Goal: Information Seeking & Learning: Learn about a topic

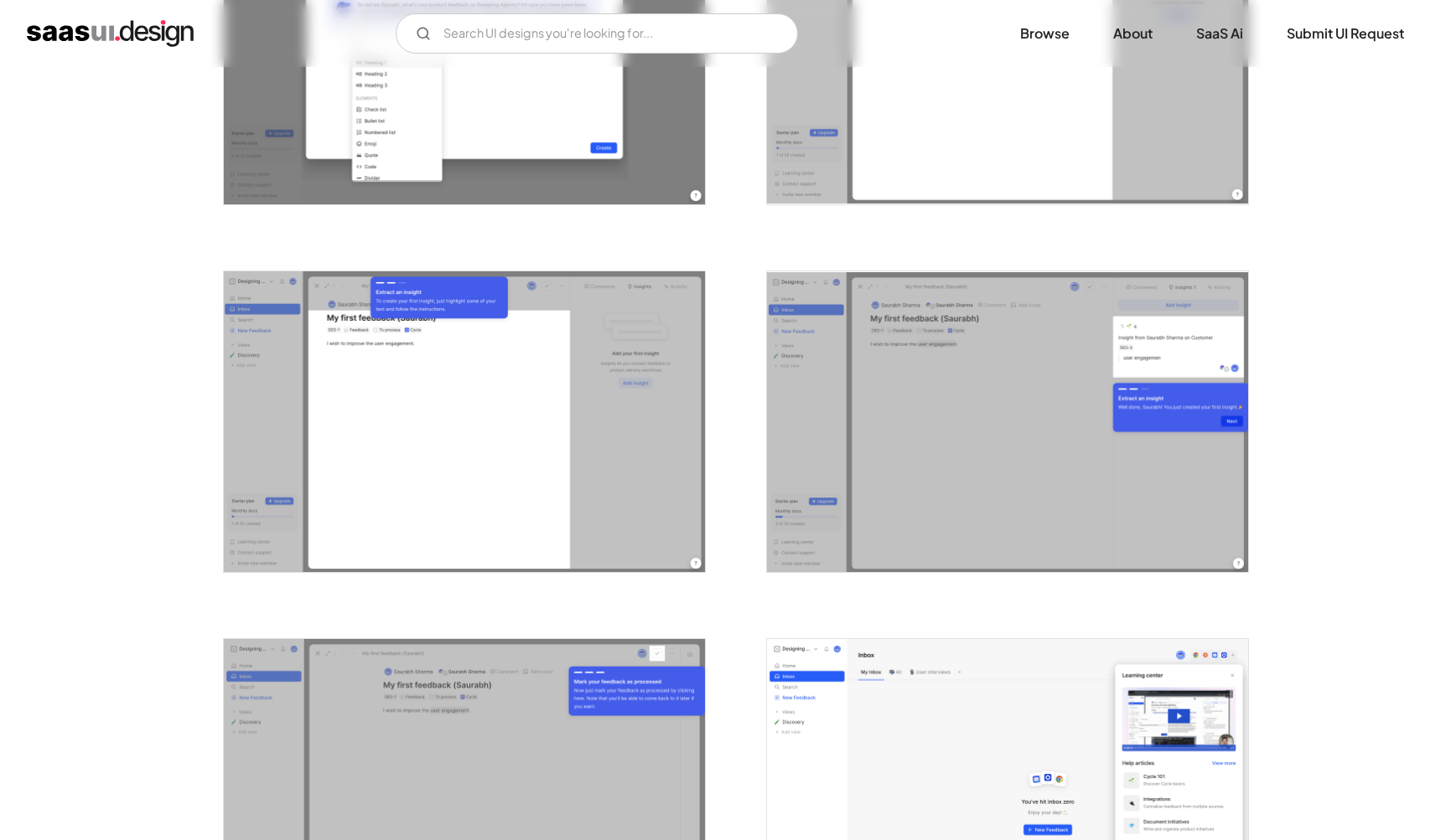
scroll to position [2327, 0]
click at [583, 514] on img "open lightbox" at bounding box center [464, 421] width 481 height 301
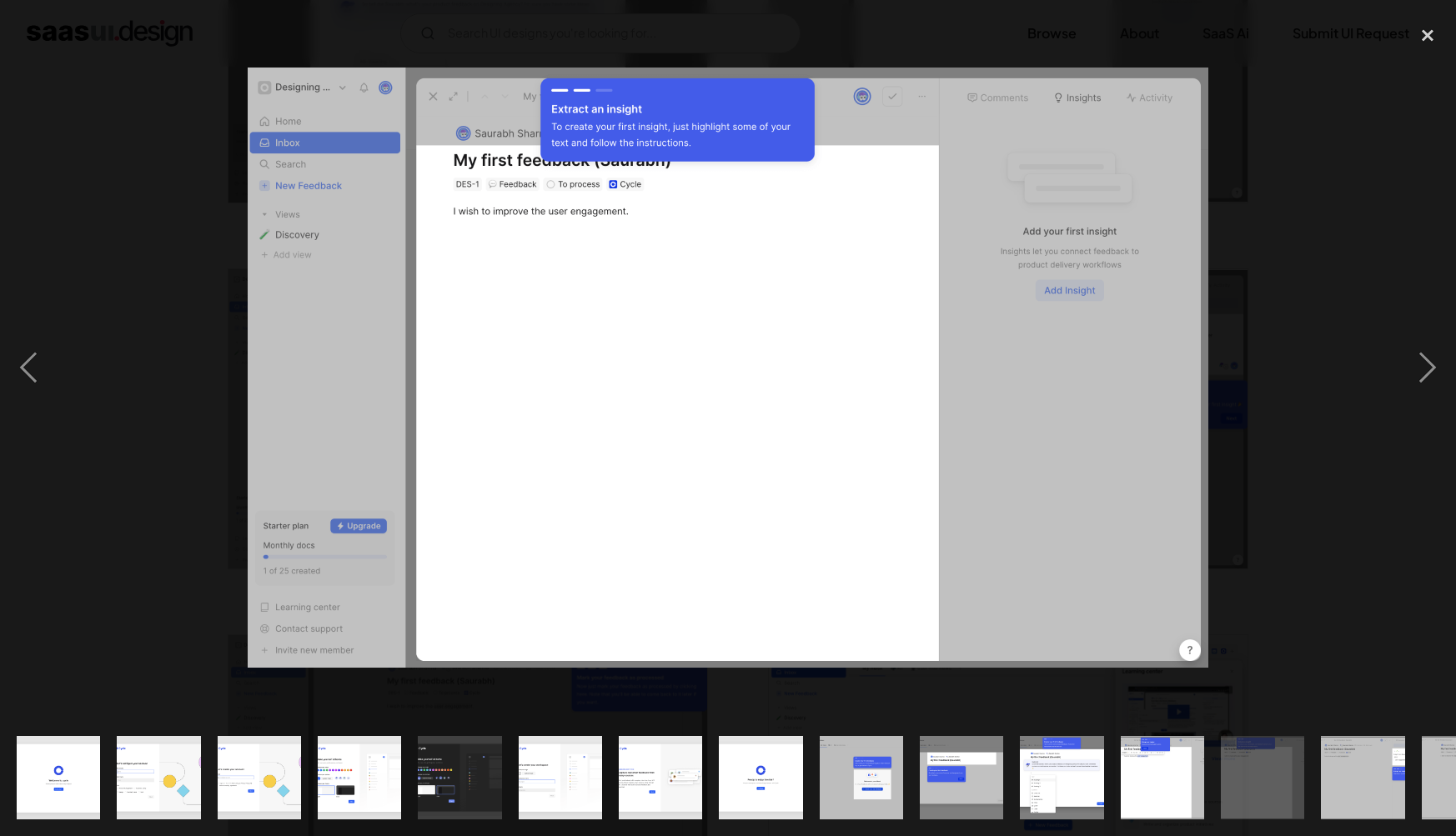
click at [1353, 575] on div at bounding box center [728, 368] width 1456 height 703
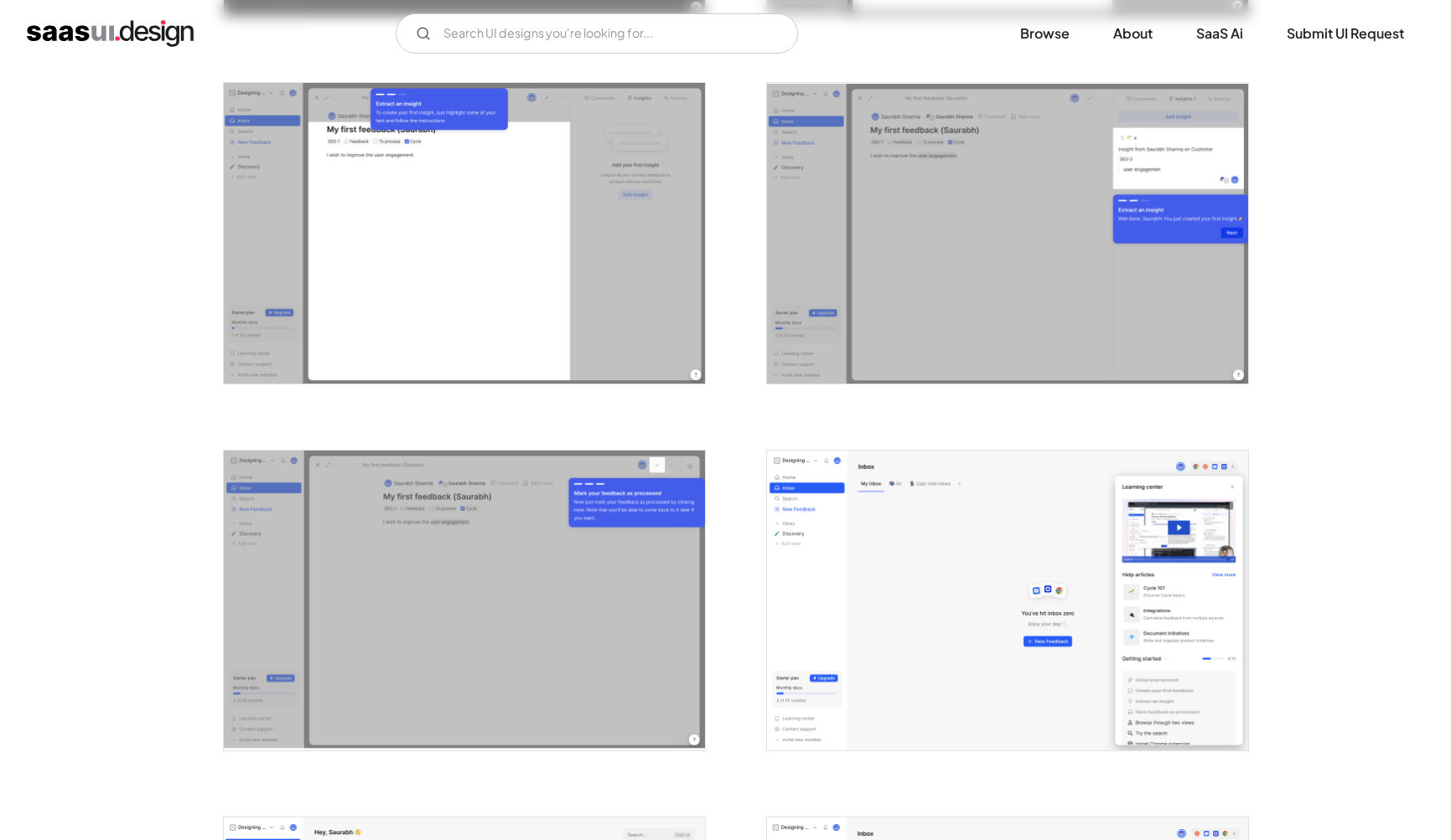
scroll to position [2511, 0]
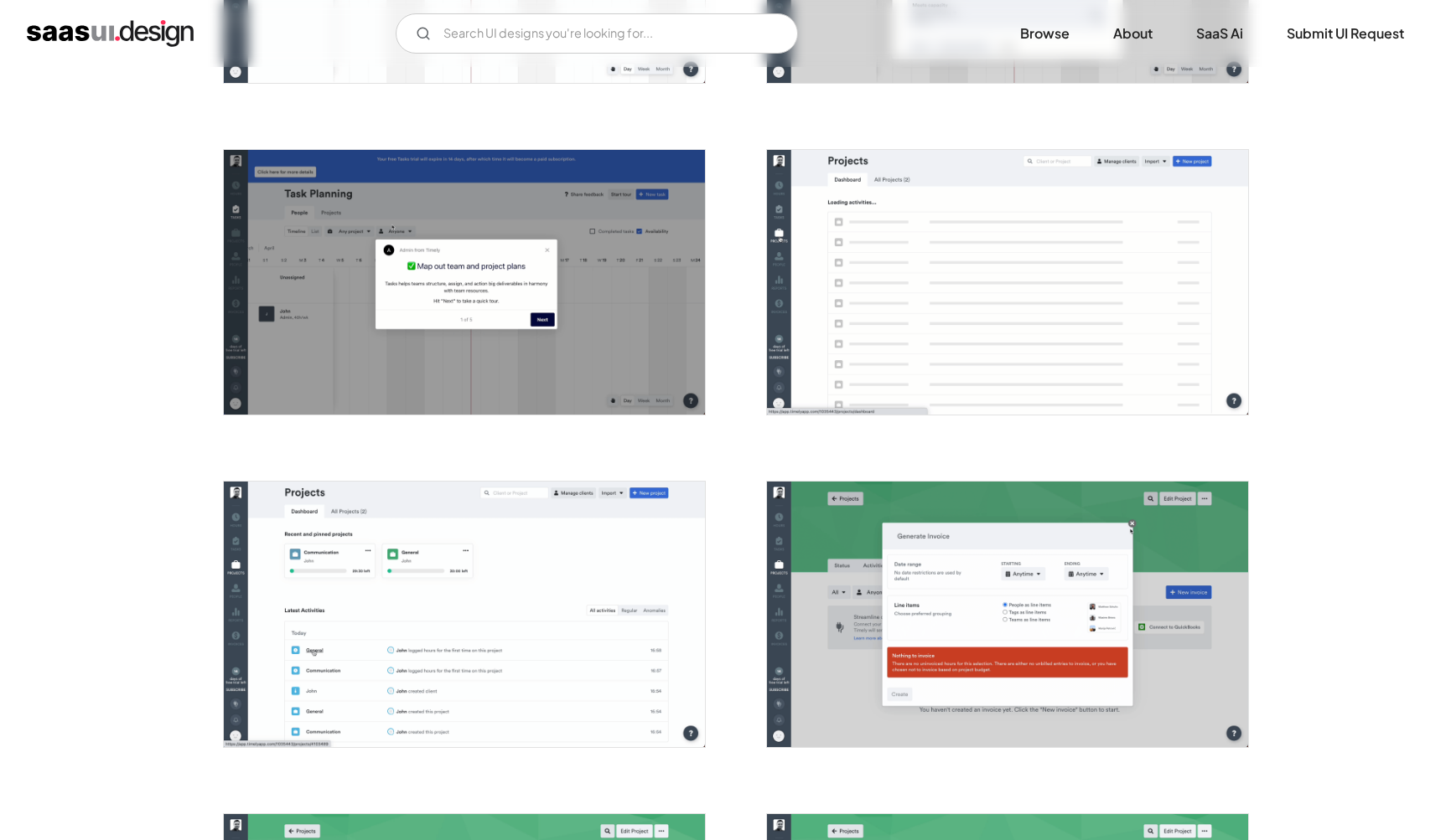
scroll to position [2913, 0]
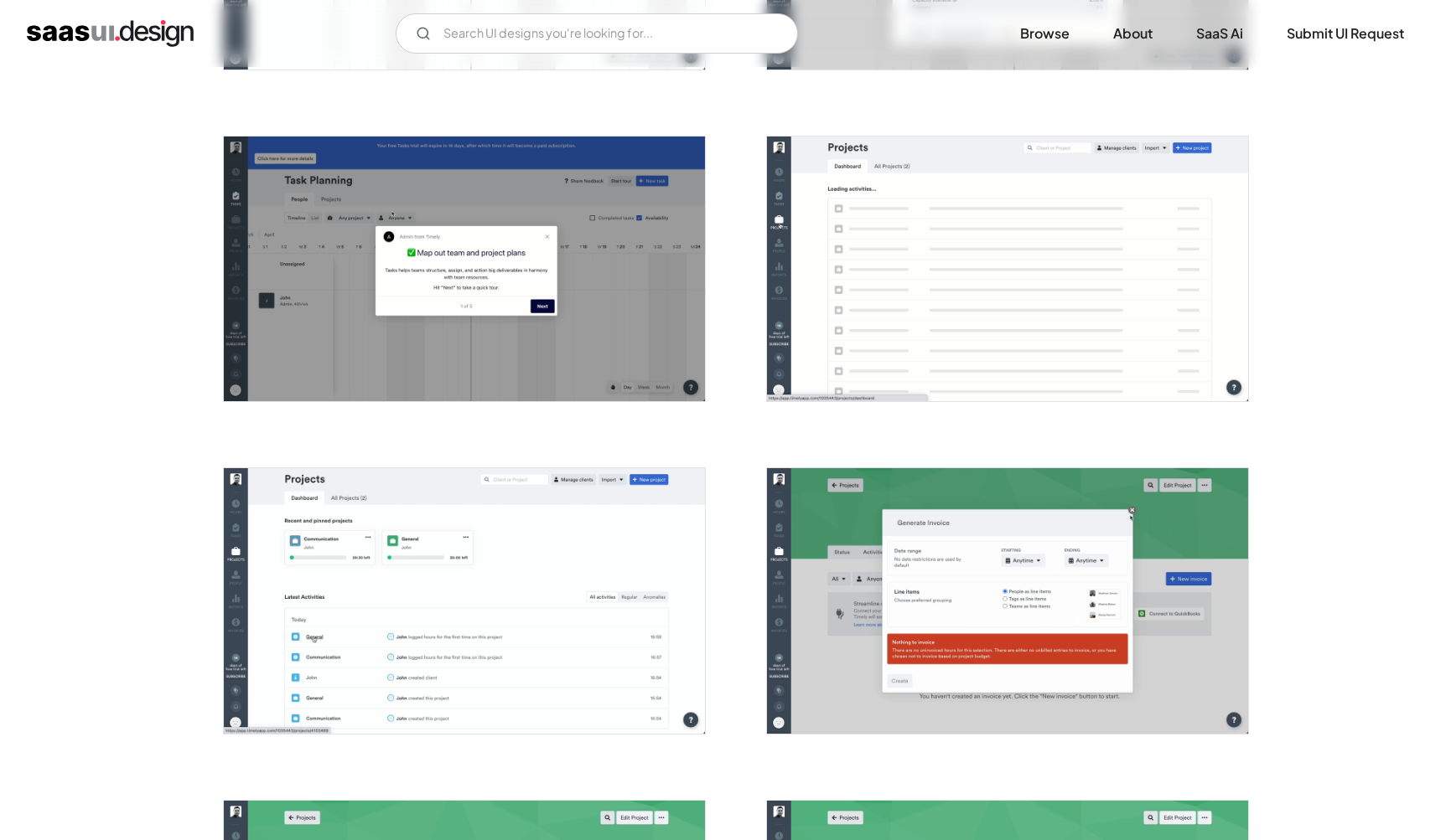
click at [111, 31] on img "home" at bounding box center [111, 34] width 167 height 27
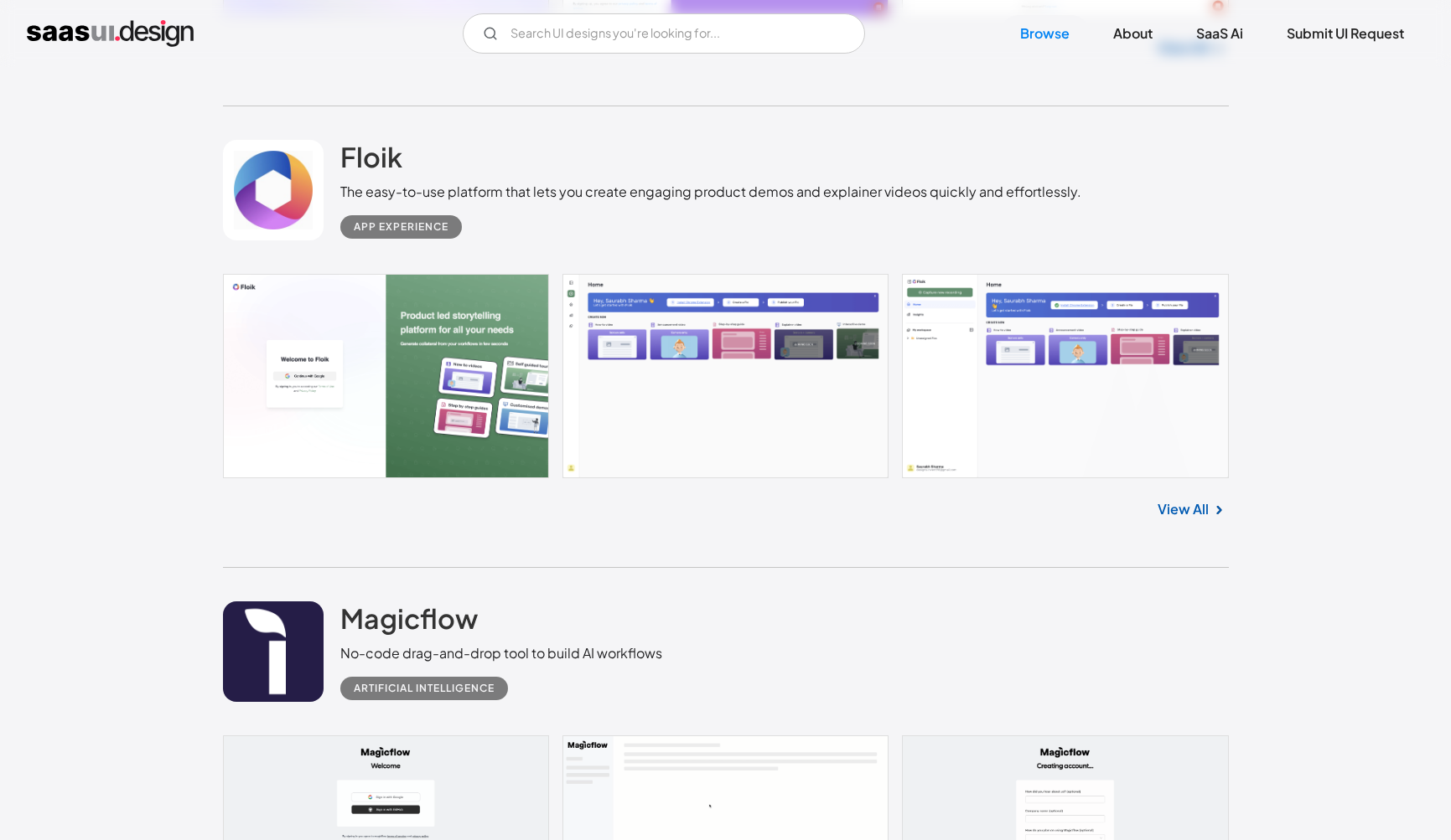
scroll to position [15569, 0]
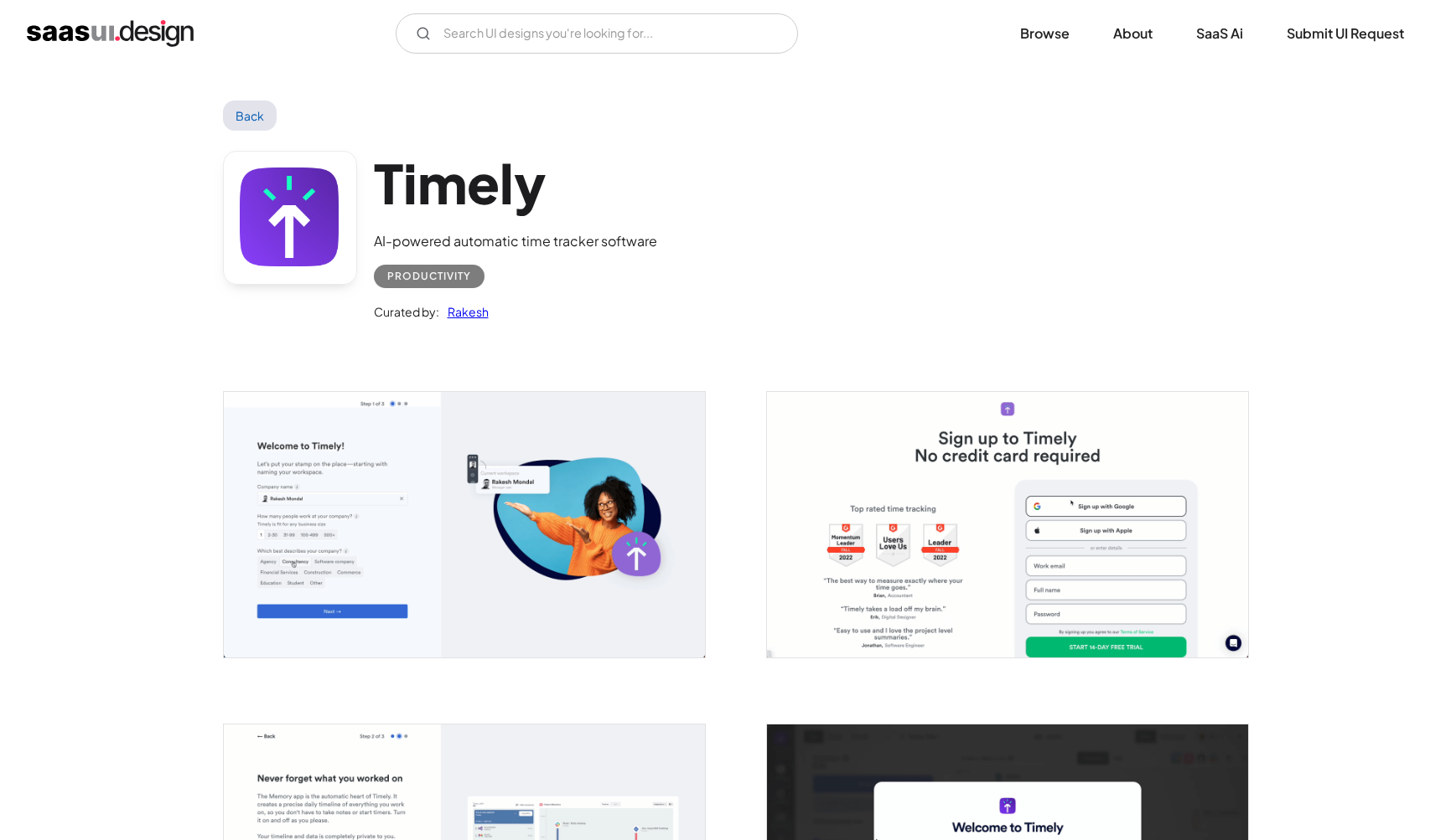
scroll to position [2913, 0]
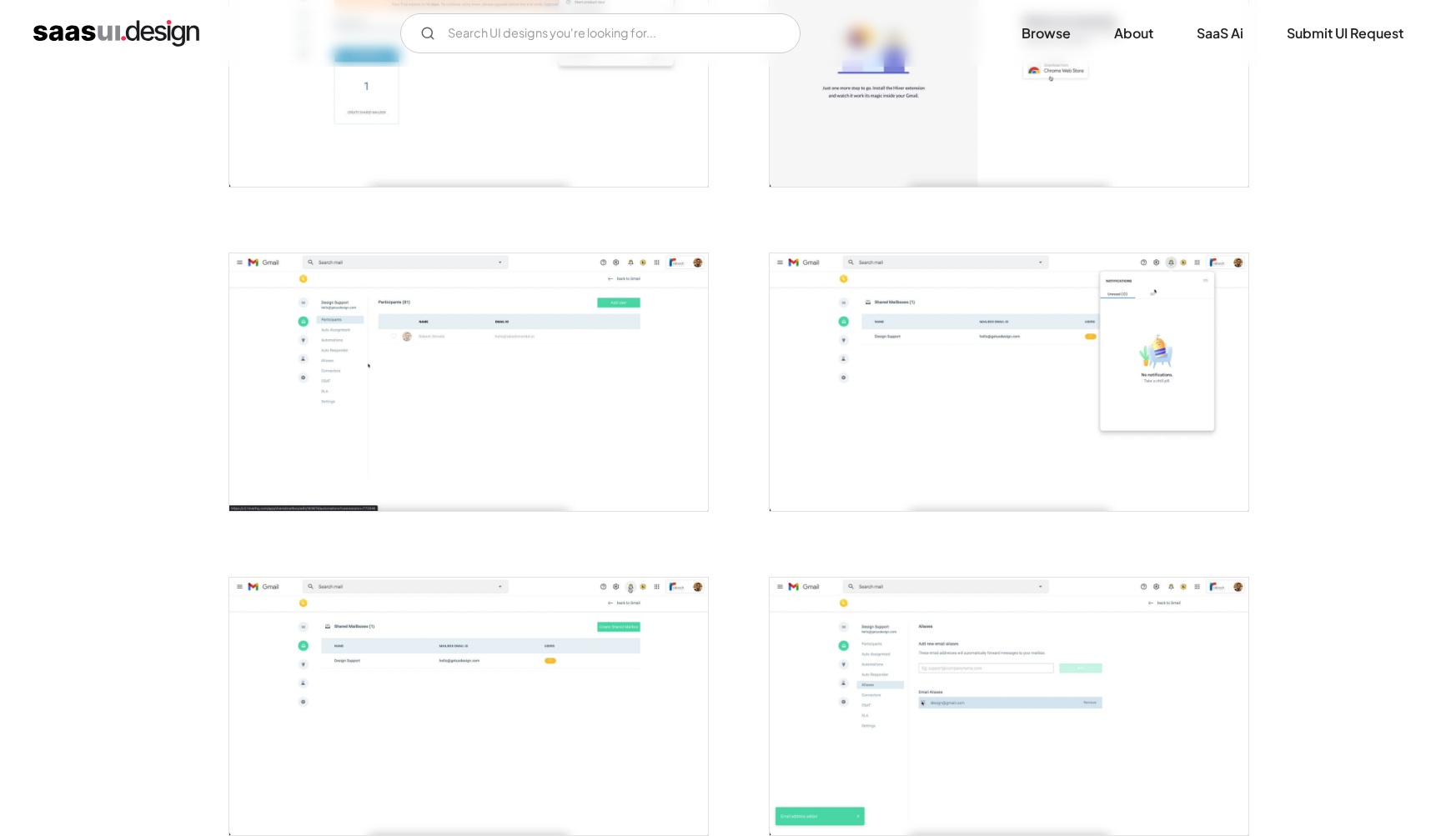
scroll to position [1430, 0]
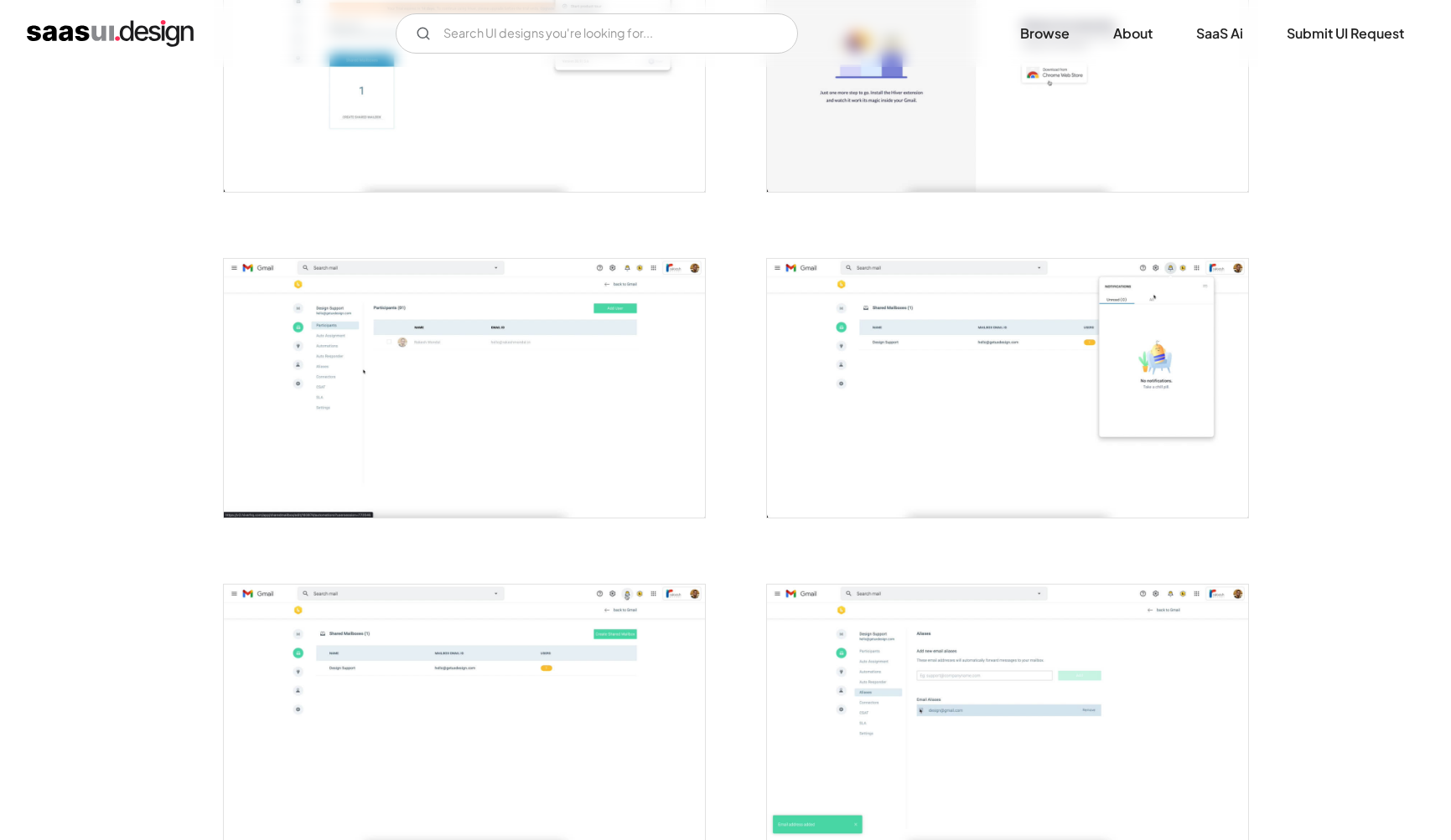
click at [878, 446] on img "open lightbox" at bounding box center [1008, 388] width 481 height 258
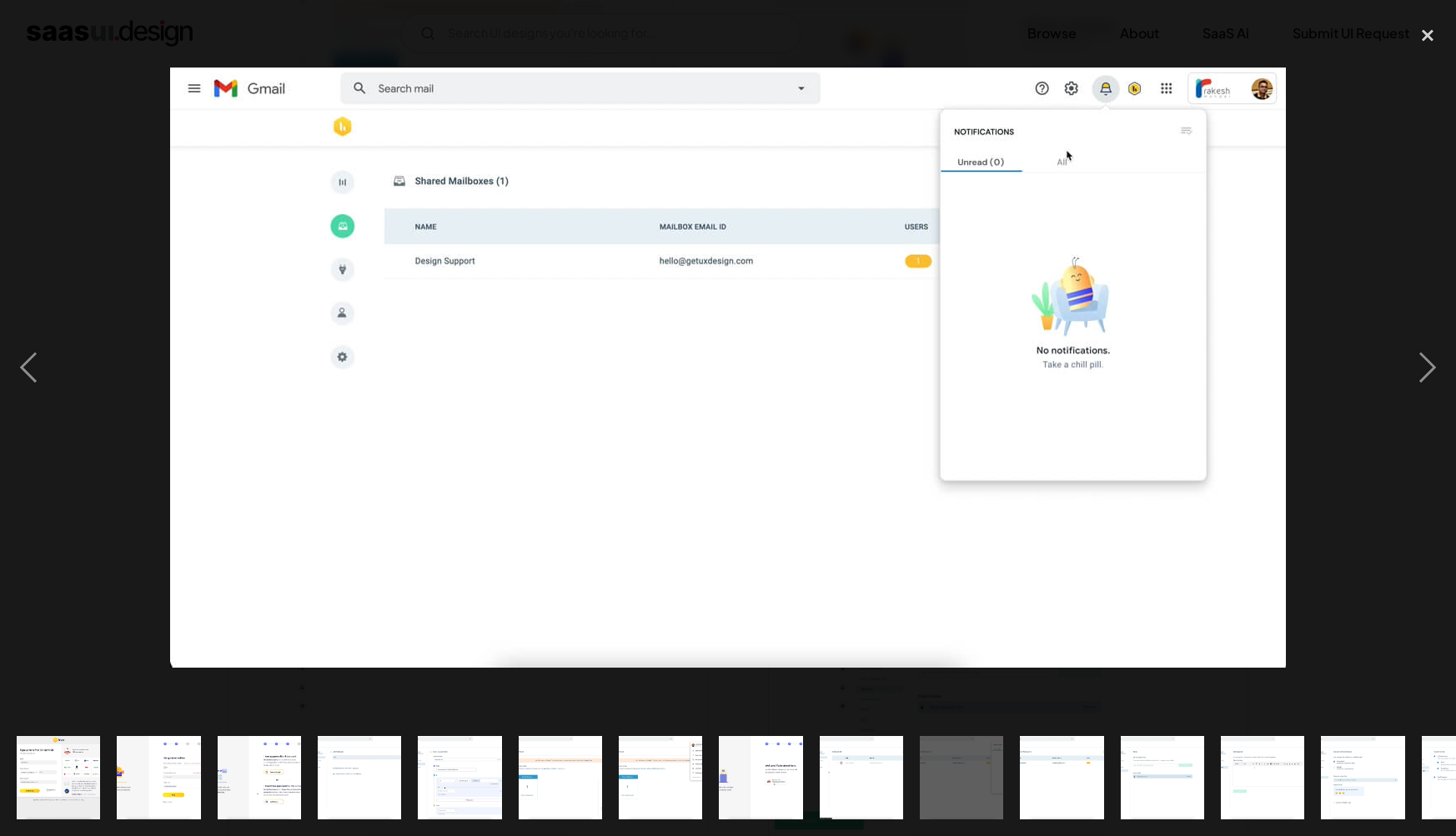
click at [1392, 558] on div at bounding box center [728, 368] width 1456 height 703
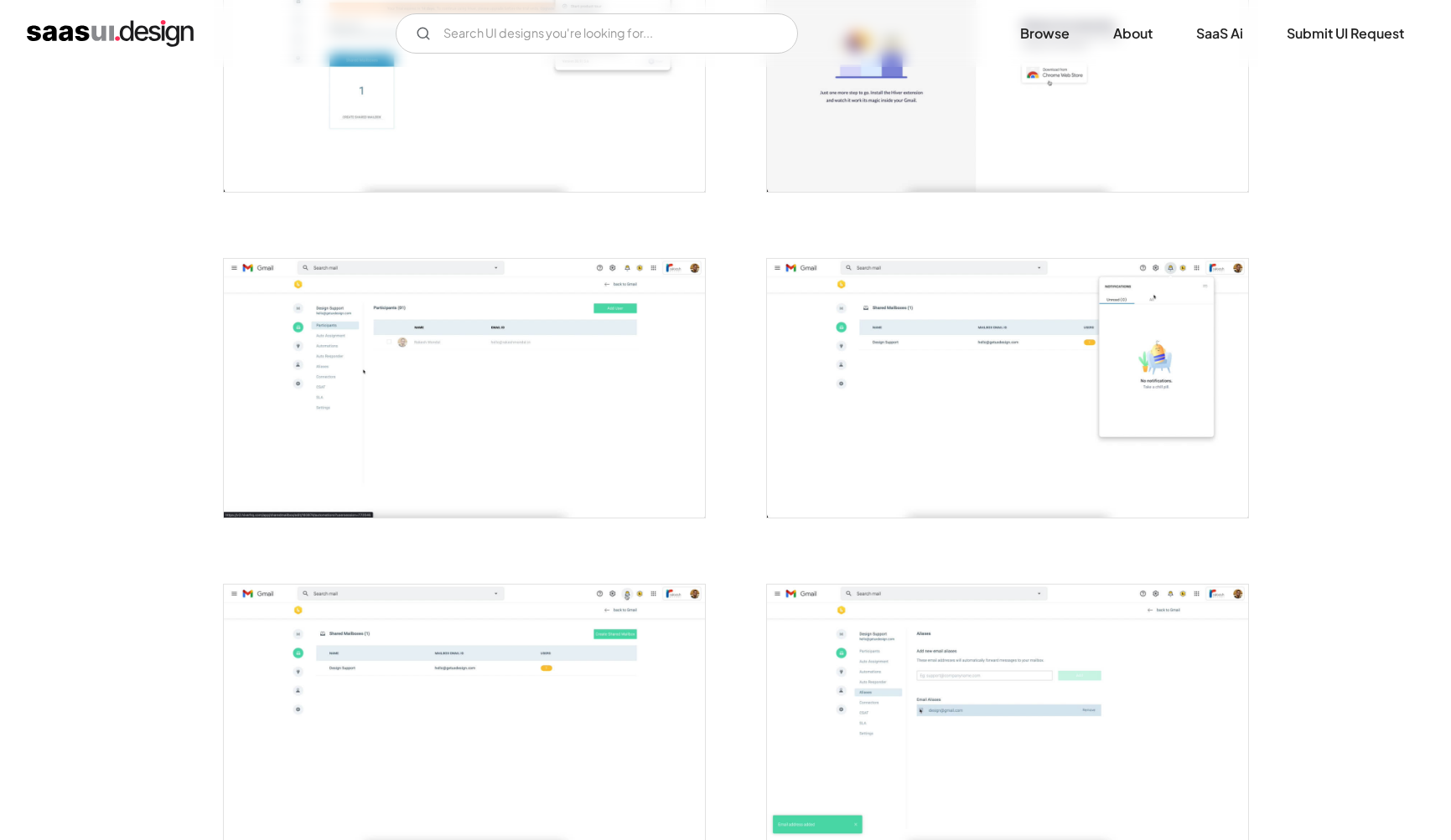
click at [932, 718] on img "open lightbox" at bounding box center [1008, 714] width 481 height 258
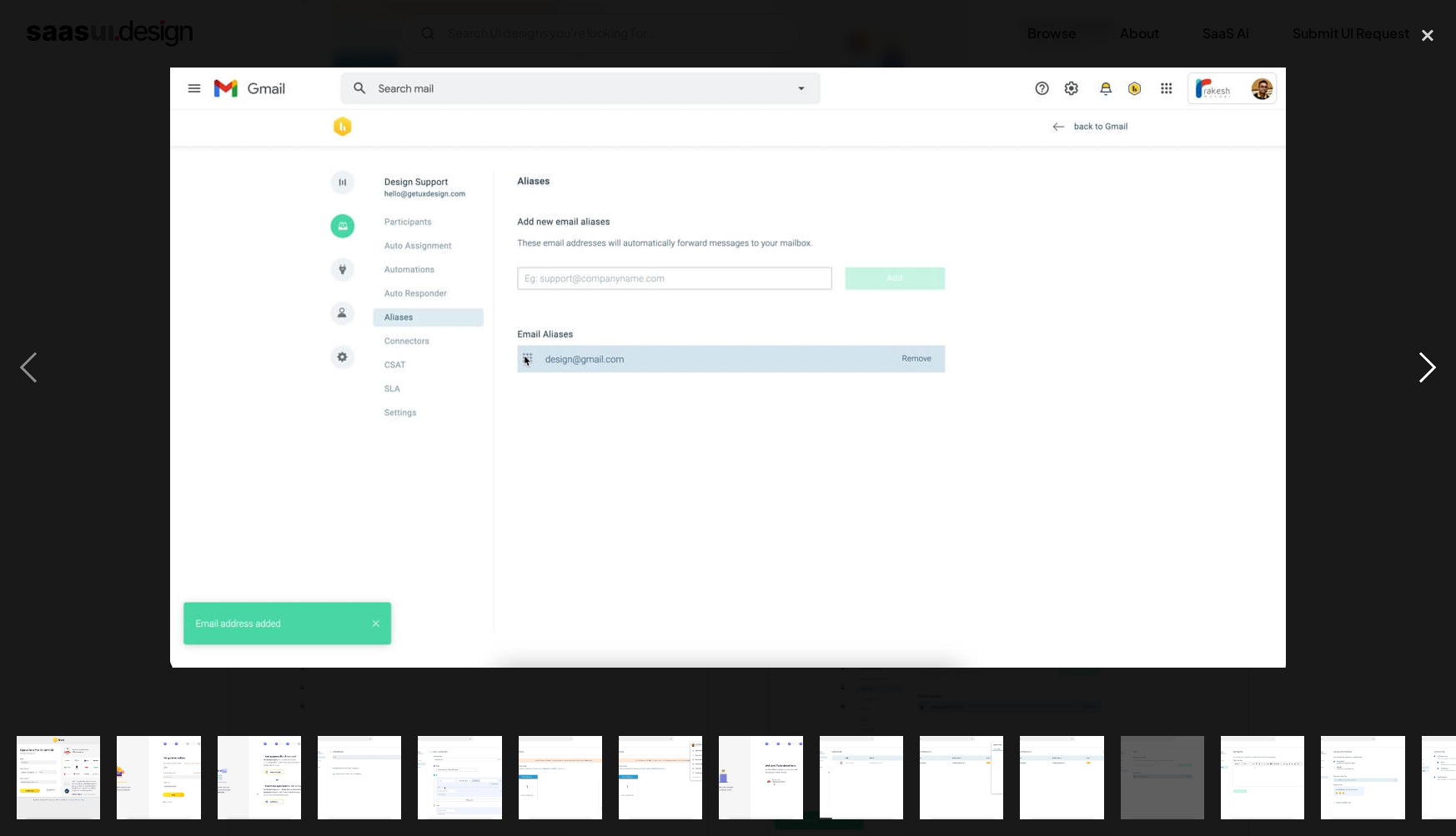
click at [1399, 597] on div "next image" at bounding box center [1427, 368] width 57 height 703
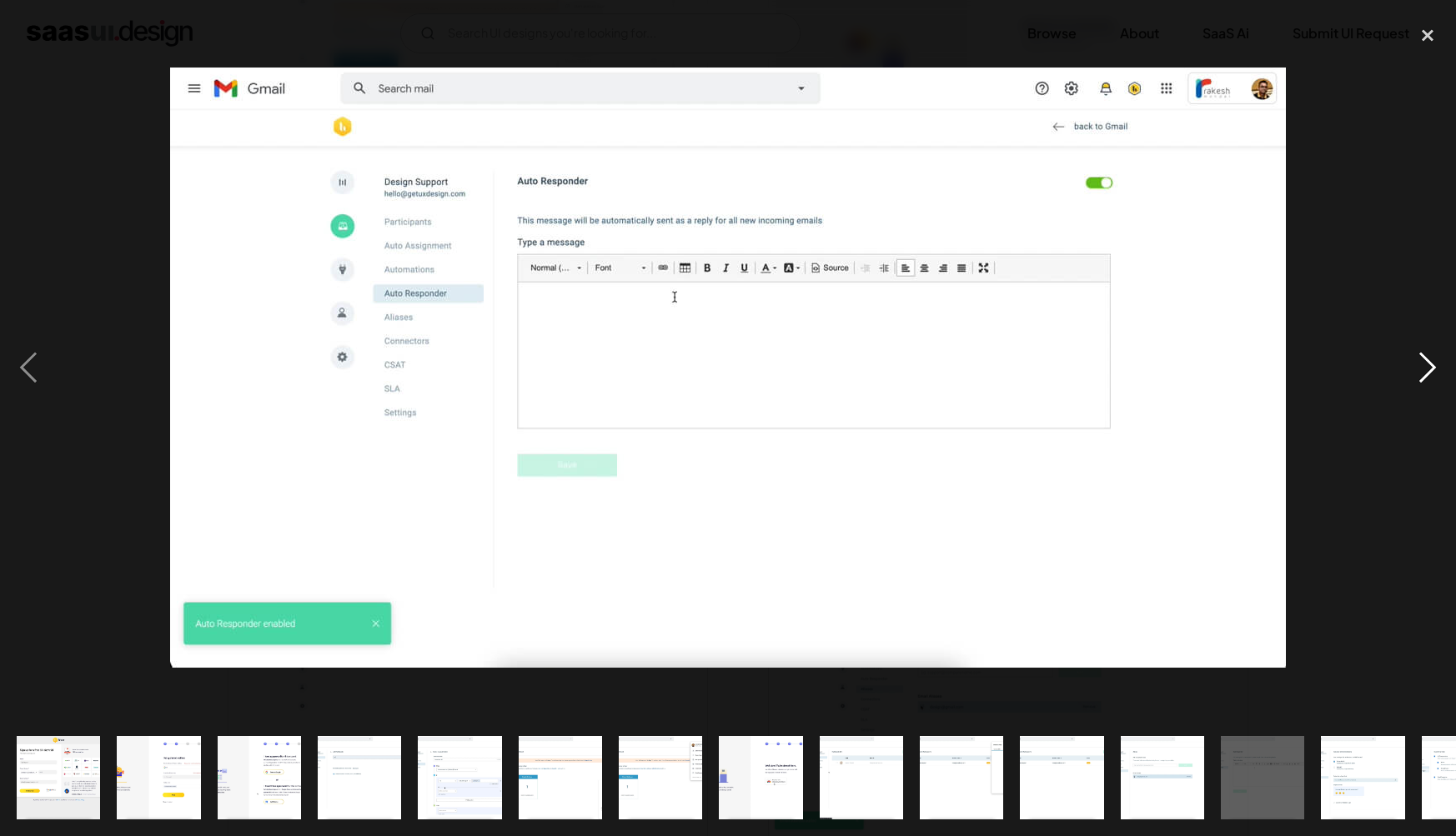
click at [1429, 547] on div "next image" at bounding box center [1427, 368] width 57 height 703
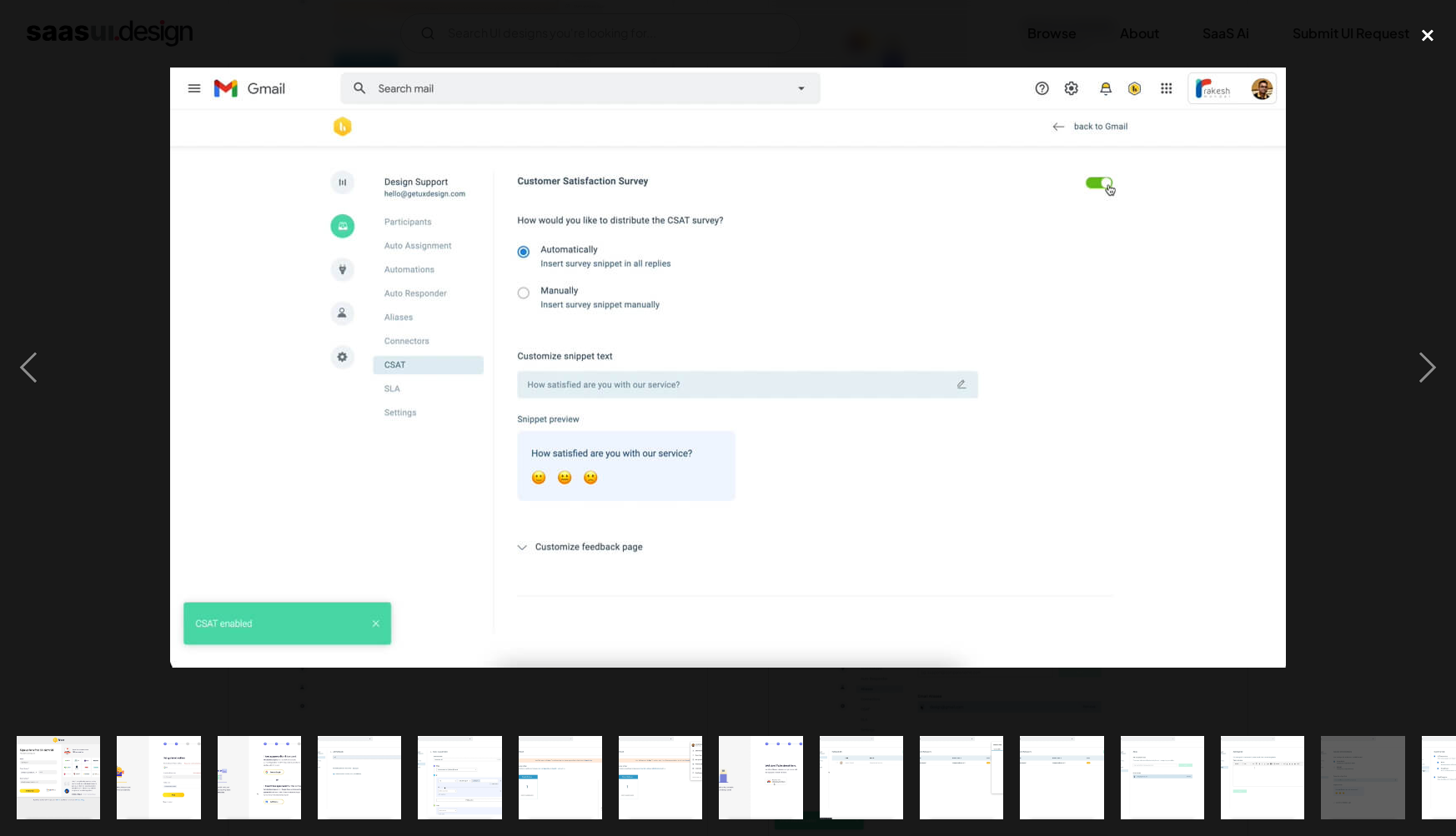
click at [1424, 34] on div "close lightbox" at bounding box center [1427, 35] width 57 height 36
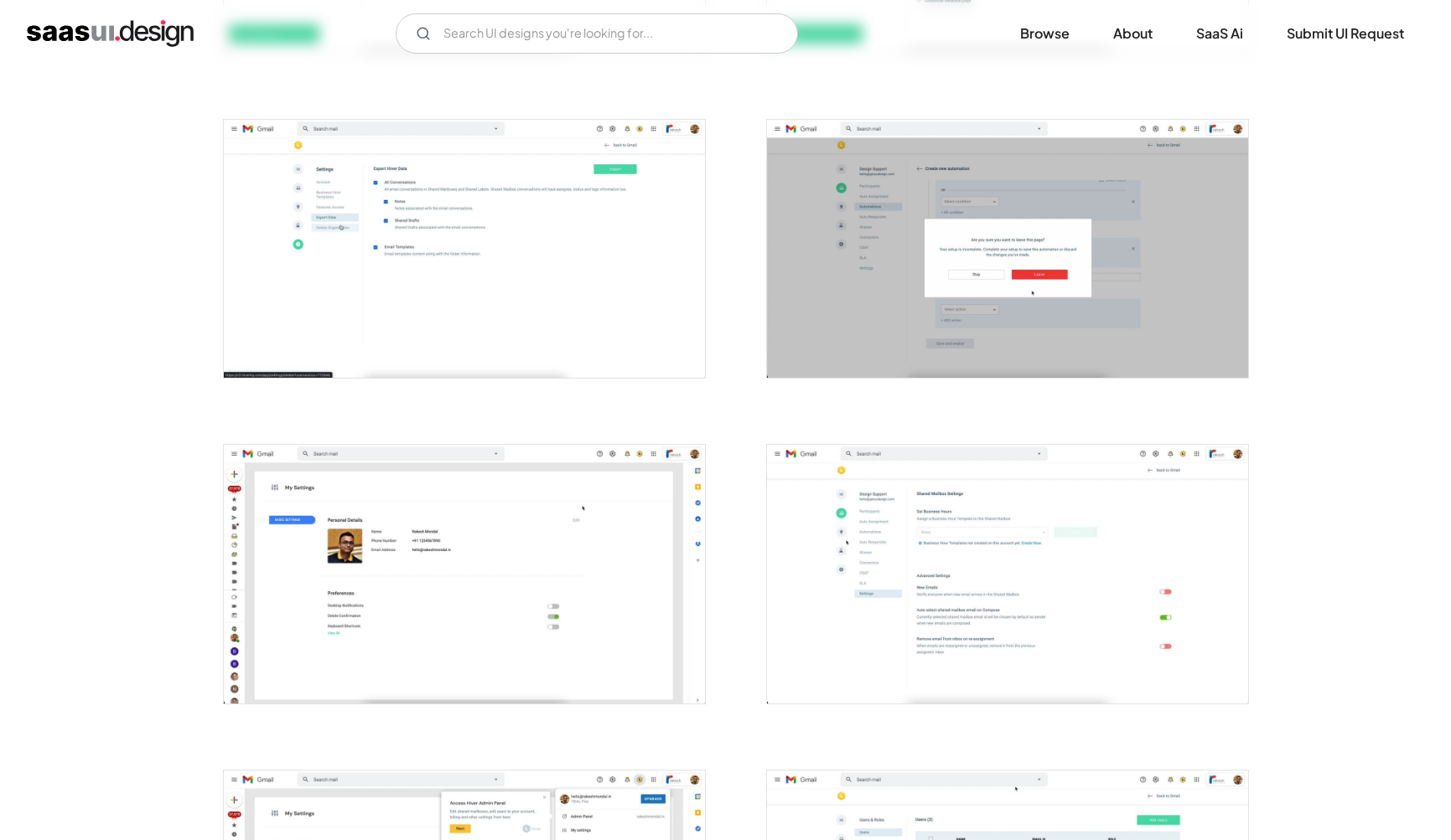
click at [521, 423] on div at bounding box center [453, 564] width 503 height 326
click at [472, 468] on img "open lightbox" at bounding box center [464, 572] width 481 height 258
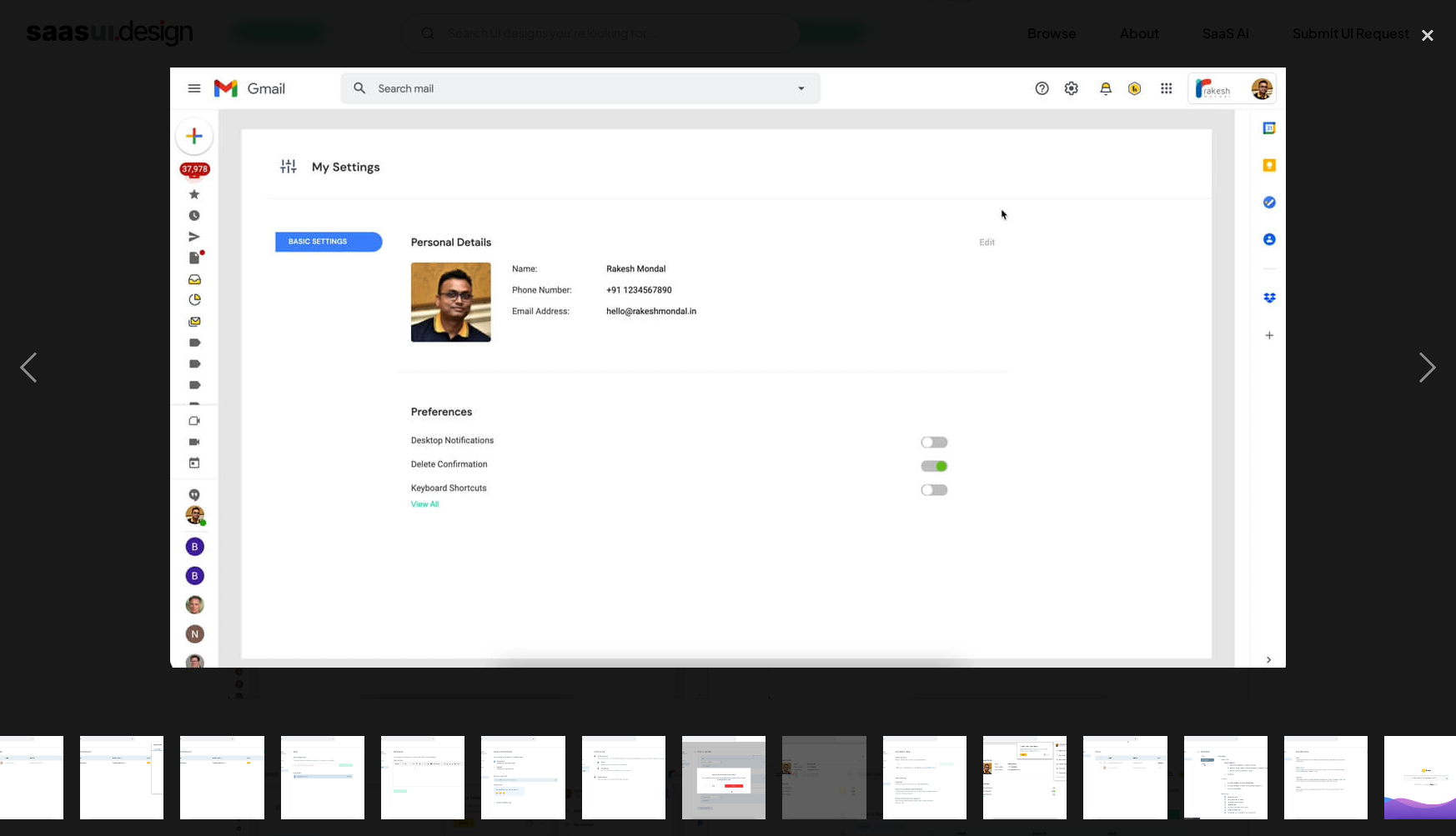
scroll to position [0, 869]
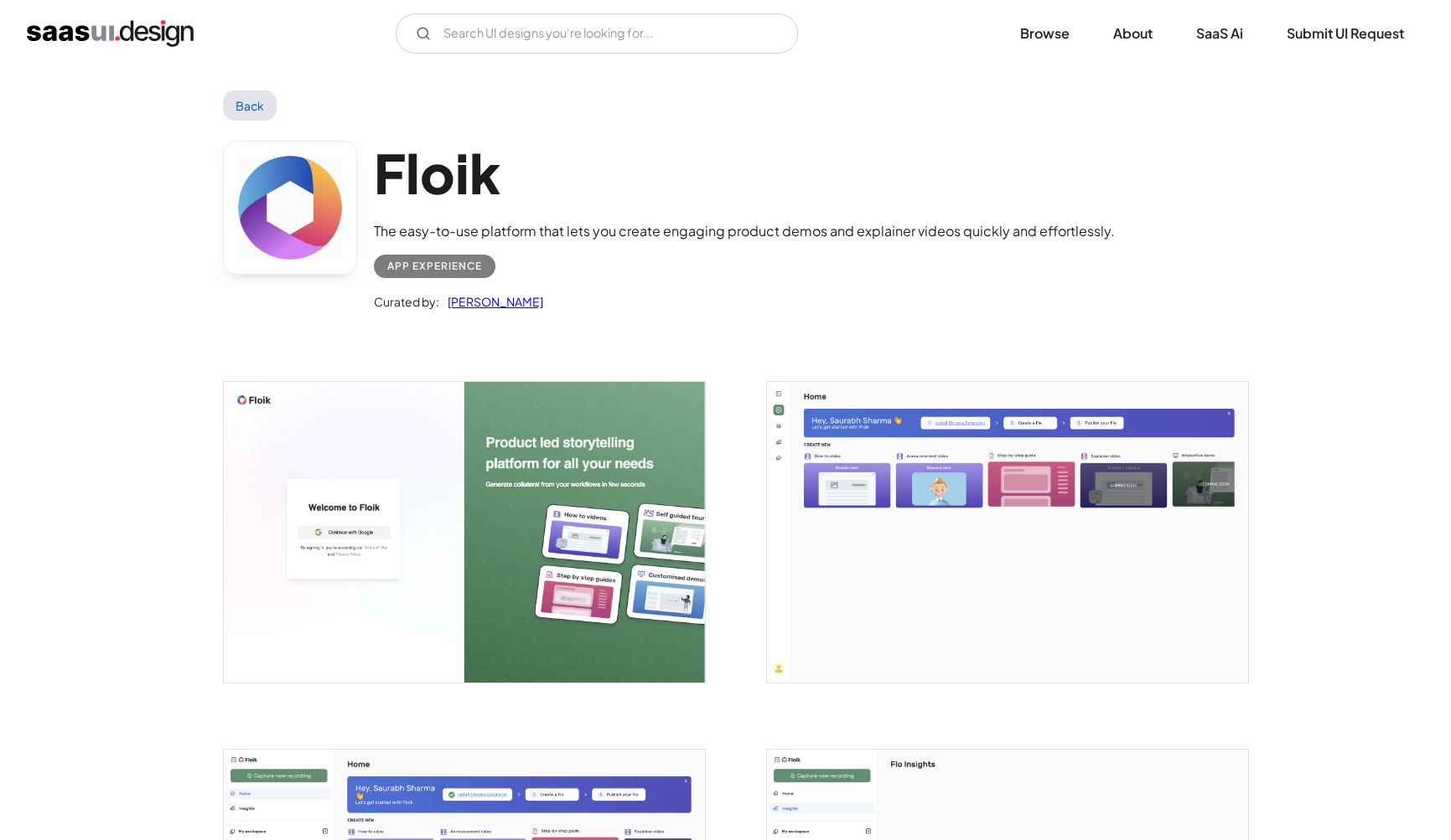
scroll to position [14, 0]
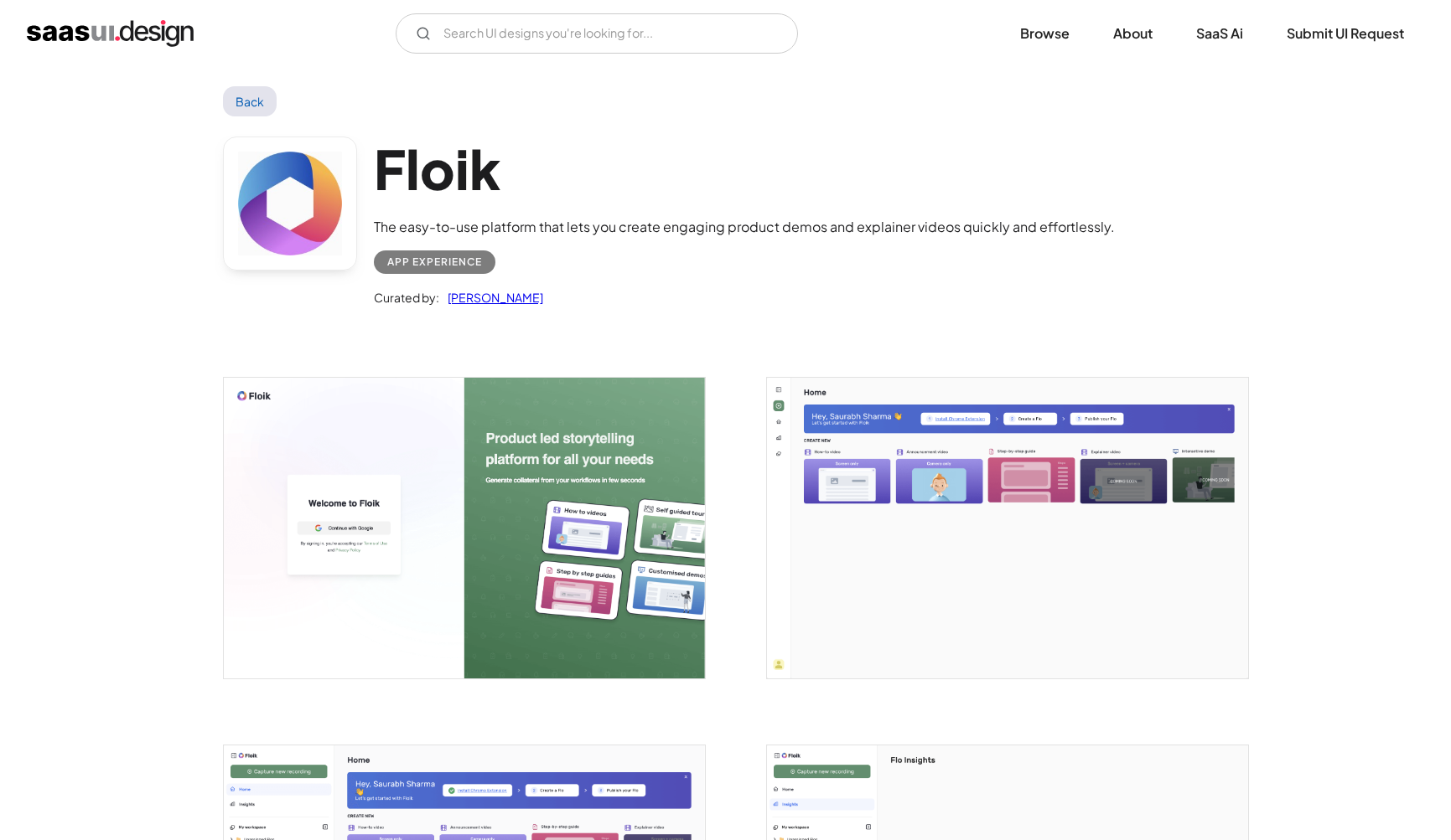
click at [1213, 512] on img "open lightbox" at bounding box center [1008, 528] width 481 height 301
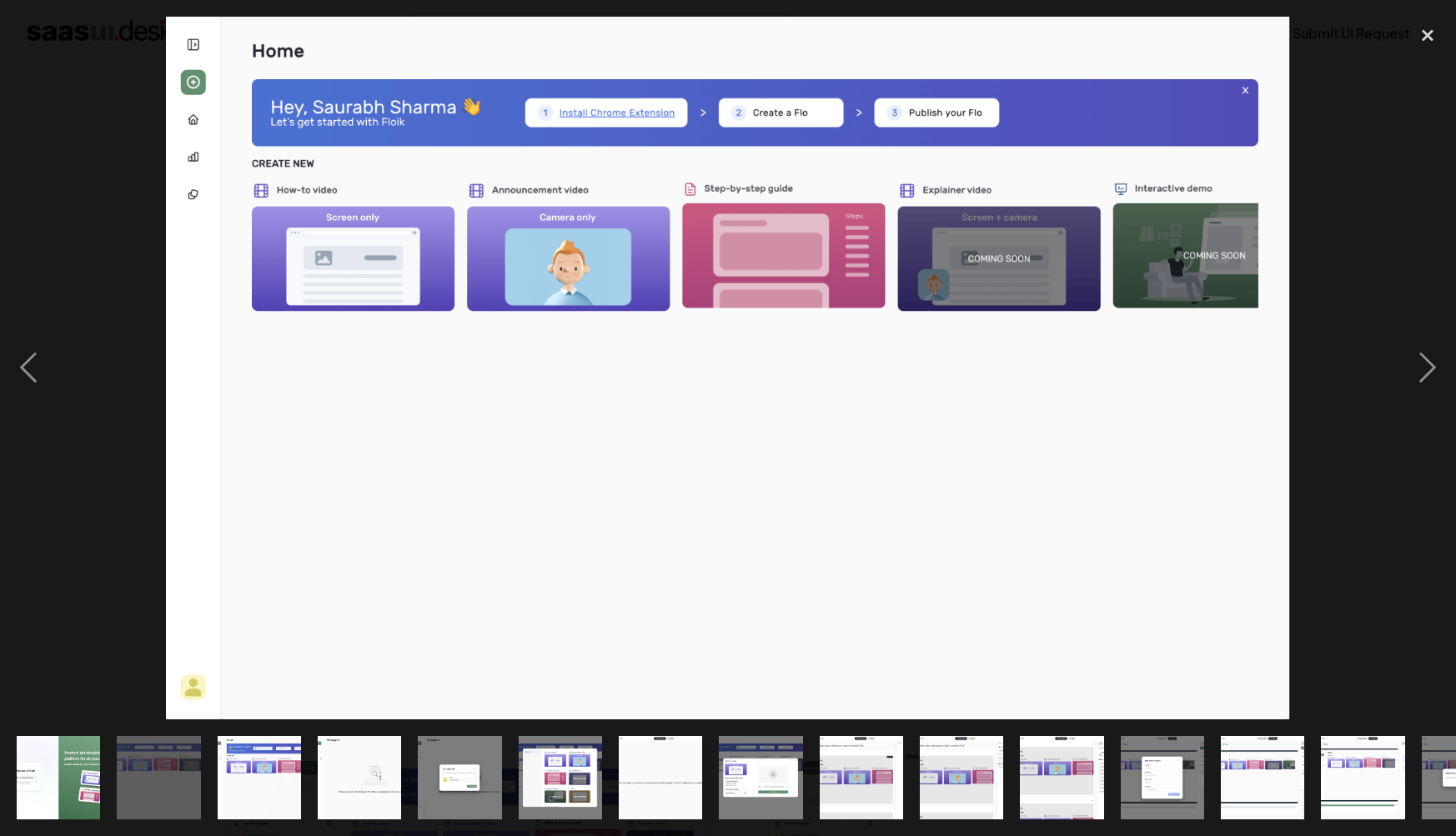
click at [1378, 557] on div at bounding box center [728, 368] width 1456 height 703
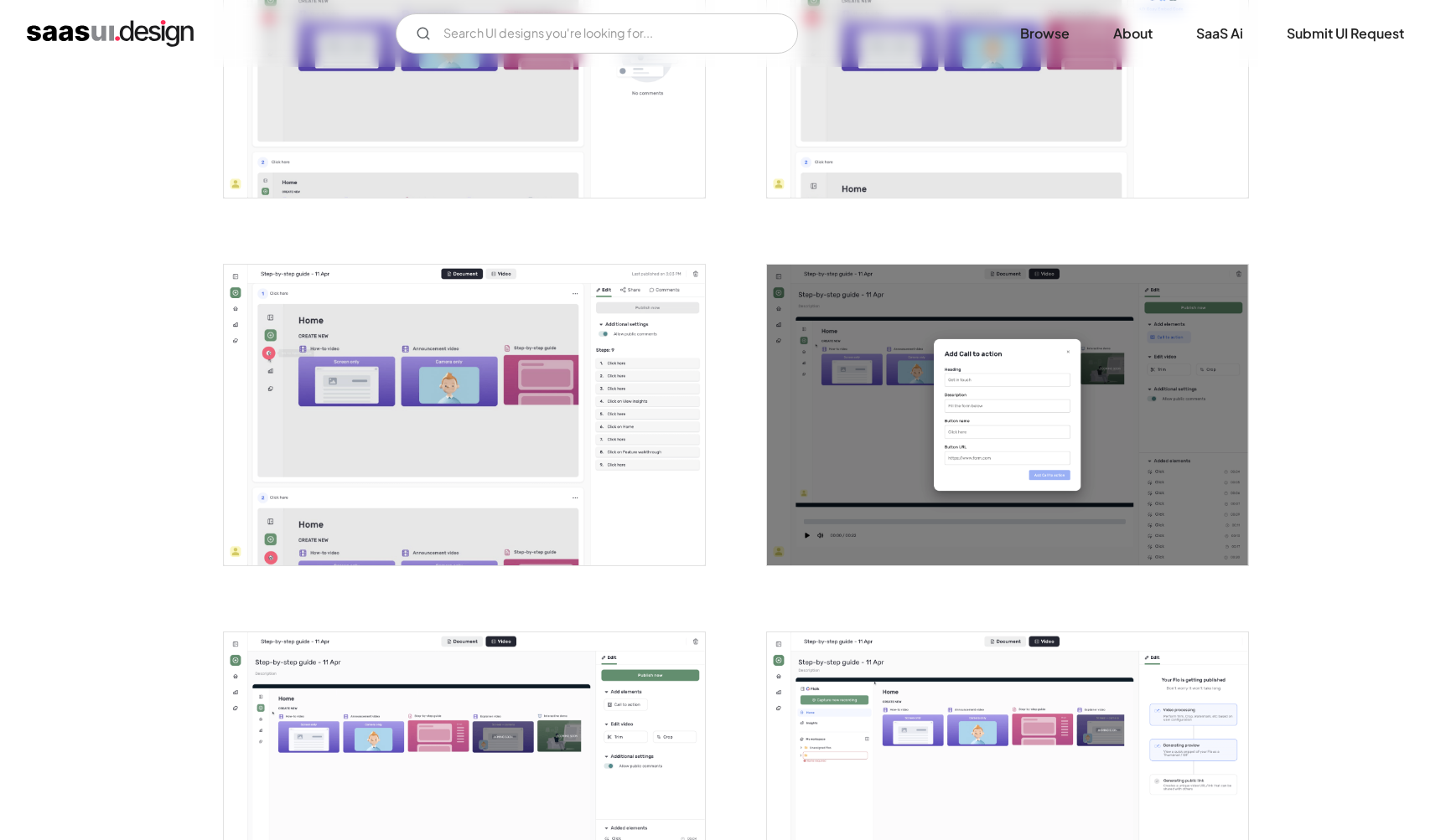
scroll to position [1967, 0]
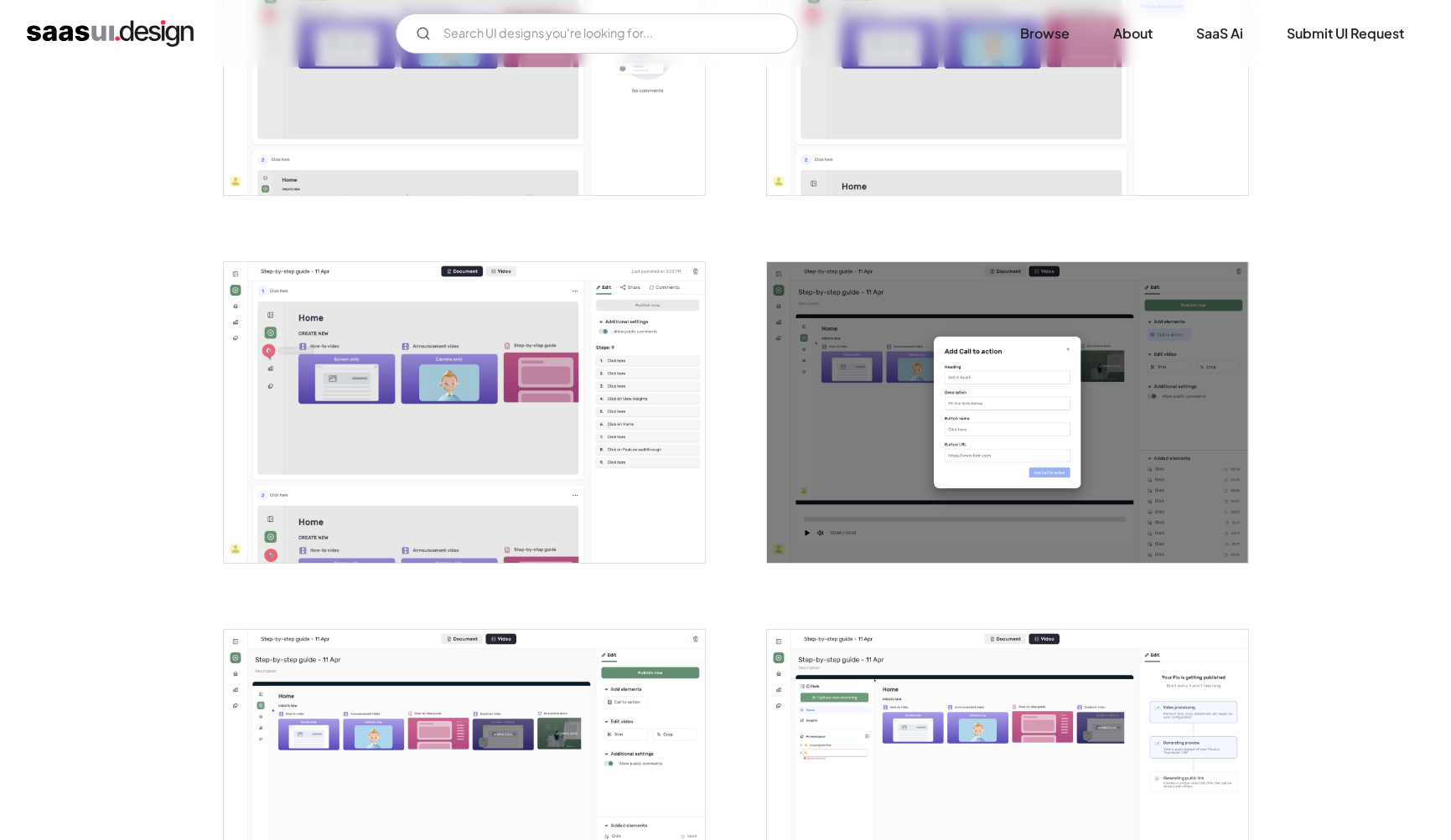
click at [346, 475] on img "open lightbox" at bounding box center [464, 412] width 481 height 301
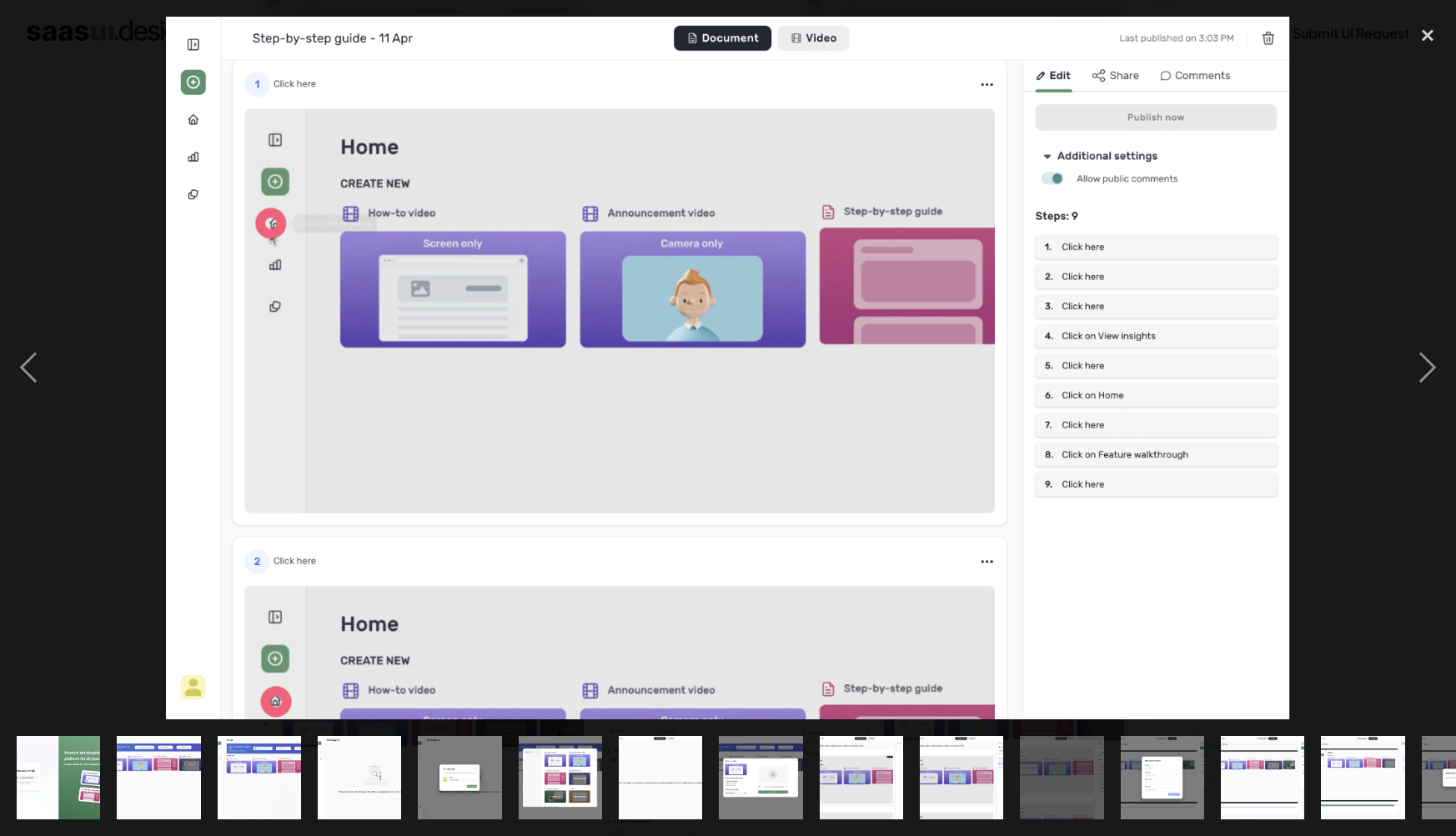
click at [1339, 567] on div at bounding box center [728, 368] width 1456 height 703
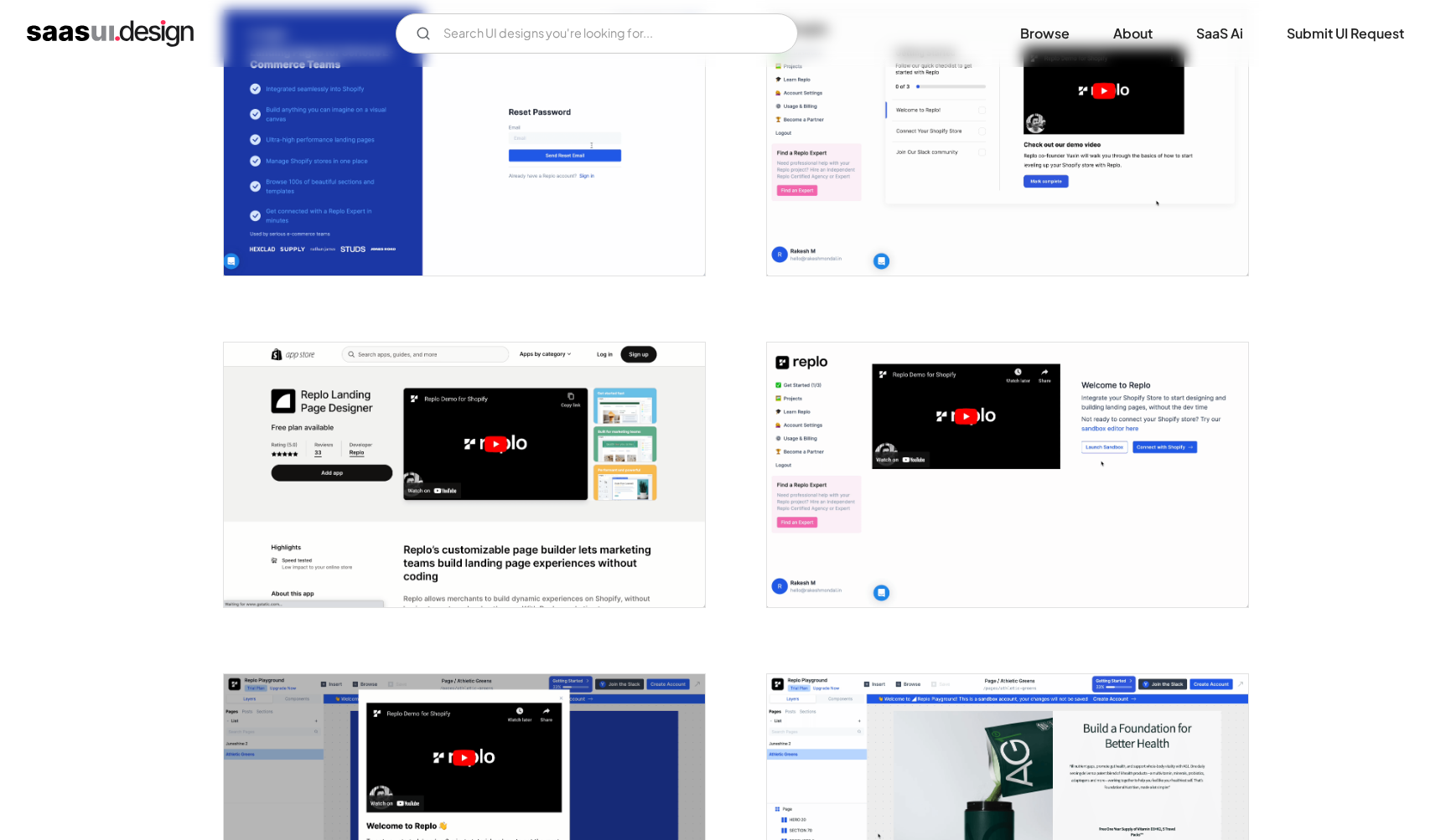
scroll to position [721, 0]
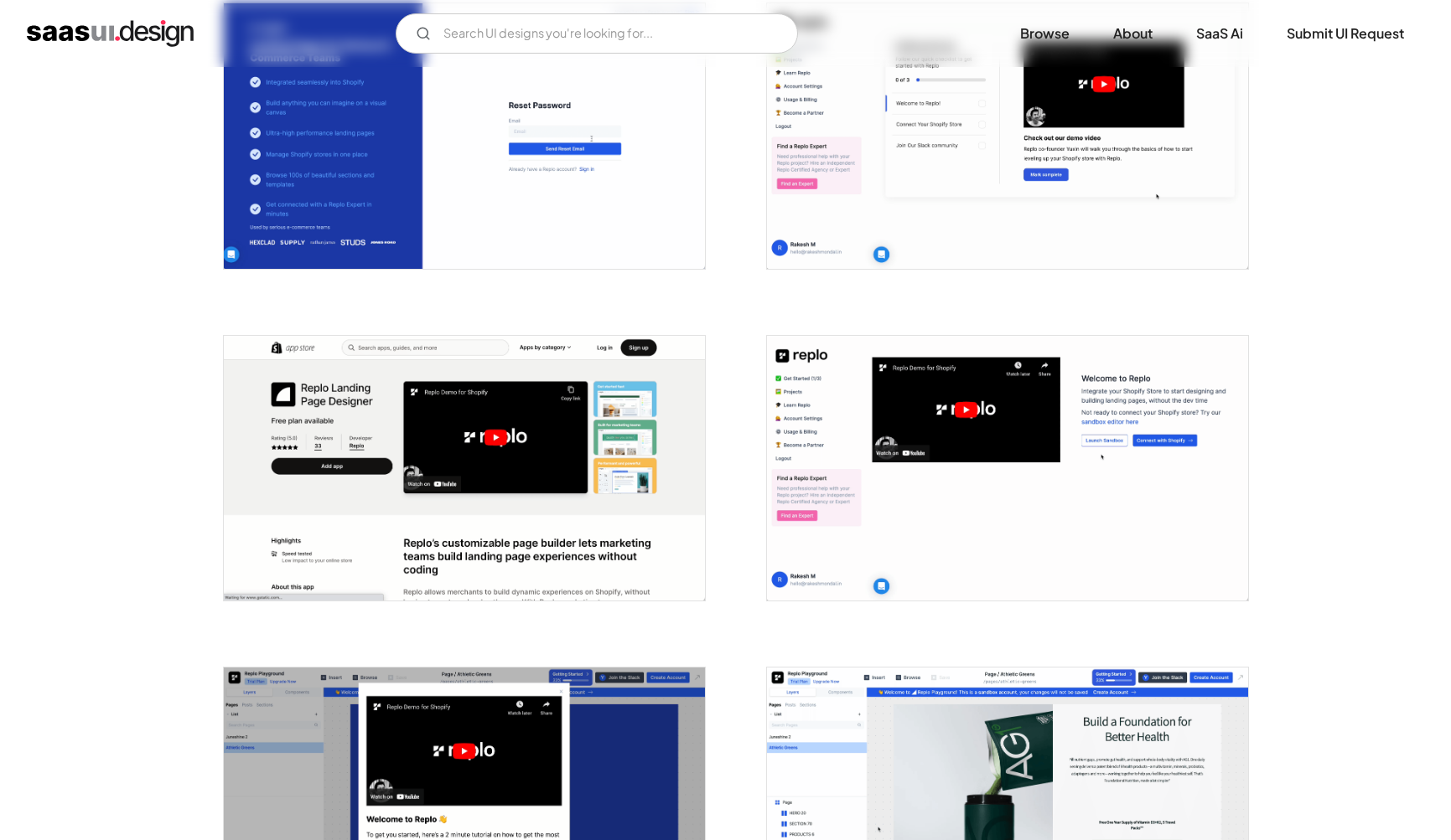
click at [873, 480] on img "open lightbox" at bounding box center [1008, 468] width 481 height 265
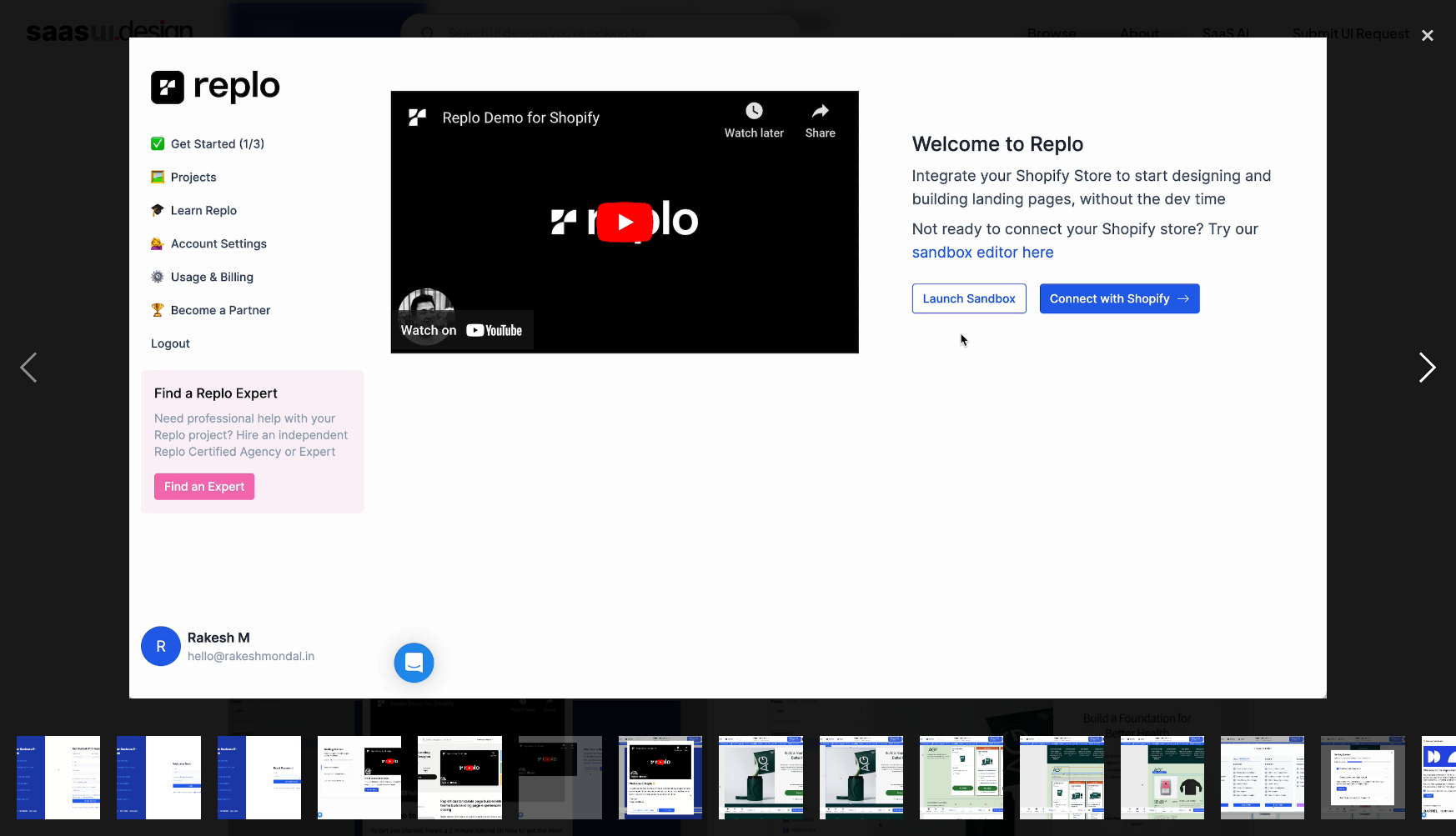
click at [1404, 591] on div "next image" at bounding box center [1427, 368] width 57 height 703
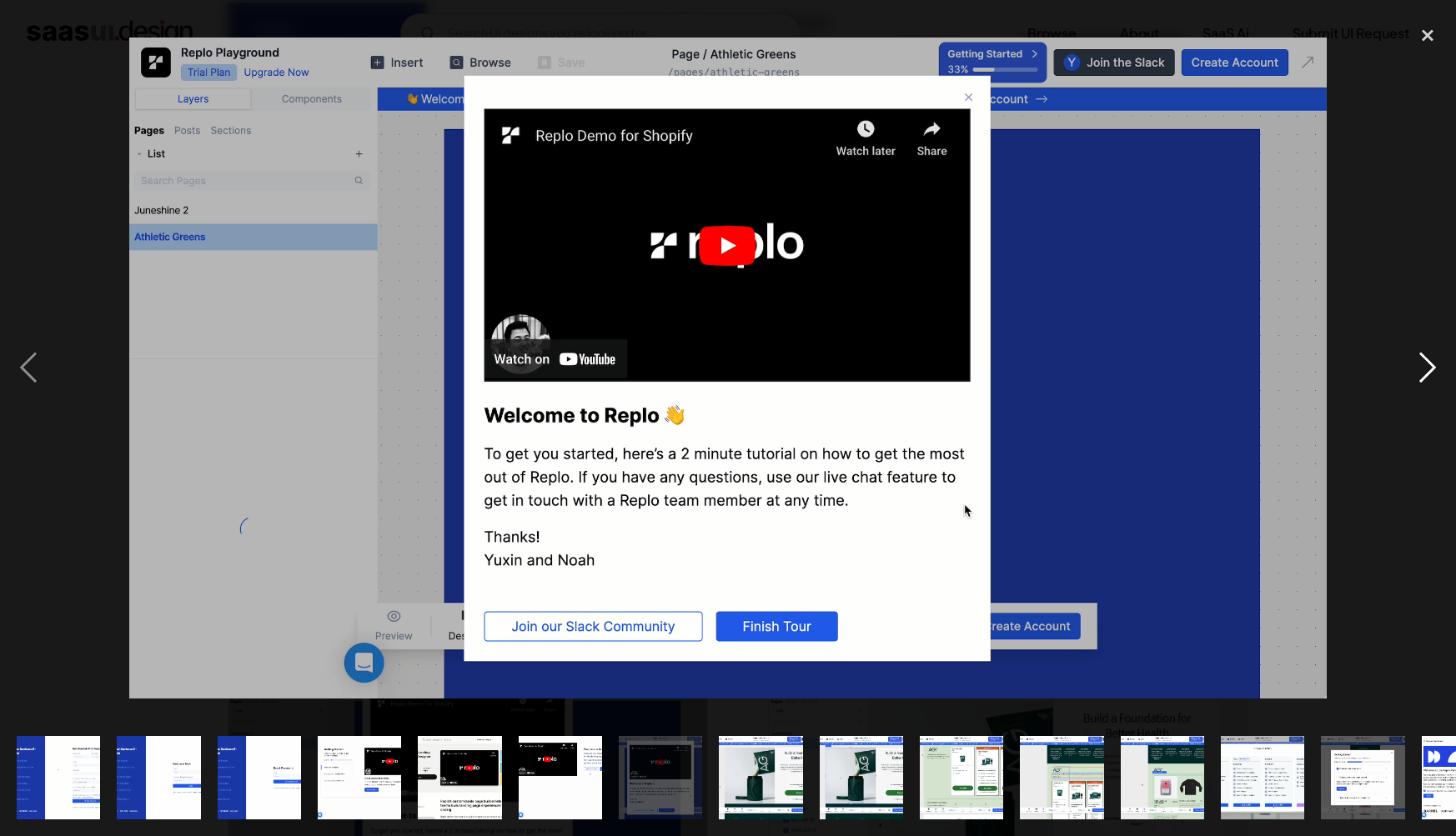
click at [1443, 572] on div "next image" at bounding box center [1427, 368] width 57 height 703
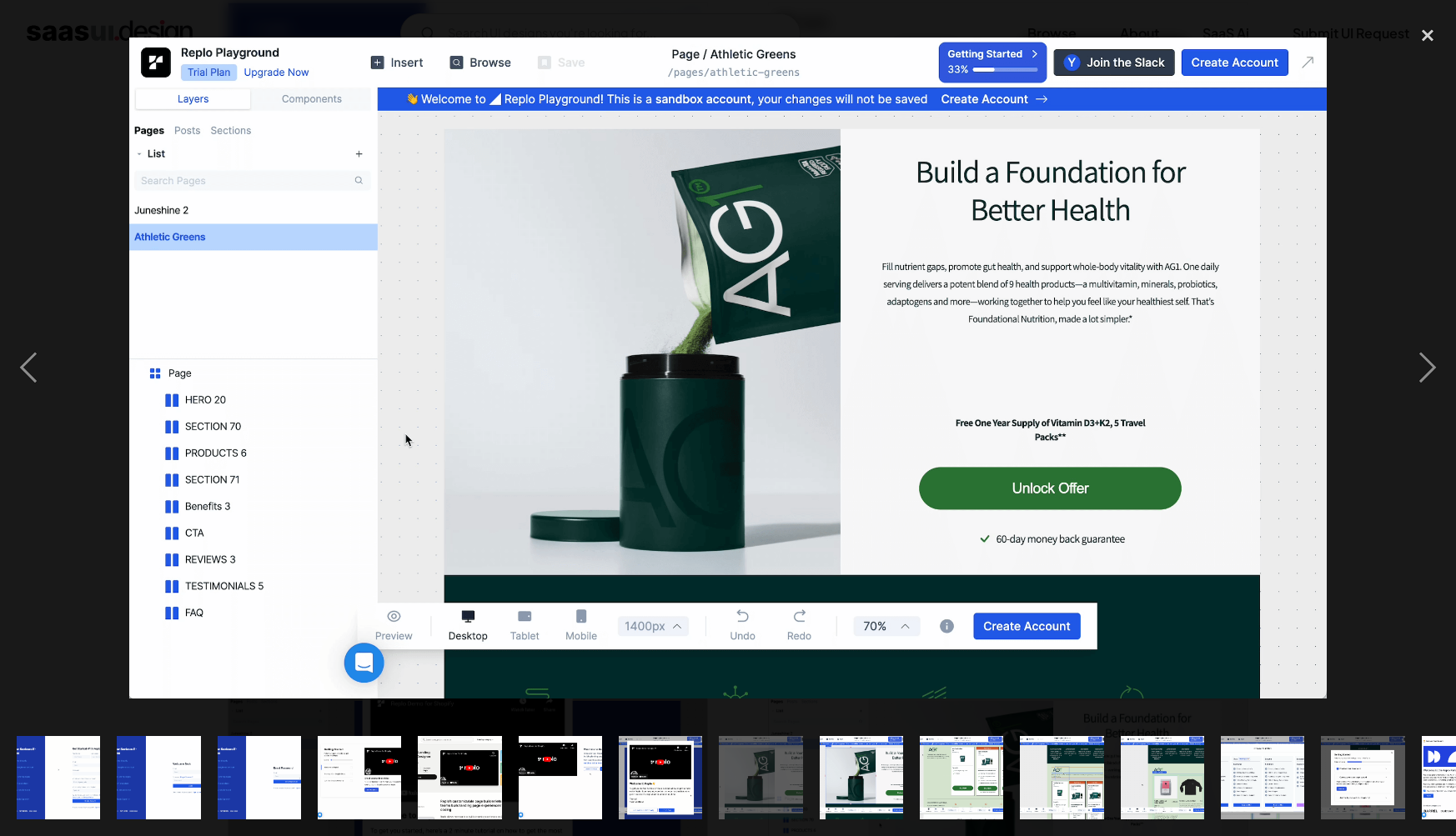
click at [1359, 657] on div at bounding box center [728, 368] width 1456 height 703
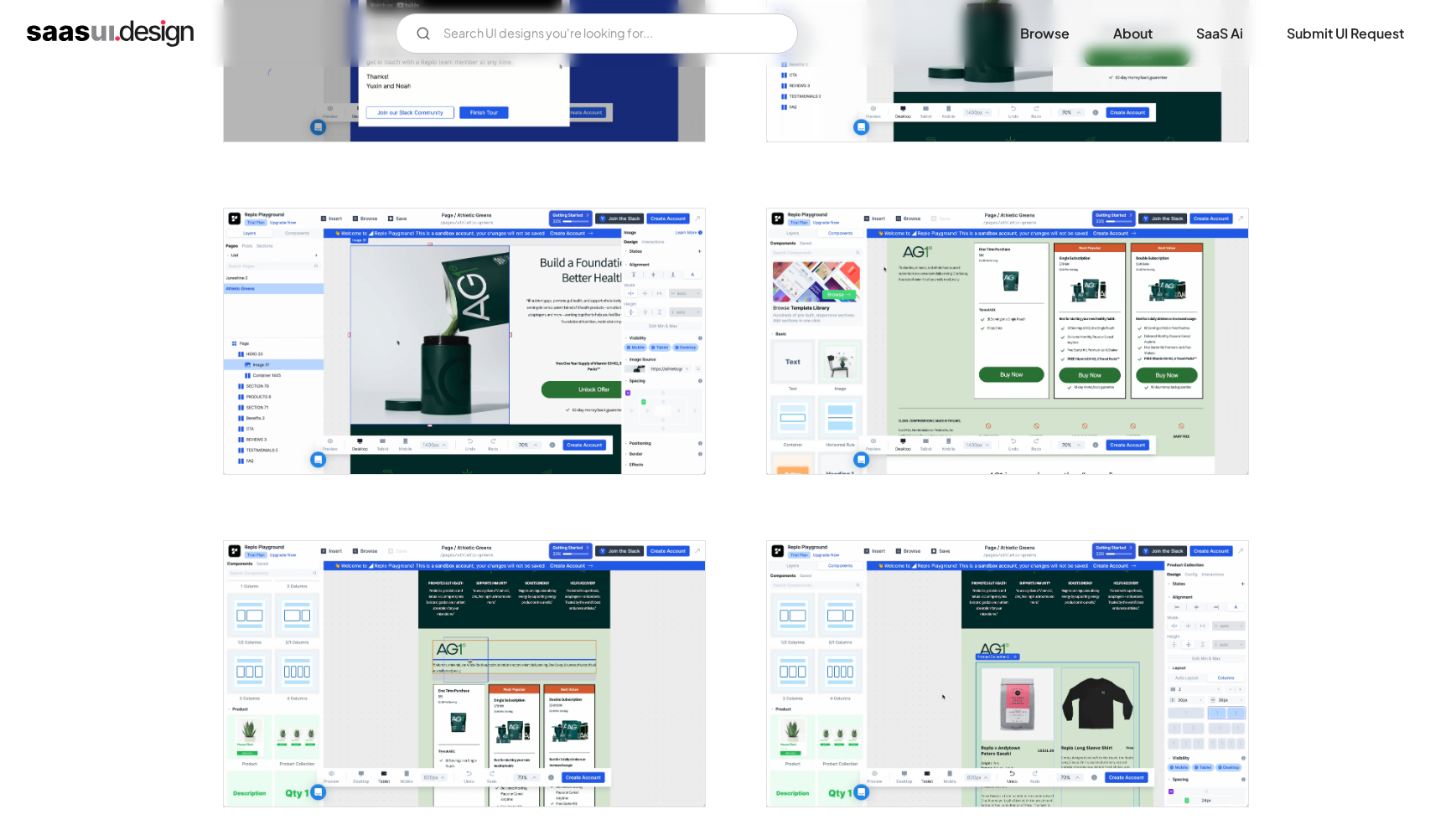
scroll to position [1517, 0]
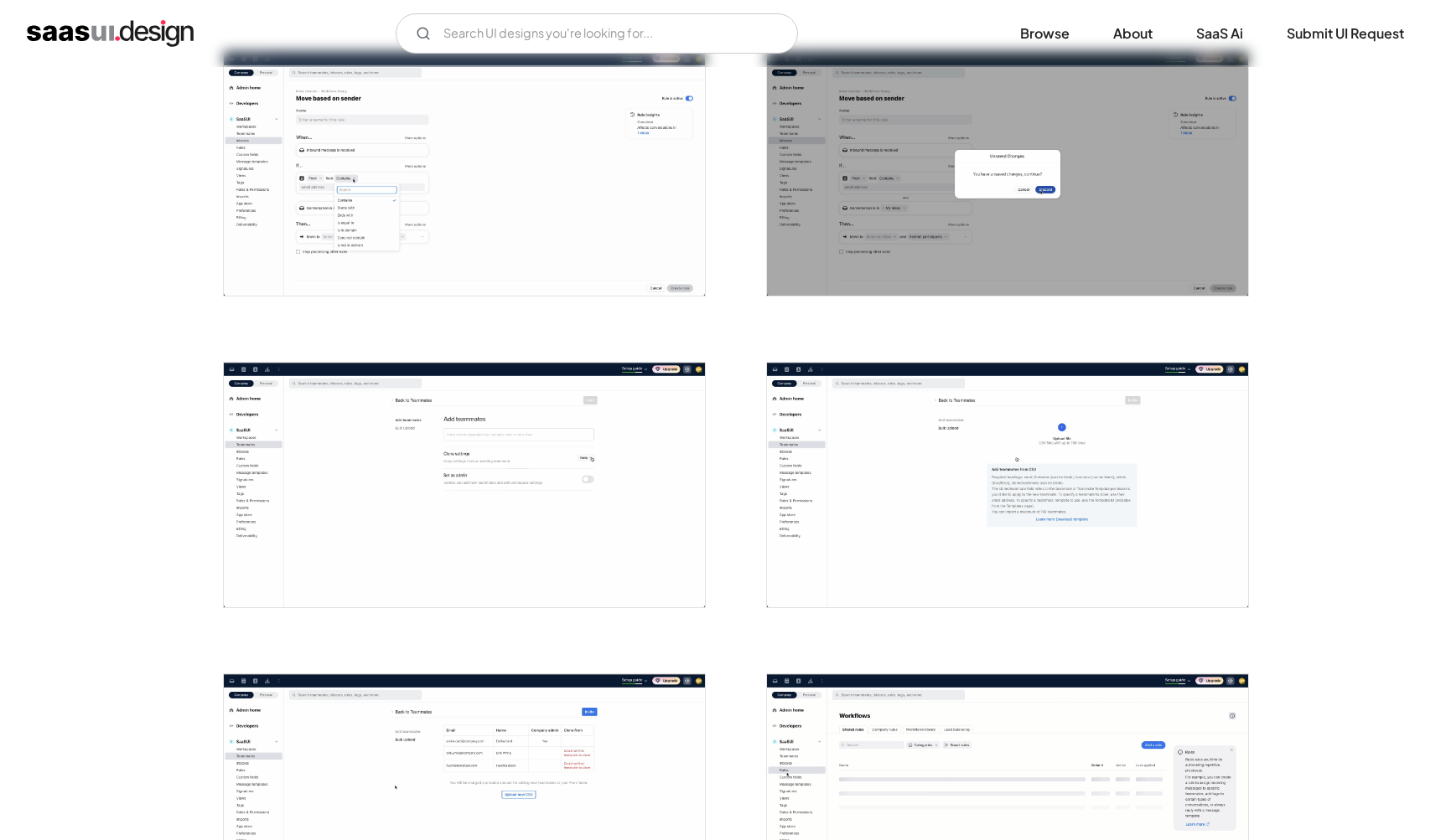
scroll to position [1581, 0]
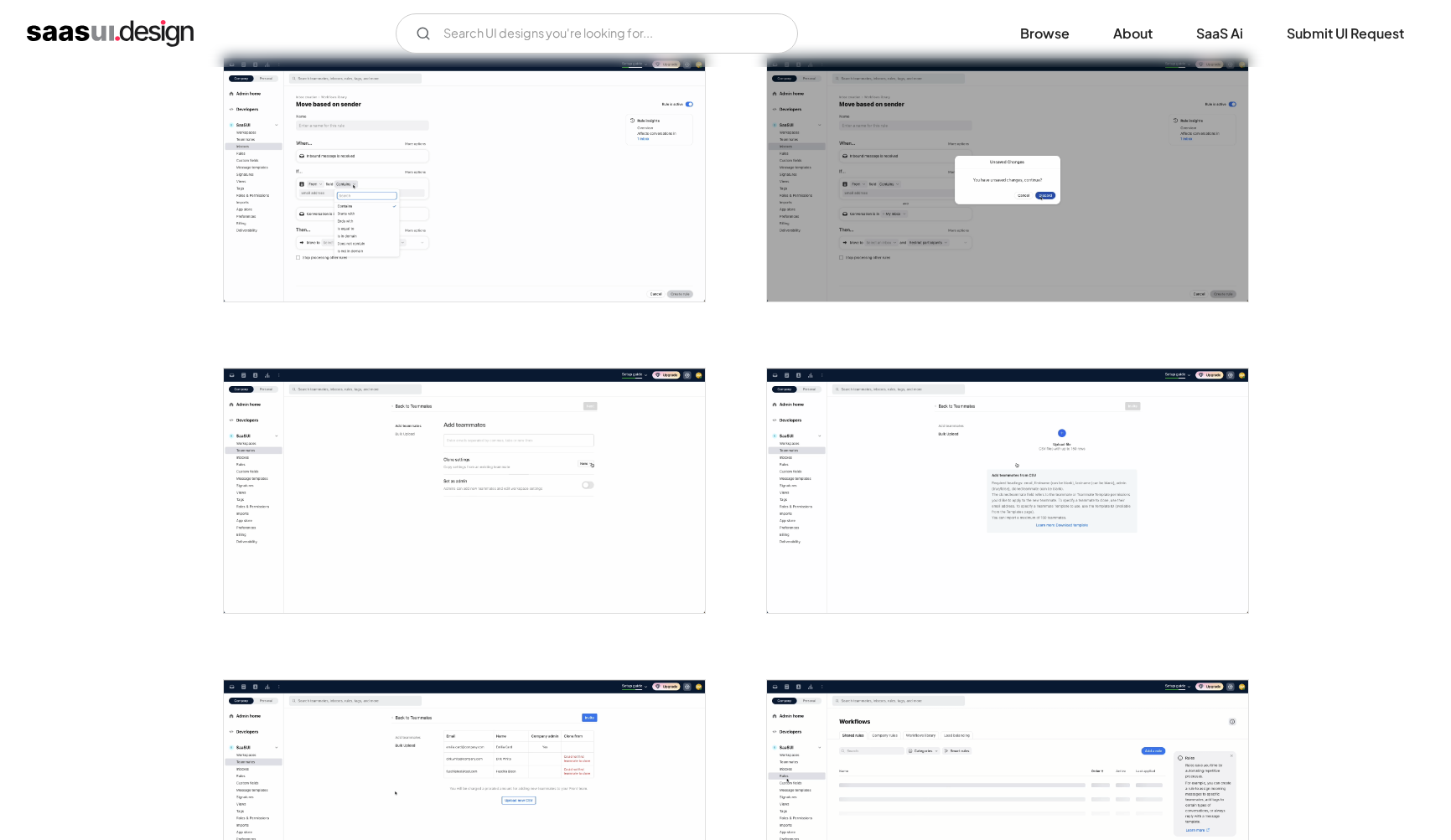
click at [419, 210] on img "open lightbox" at bounding box center [464, 180] width 481 height 245
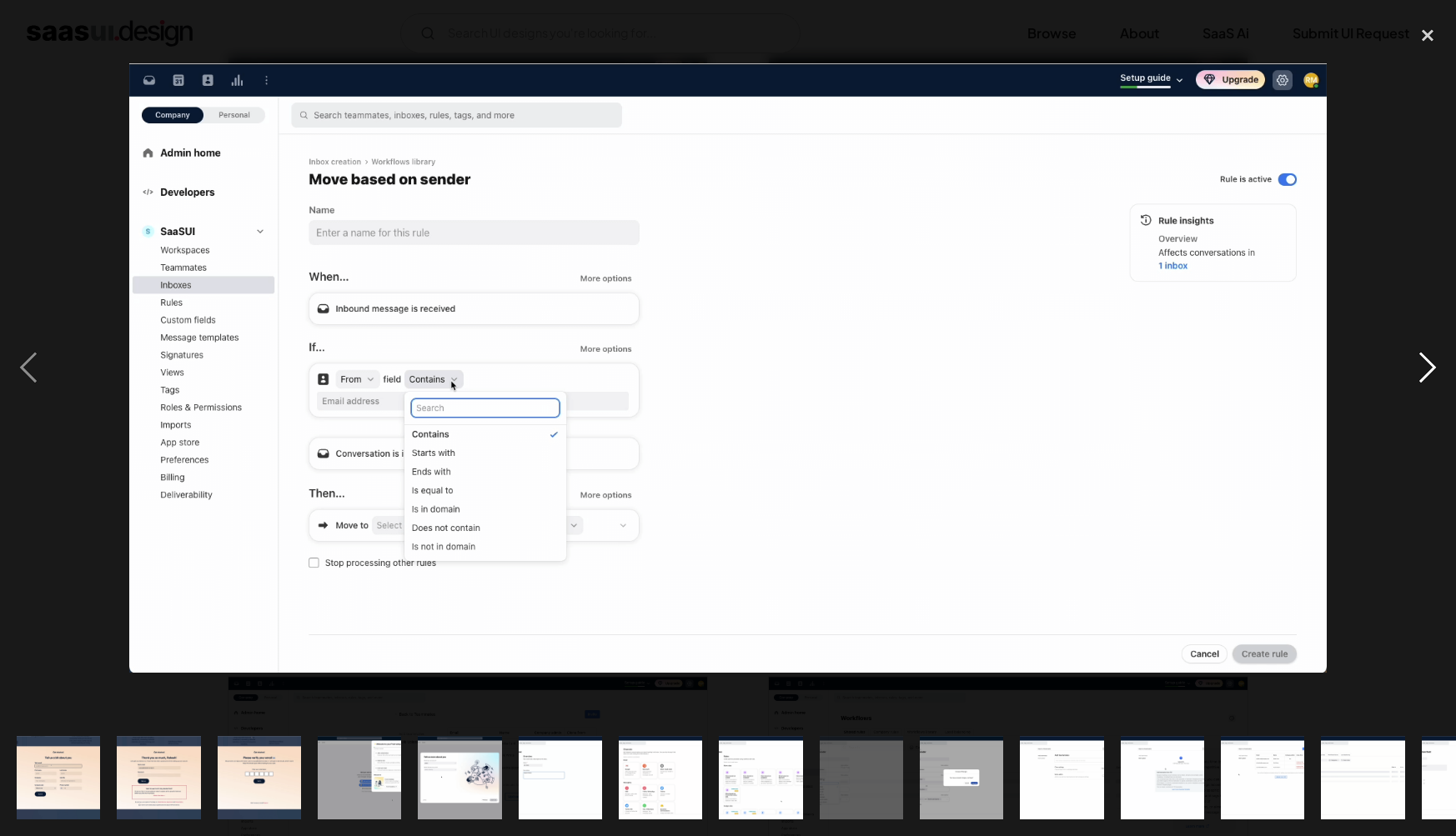
click at [1443, 574] on div "next image" at bounding box center [1427, 368] width 57 height 703
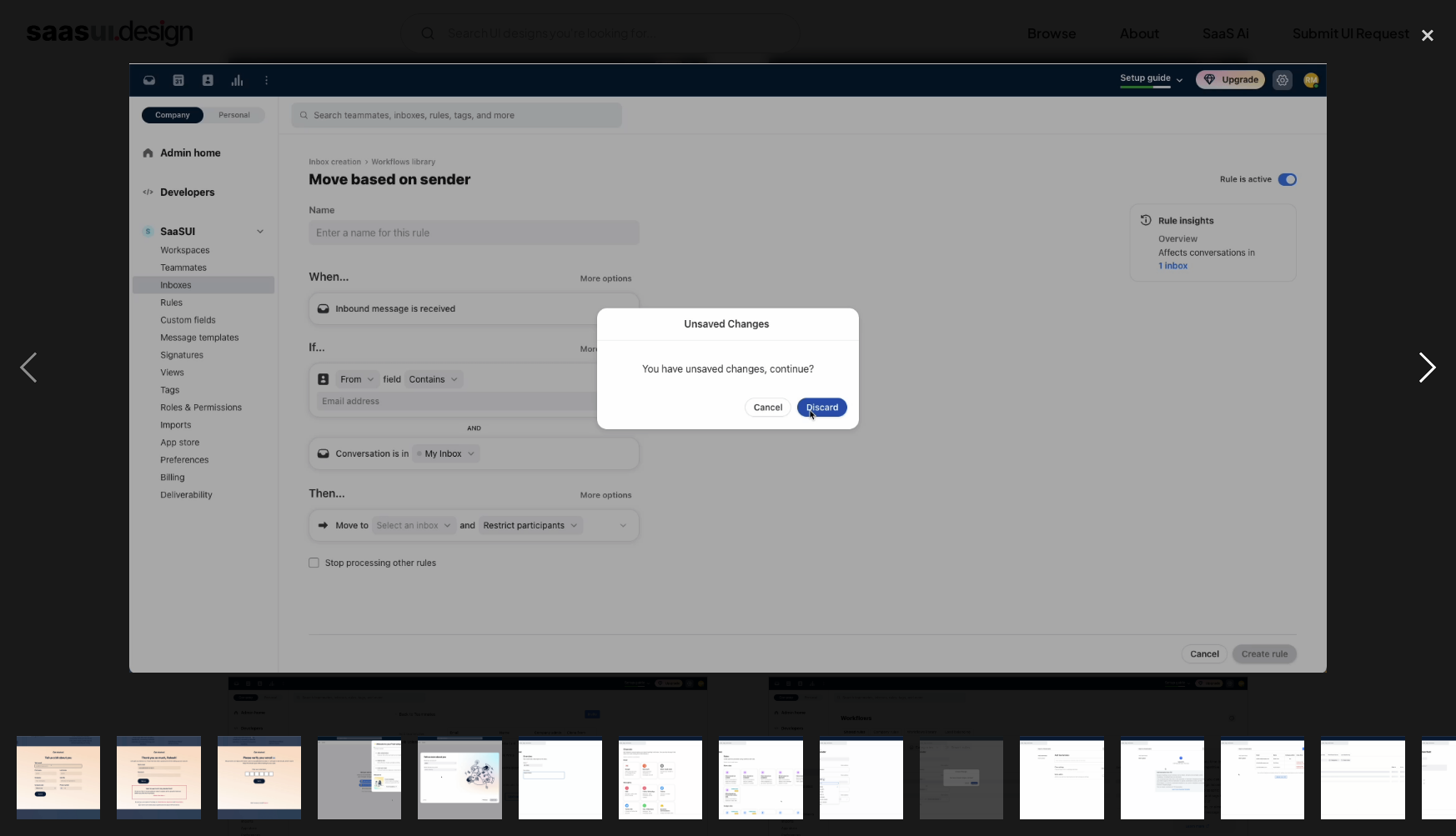
drag, startPoint x: 1423, startPoint y: 41, endPoint x: 1414, endPoint y: 67, distance: 27.5
click at [1423, 41] on div "close lightbox" at bounding box center [1427, 35] width 57 height 36
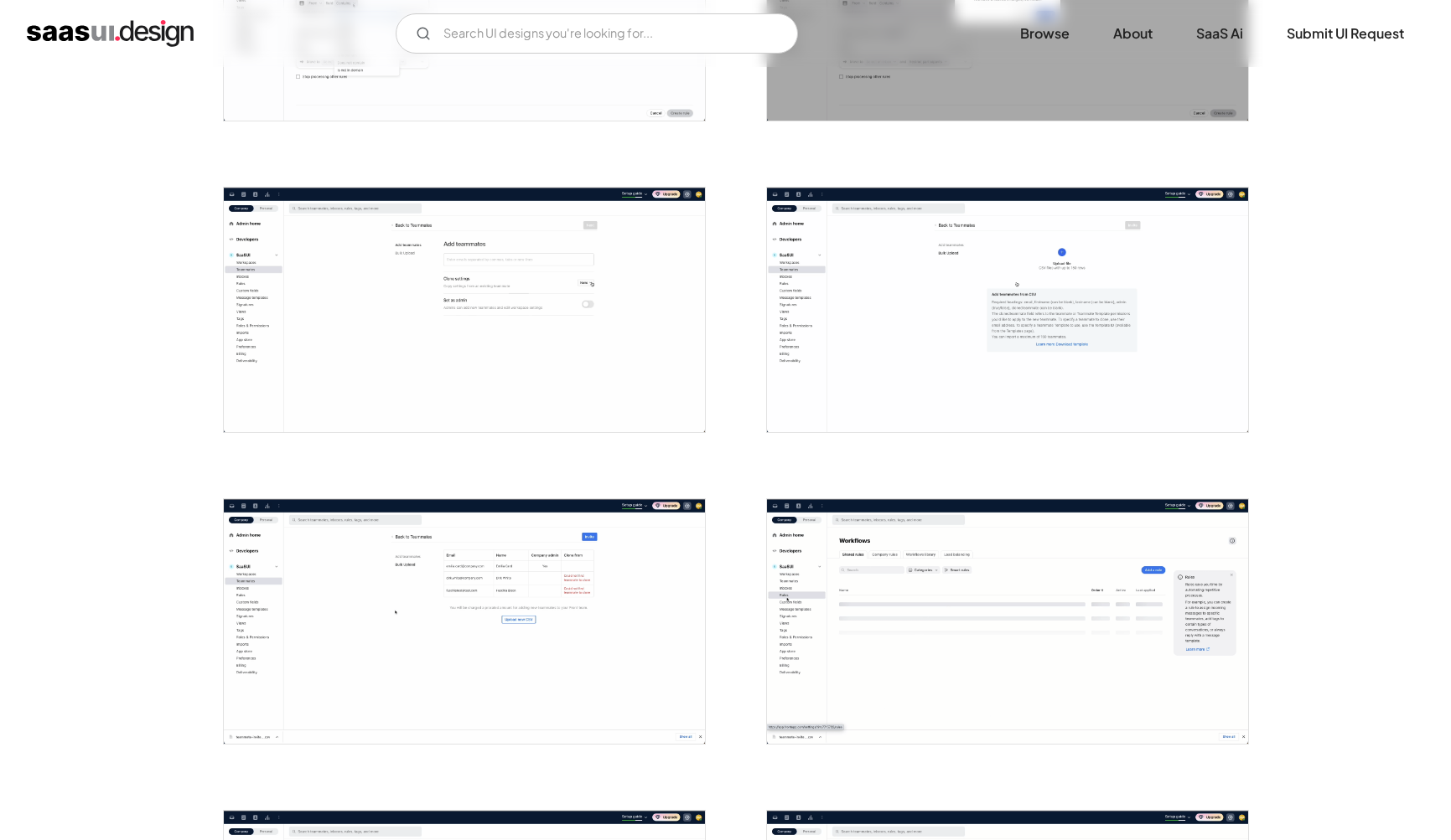
scroll to position [1765, 0]
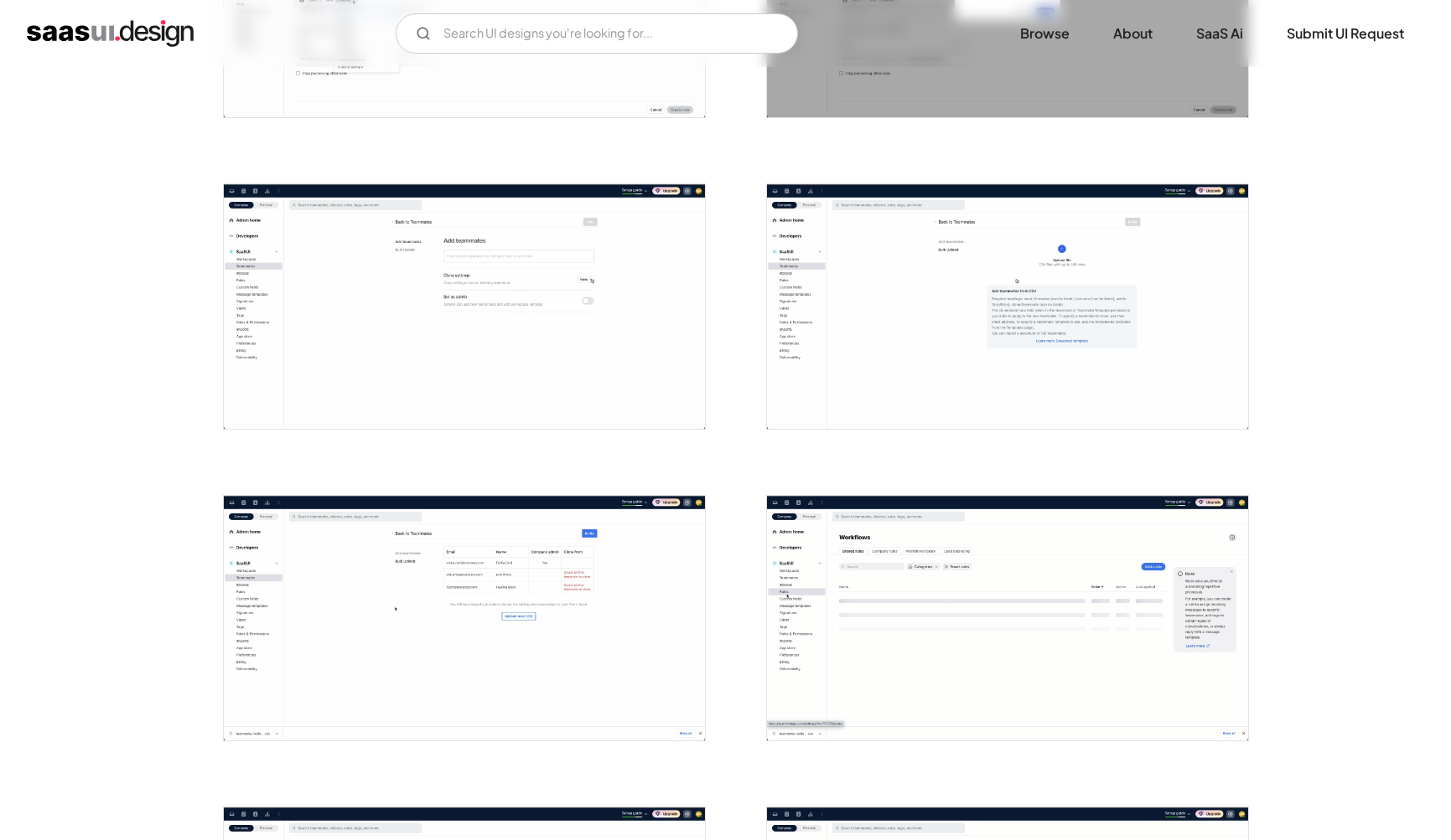
click at [867, 639] on img "open lightbox" at bounding box center [1008, 618] width 481 height 245
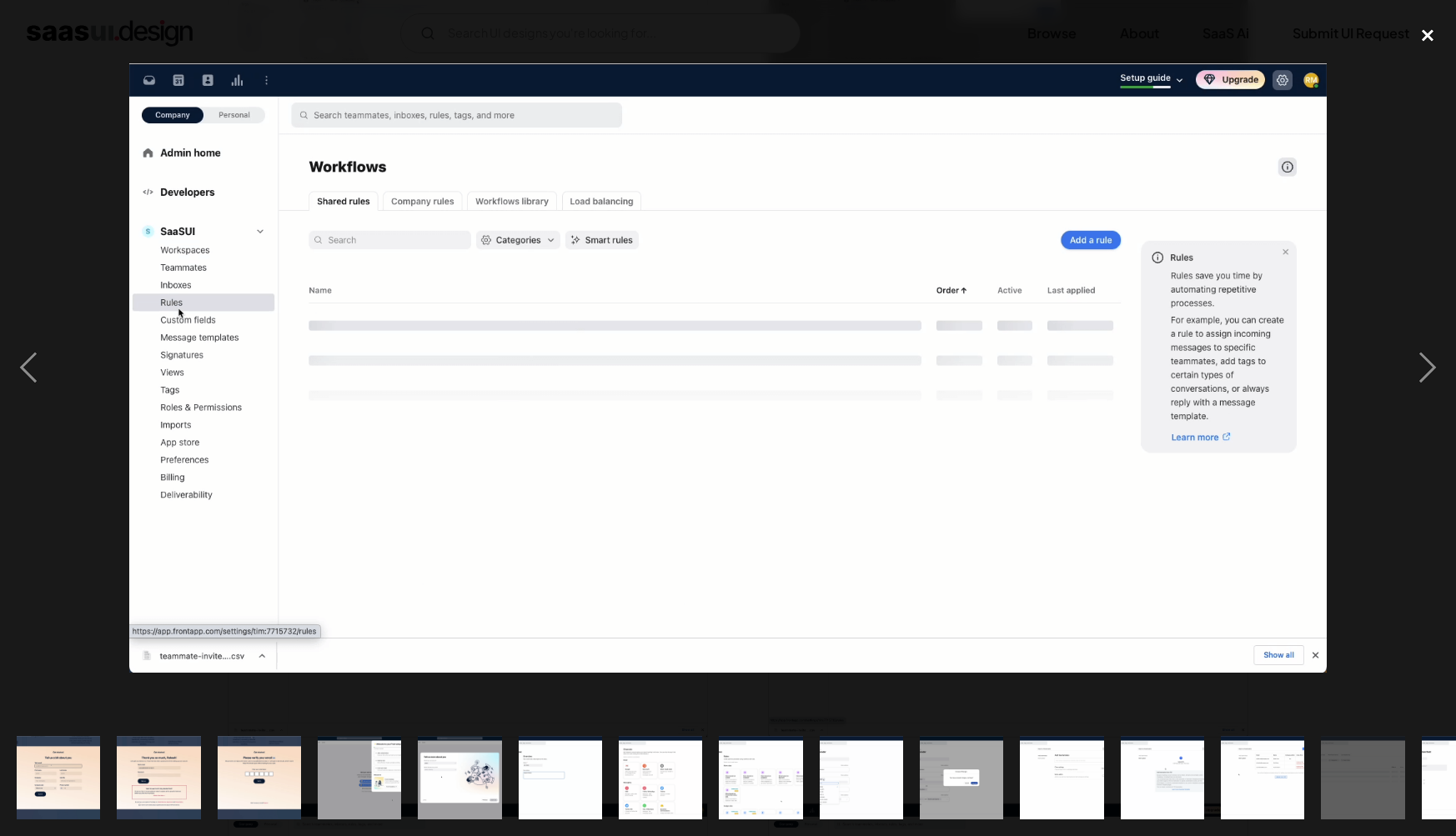
click at [1426, 46] on div "close lightbox" at bounding box center [1427, 35] width 57 height 36
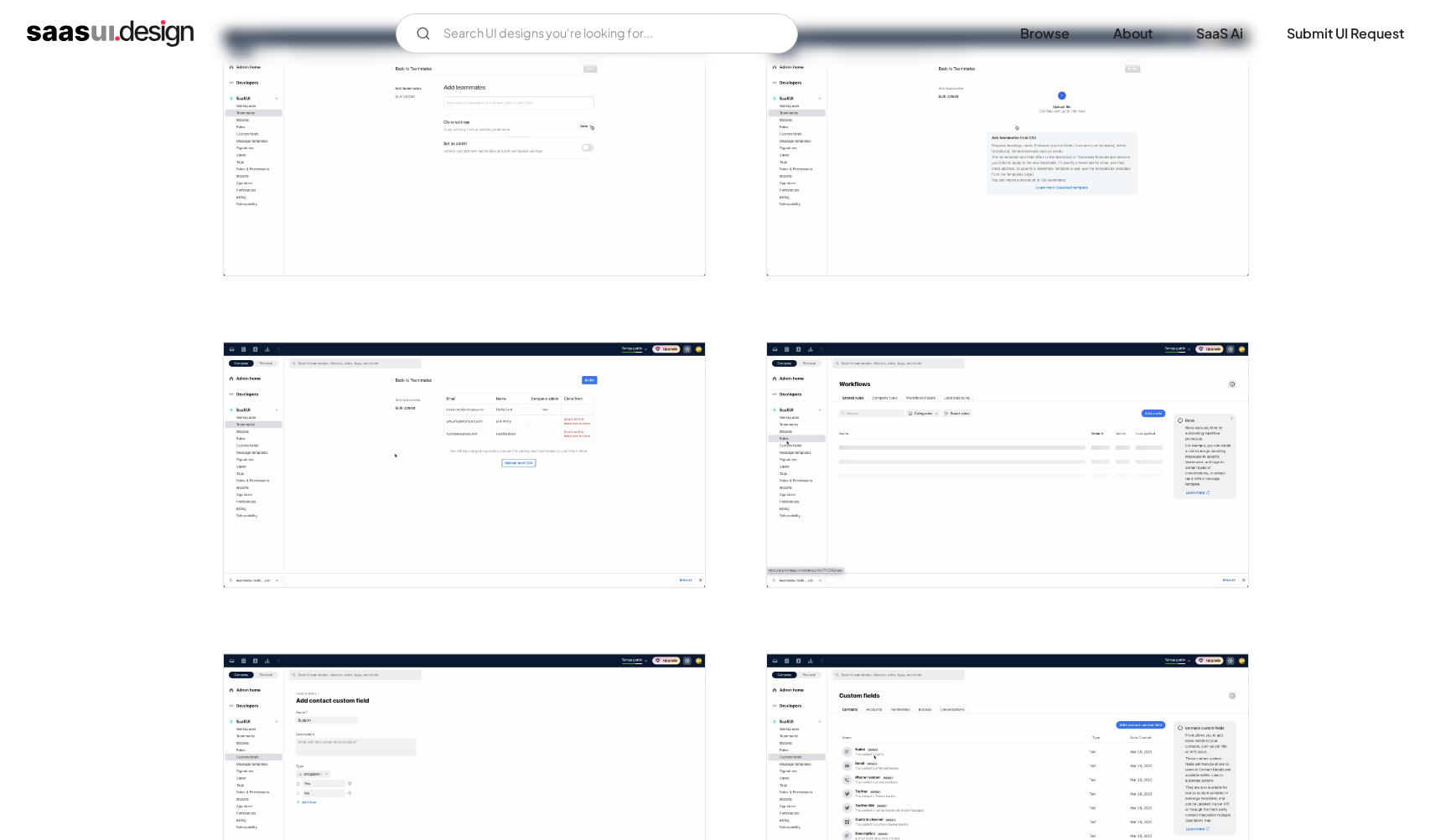
scroll to position [1921, 0]
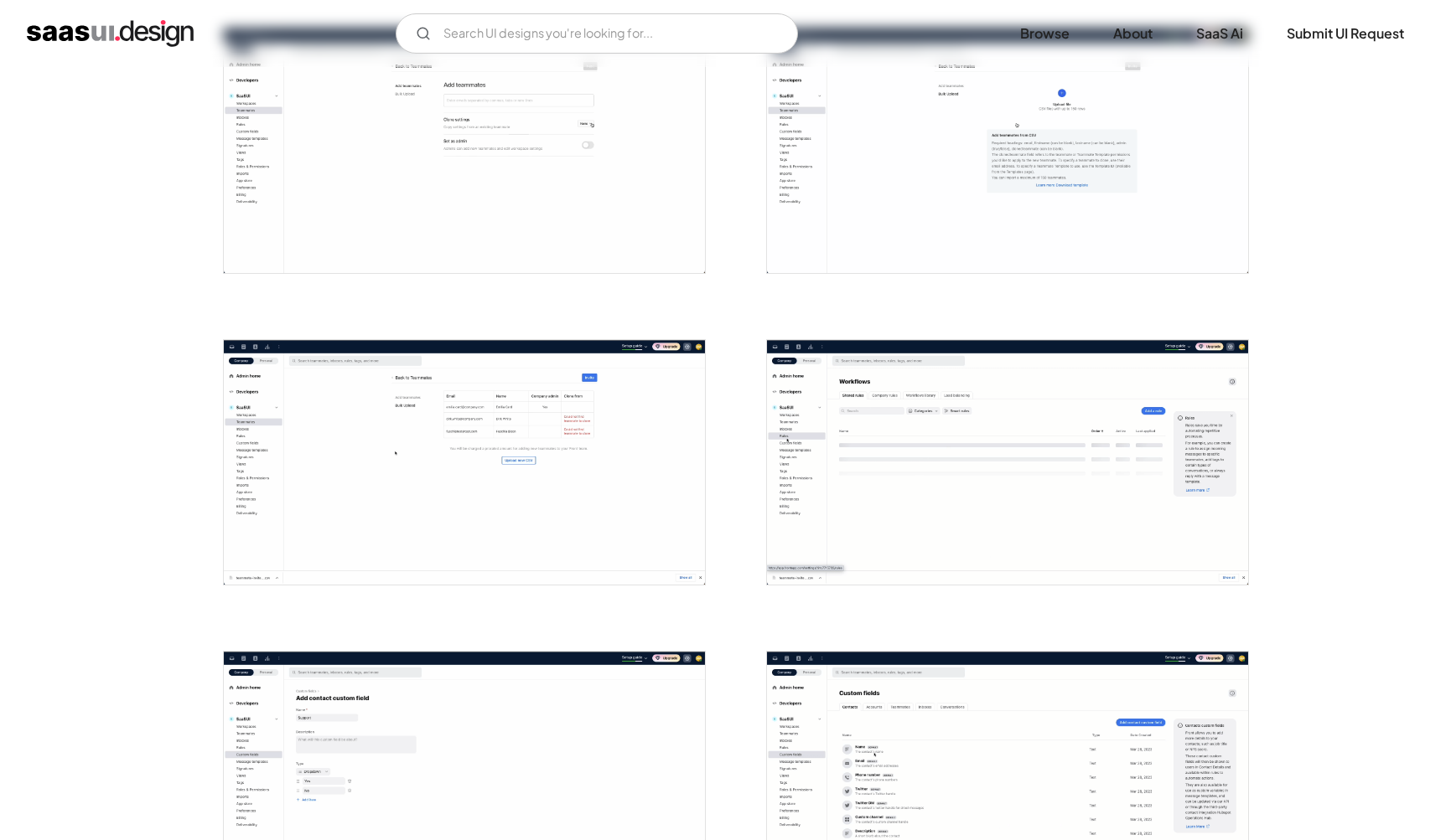
click at [906, 483] on img "open lightbox" at bounding box center [1008, 463] width 481 height 245
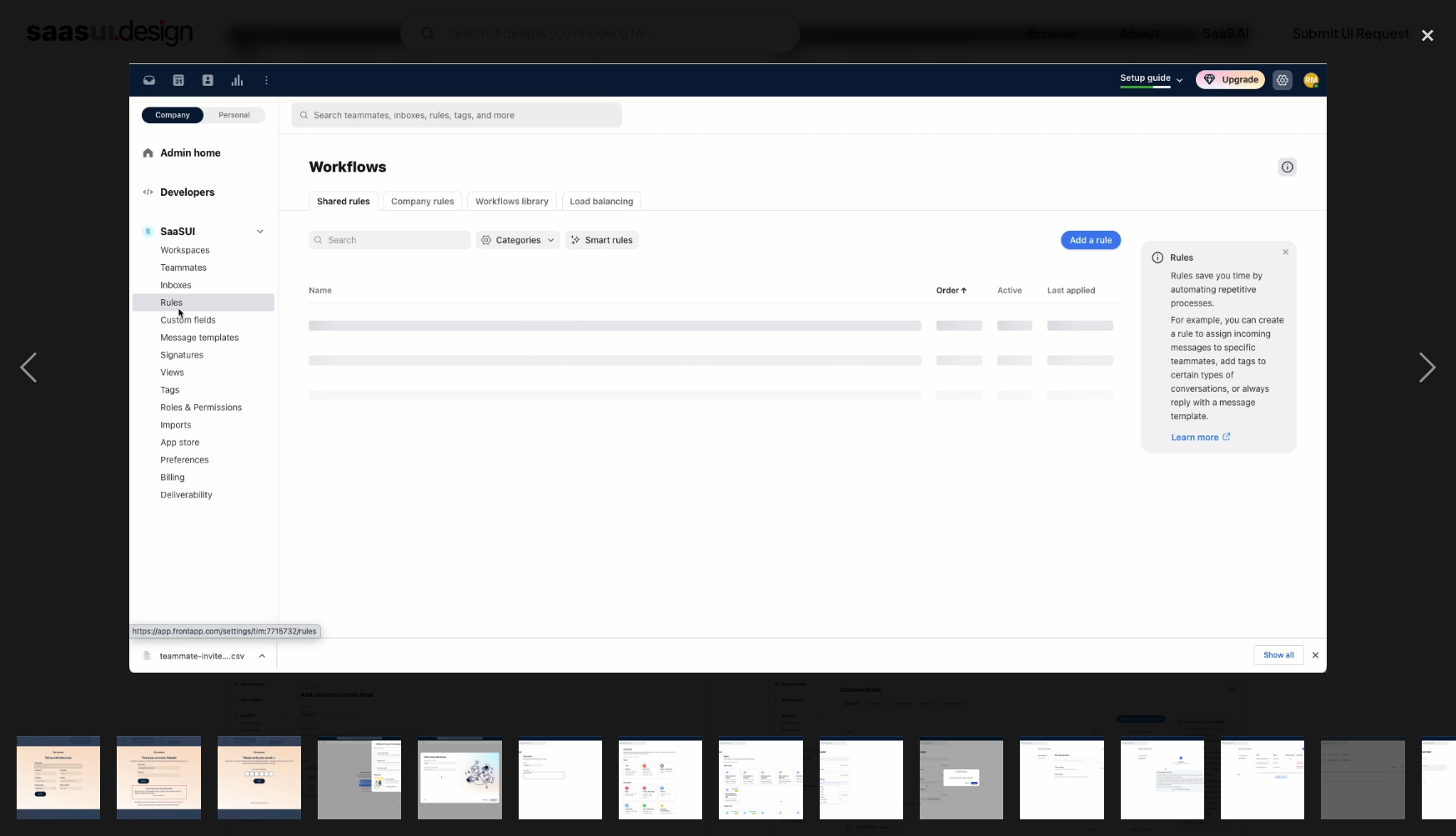
click at [1397, 569] on div at bounding box center [728, 368] width 1456 height 703
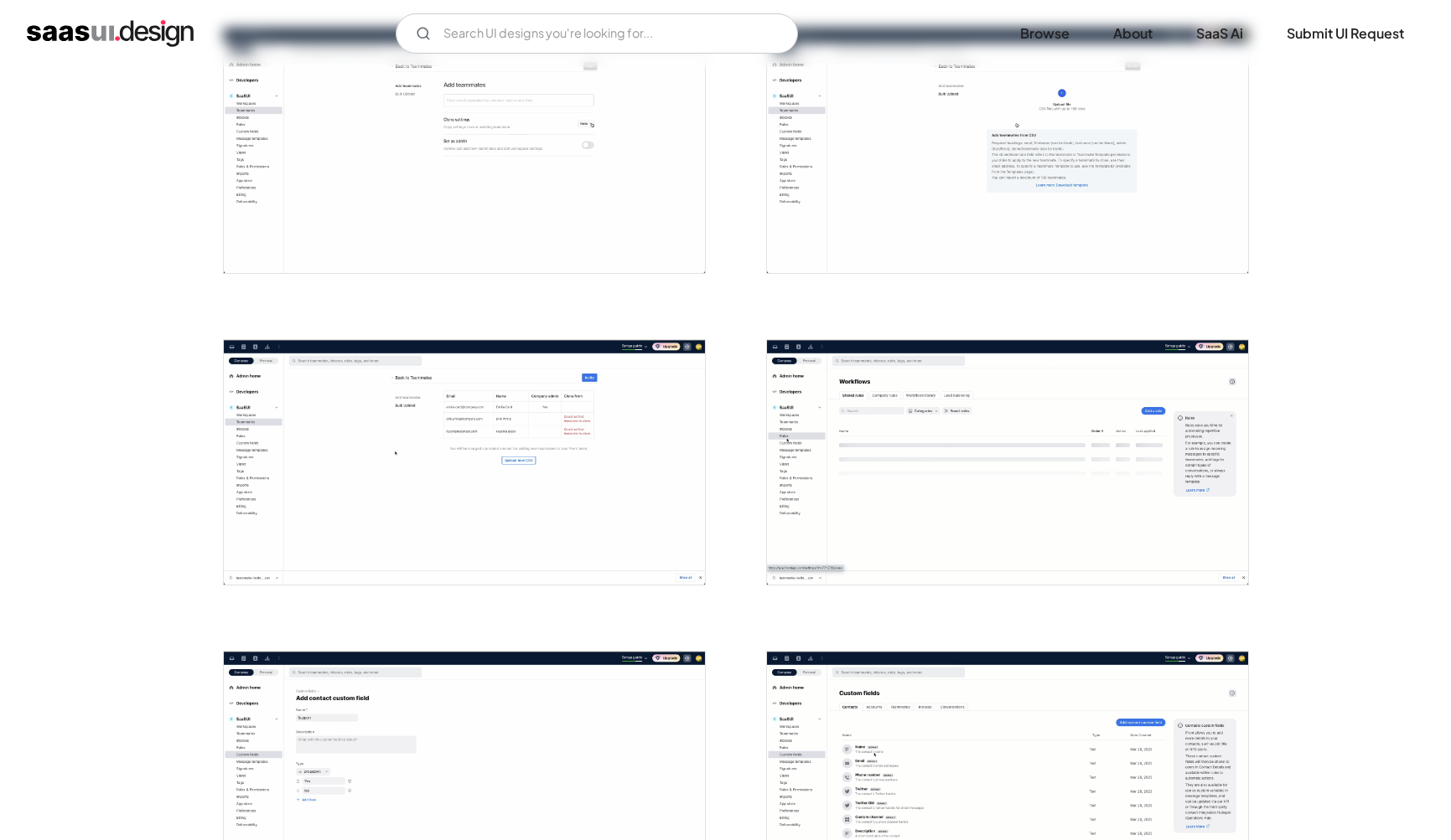
click at [1122, 735] on img "open lightbox" at bounding box center [1008, 775] width 481 height 245
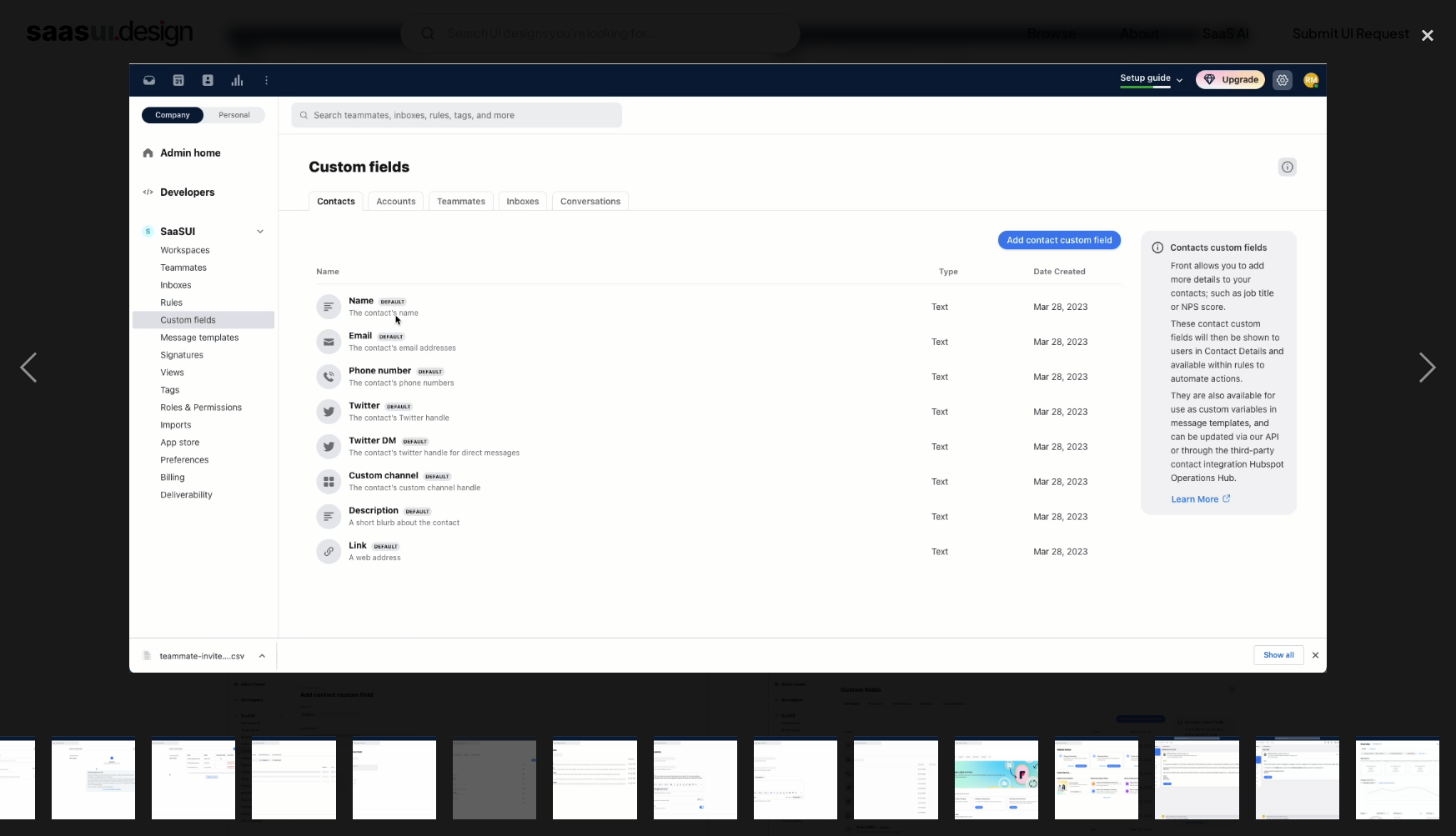
scroll to position [0, 1069]
click at [1434, 36] on div "close lightbox" at bounding box center [1427, 35] width 57 height 36
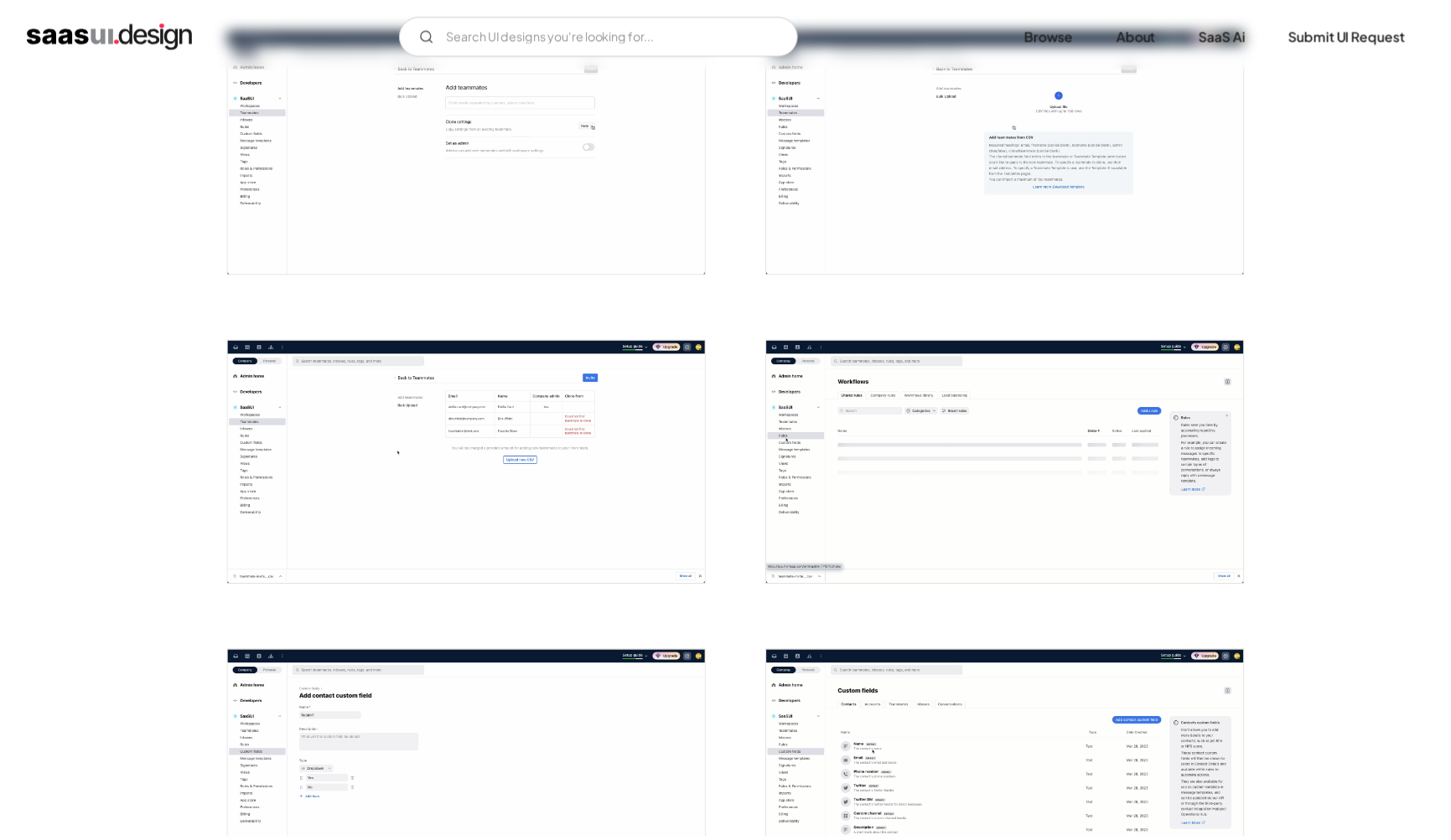
scroll to position [0, 0]
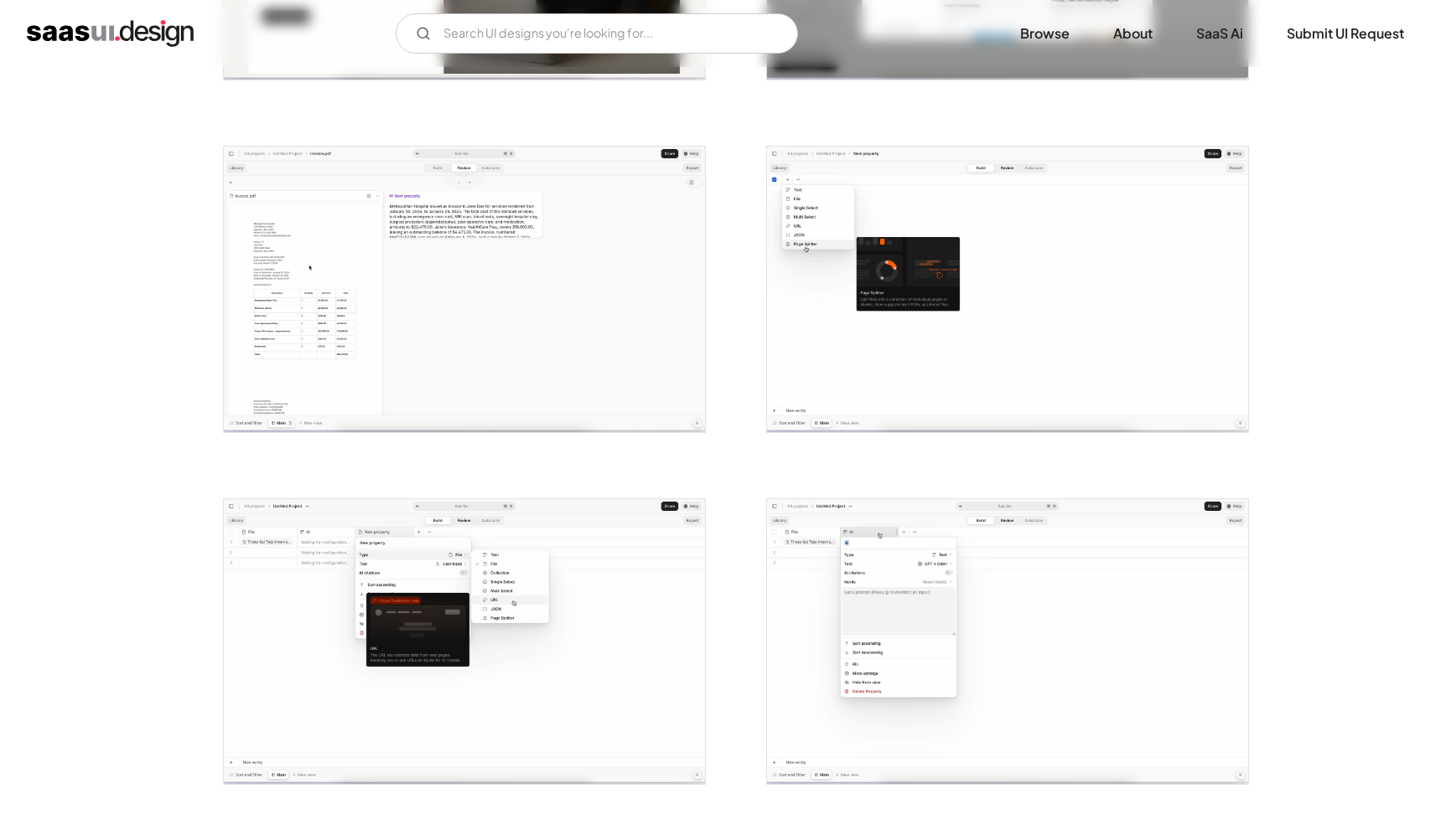
scroll to position [599, 0]
click at [814, 321] on img "open lightbox" at bounding box center [1008, 287] width 481 height 286
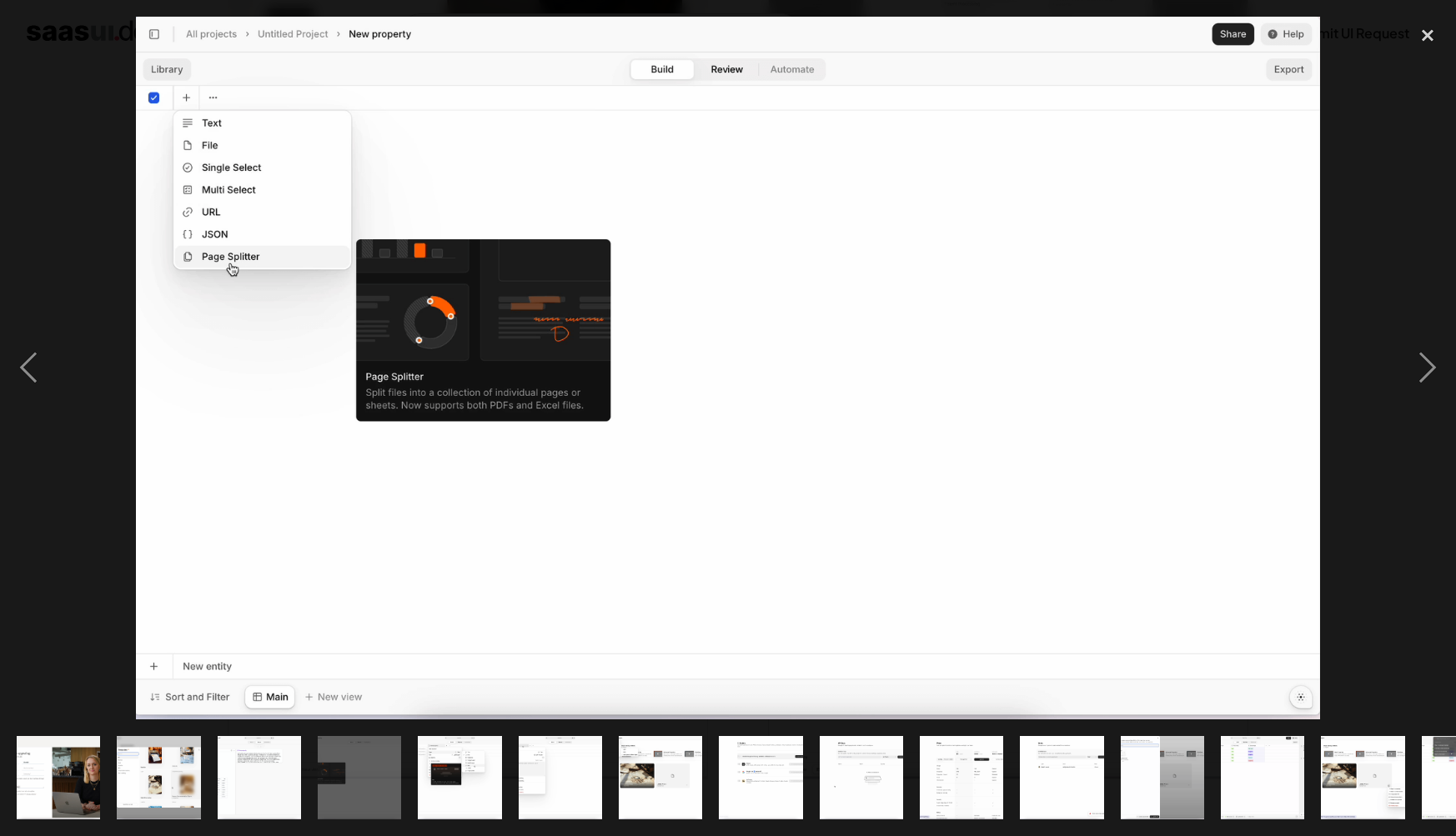
click at [1398, 125] on div at bounding box center [728, 368] width 1456 height 703
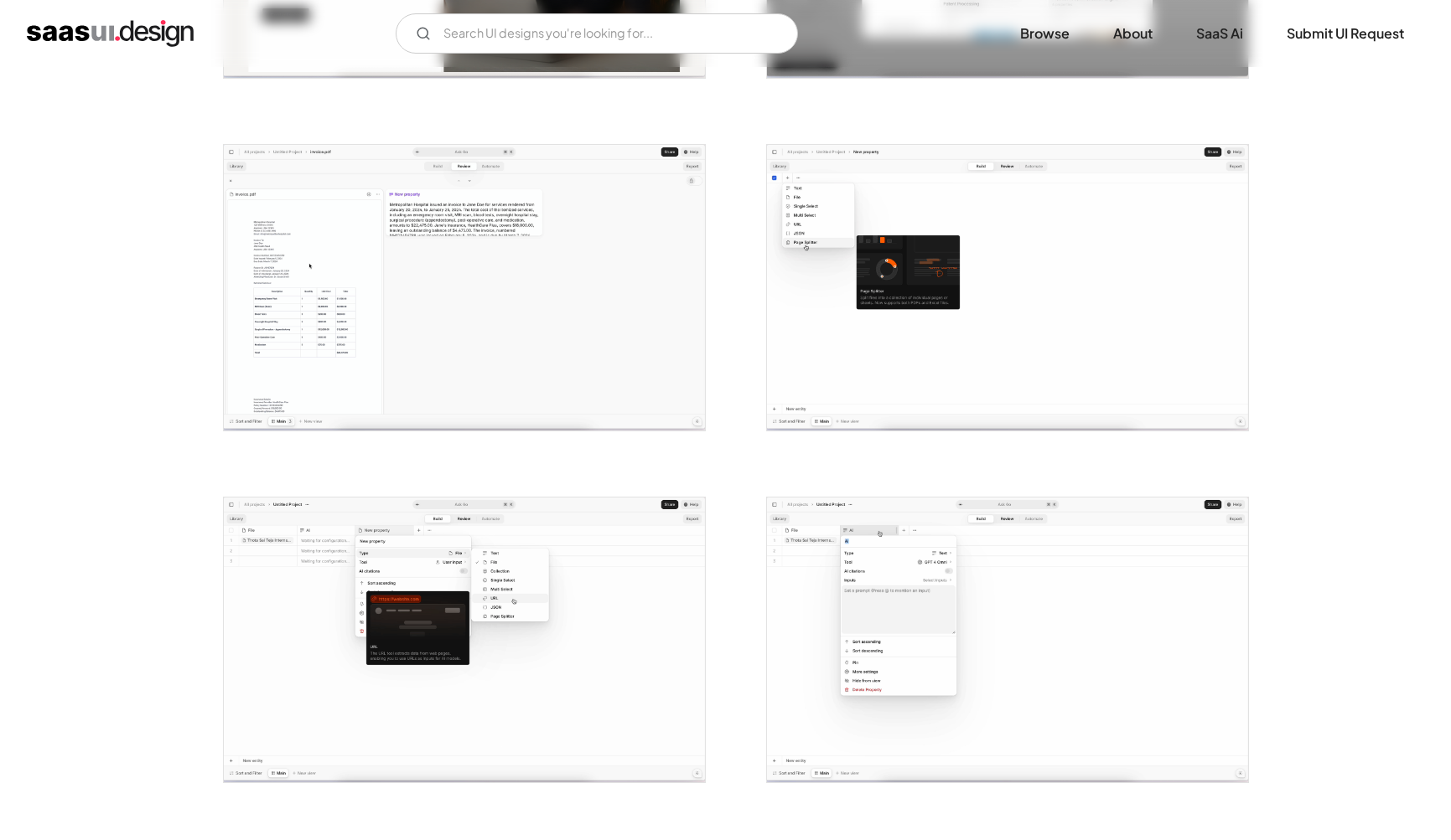
click at [424, 393] on img "open lightbox" at bounding box center [464, 287] width 481 height 286
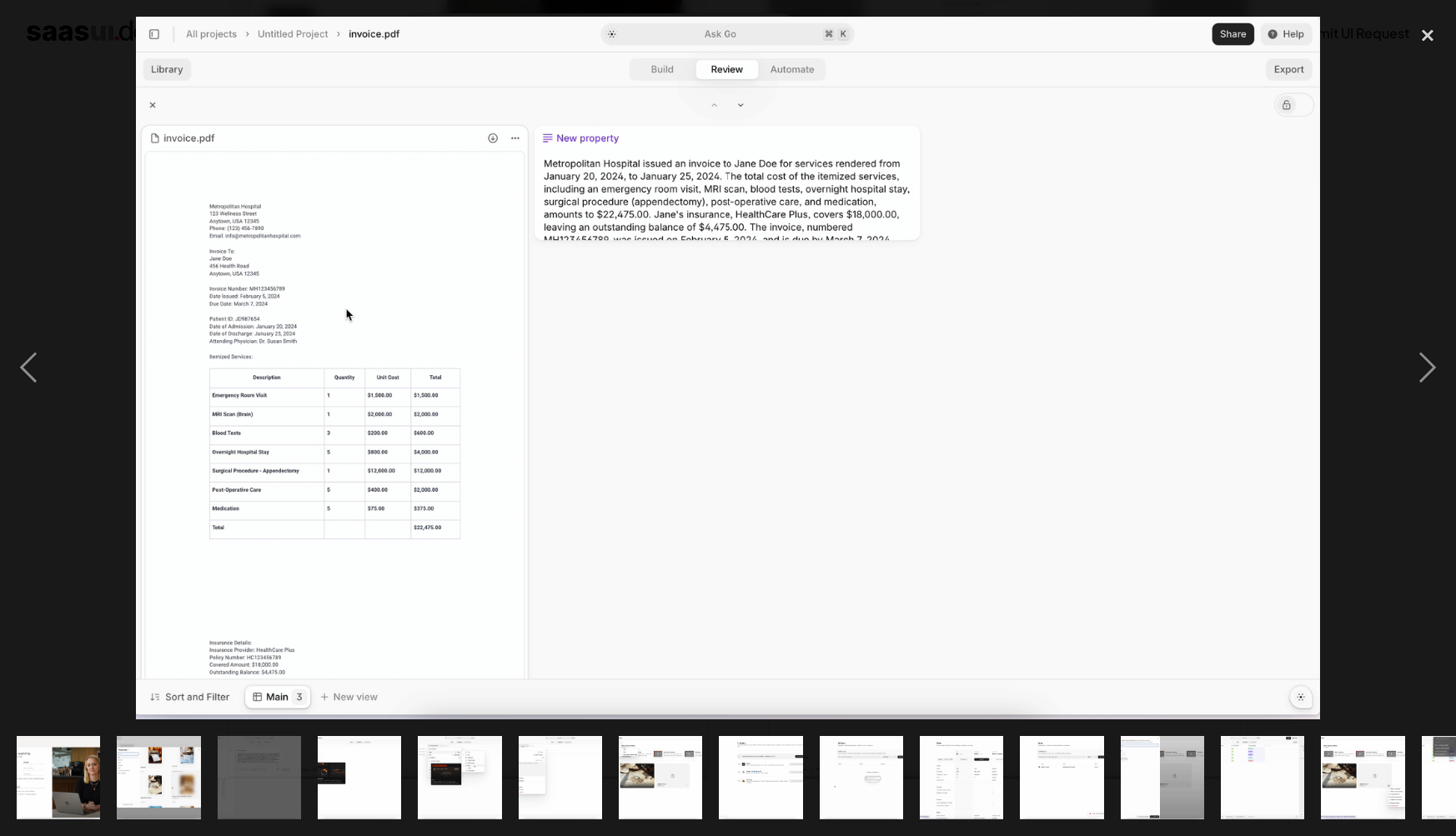
click at [1387, 227] on div at bounding box center [728, 368] width 1456 height 703
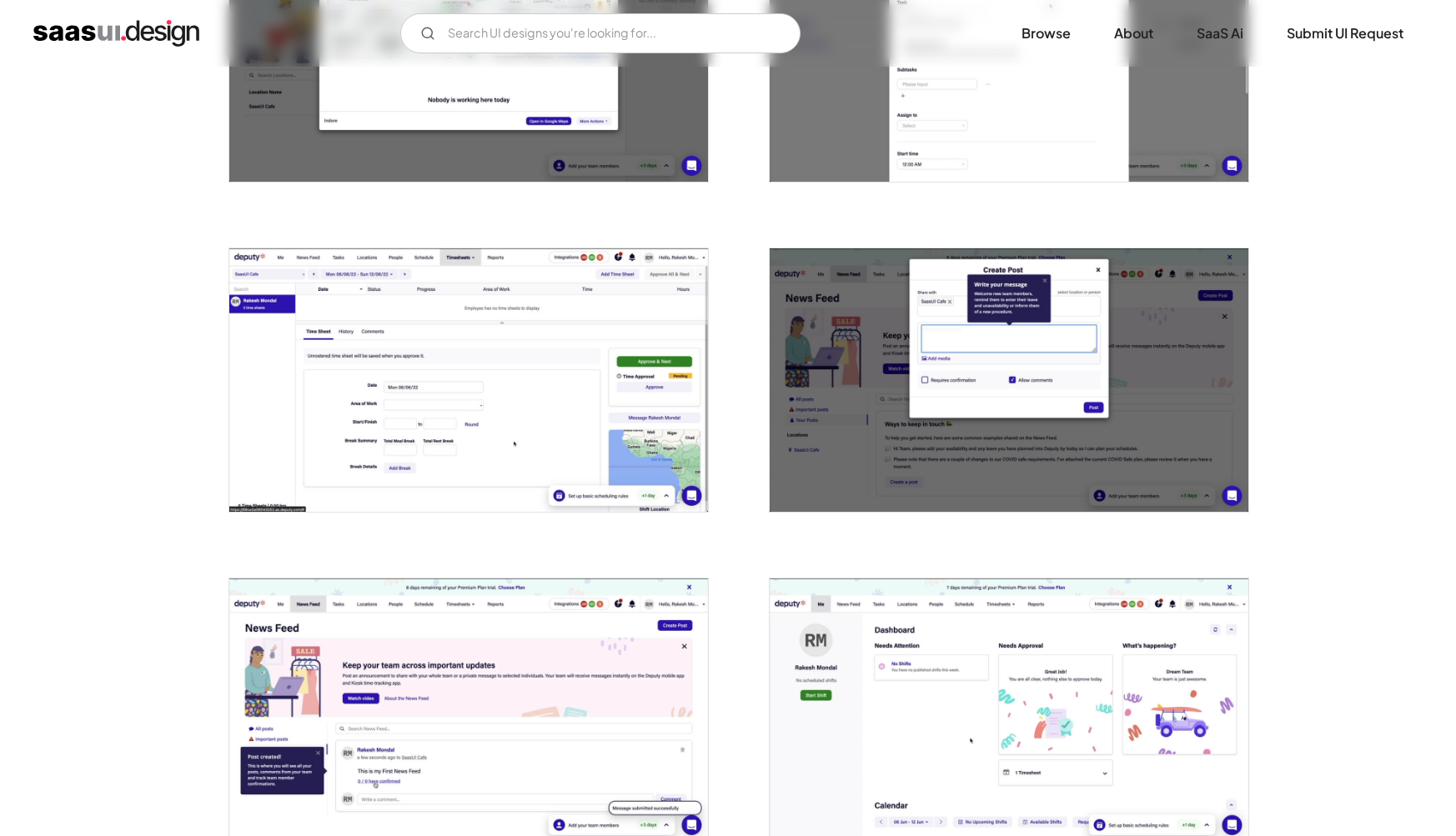
scroll to position [1493, 0]
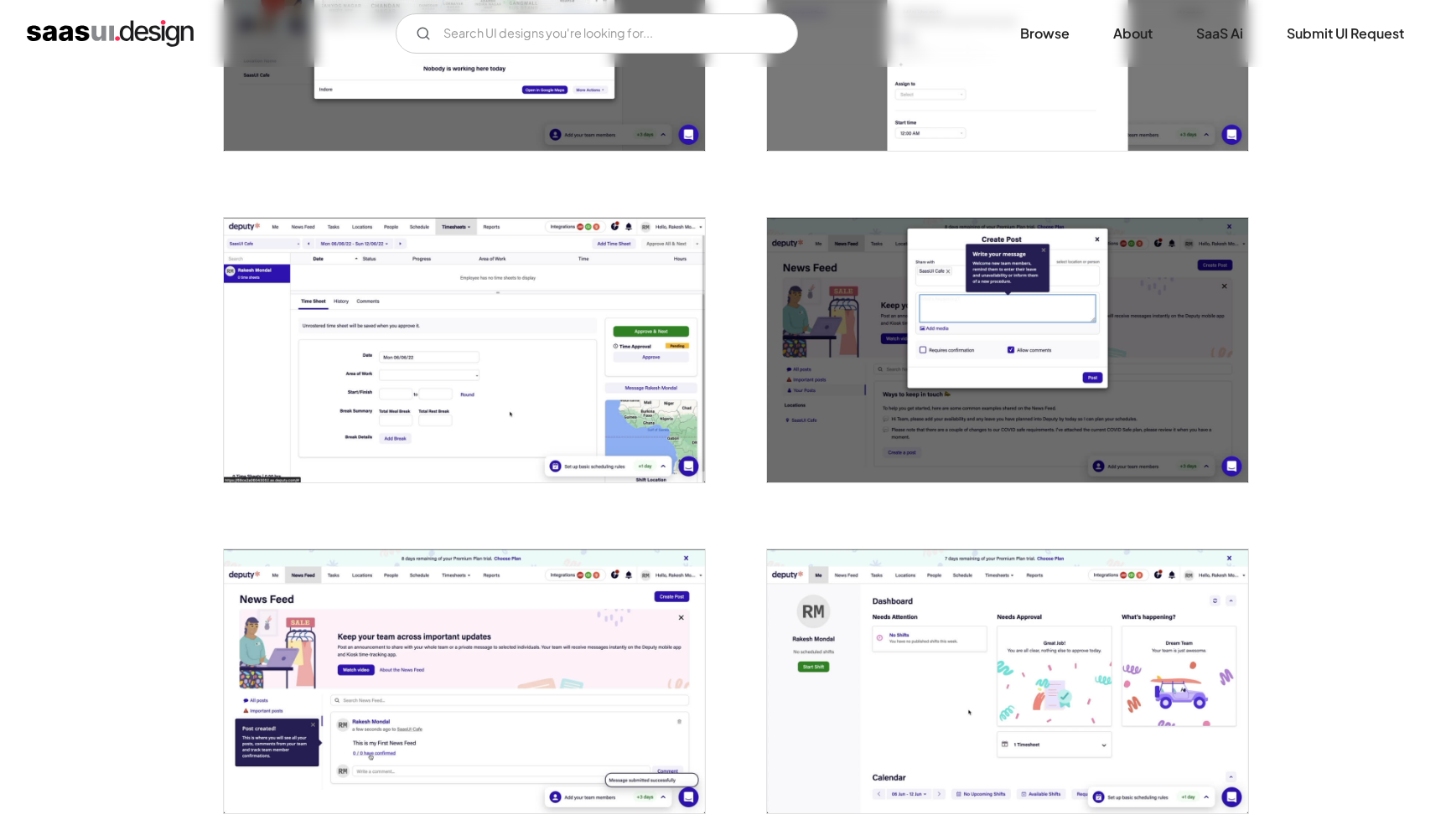
click at [517, 412] on img "open lightbox" at bounding box center [464, 349] width 481 height 264
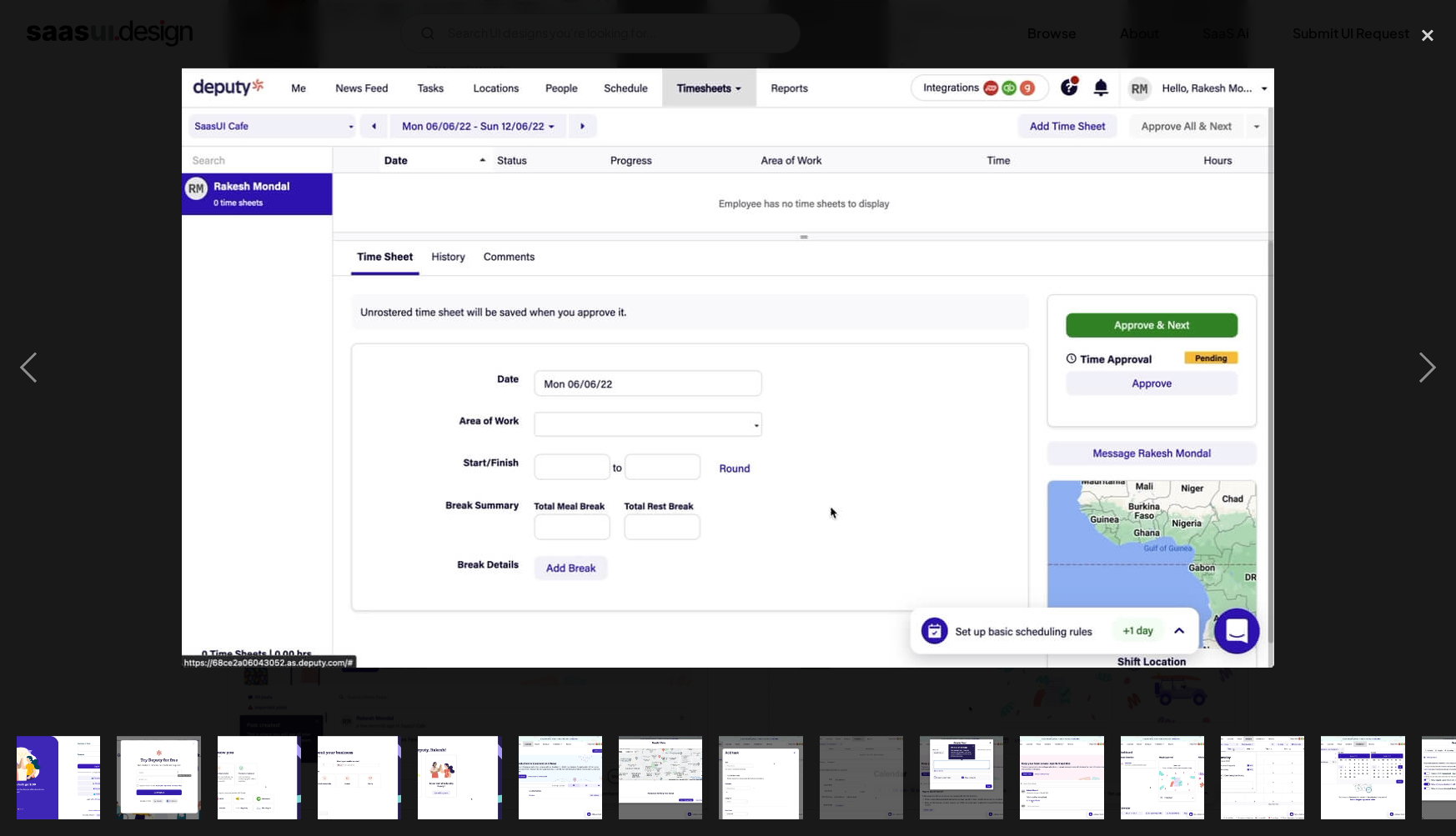
click at [1356, 548] on div at bounding box center [728, 368] width 1456 height 703
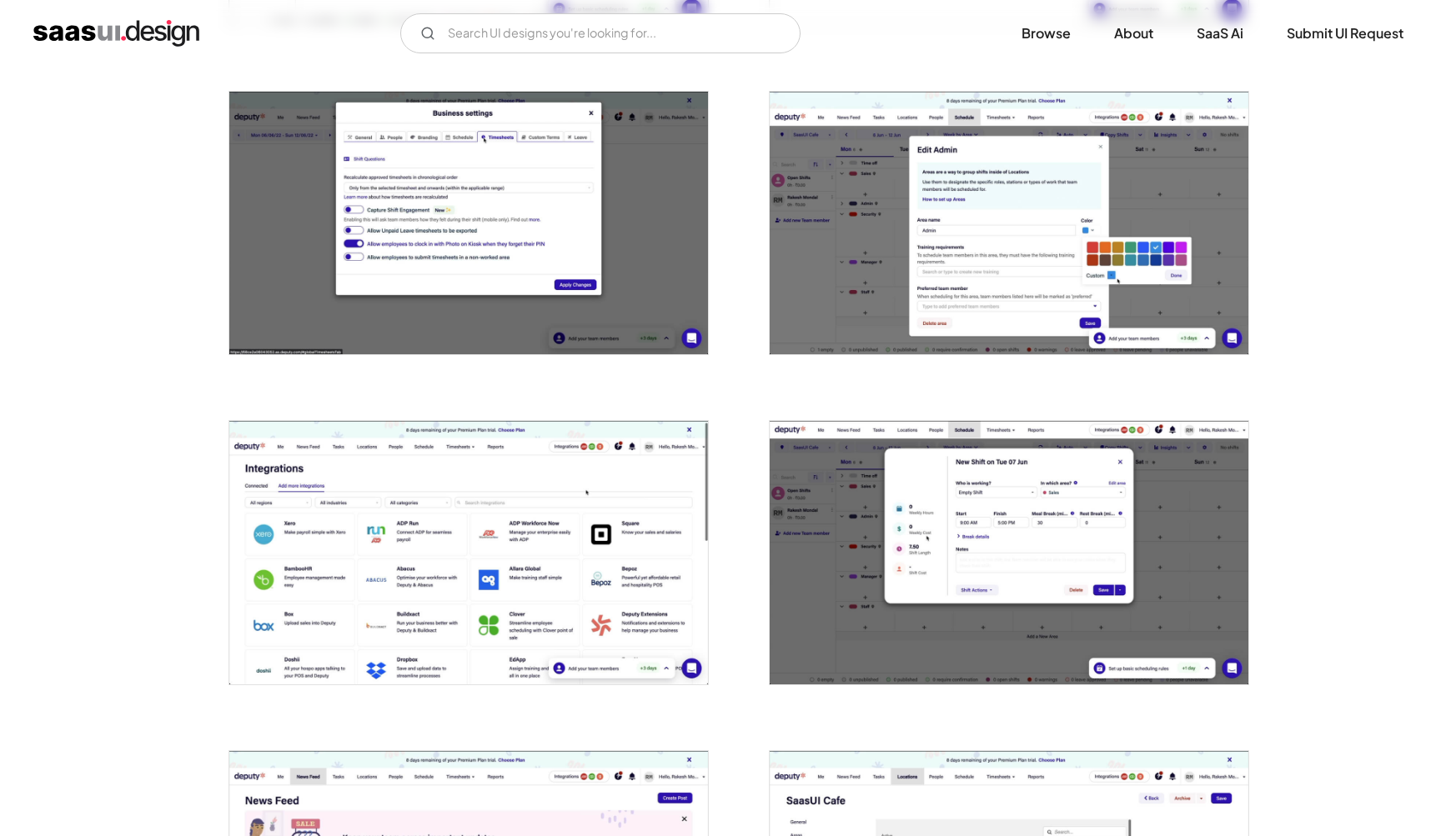
scroll to position [2624, 0]
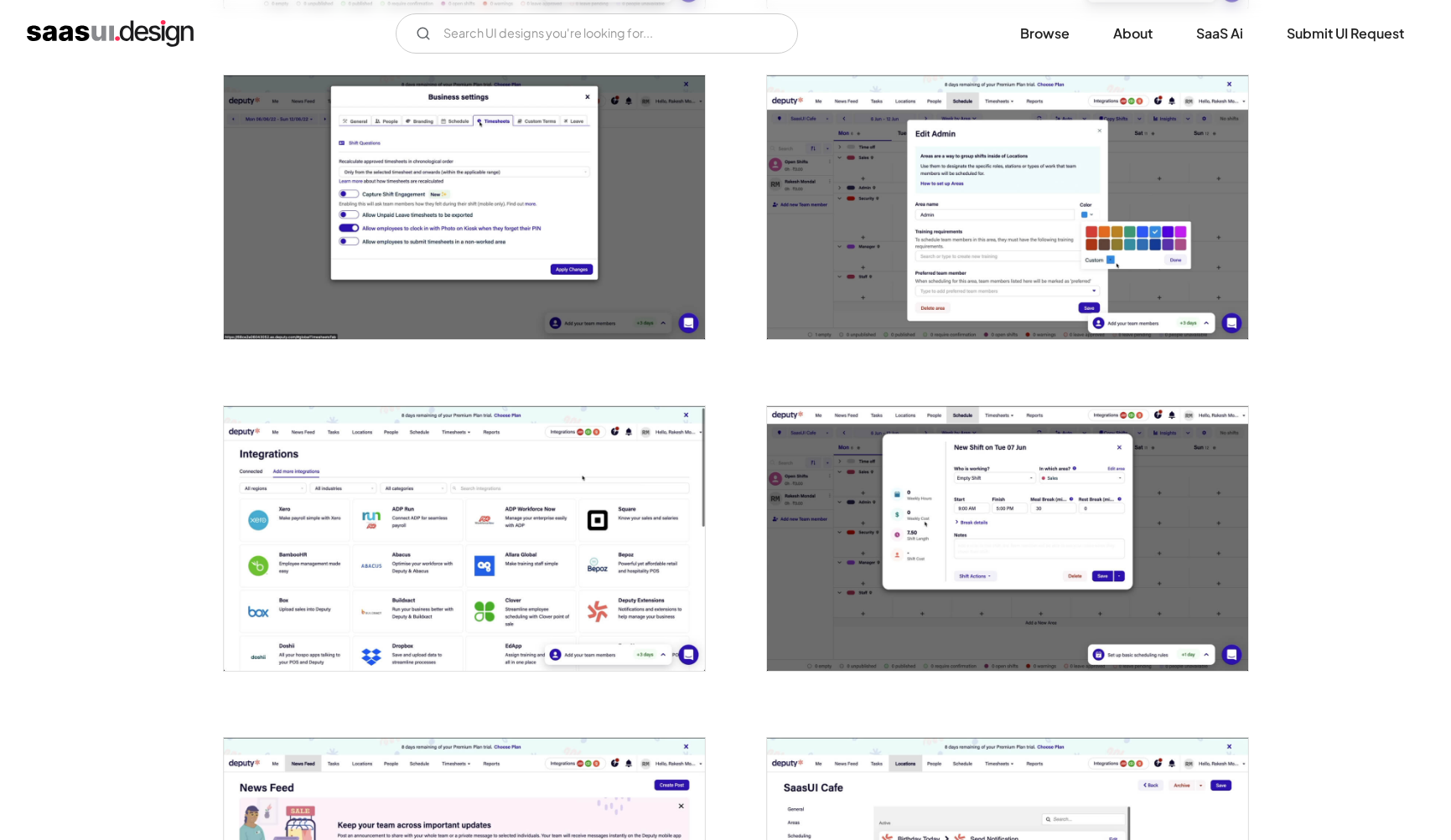
click at [499, 574] on img "open lightbox" at bounding box center [464, 538] width 481 height 264
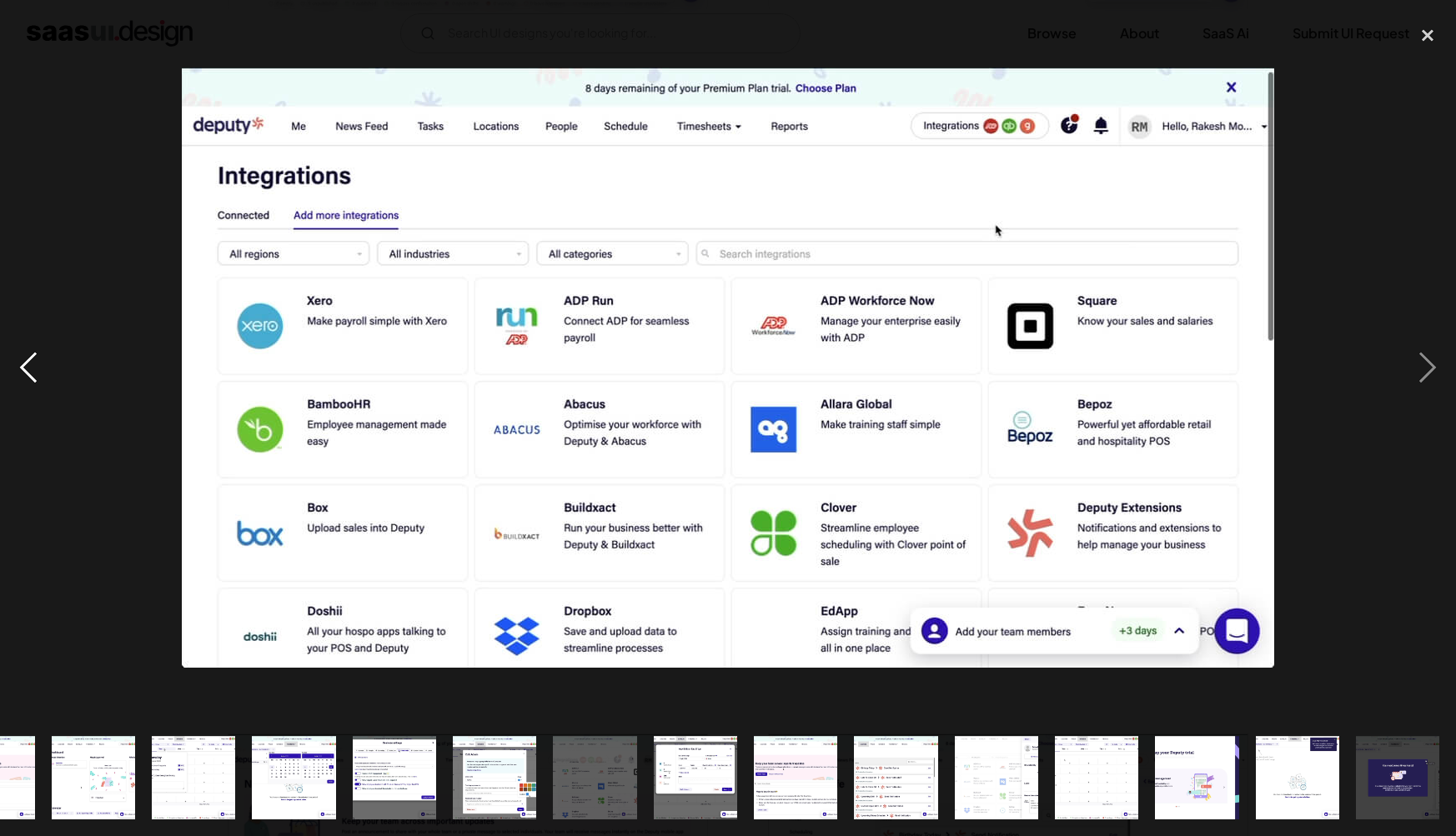
scroll to position [0, 1069]
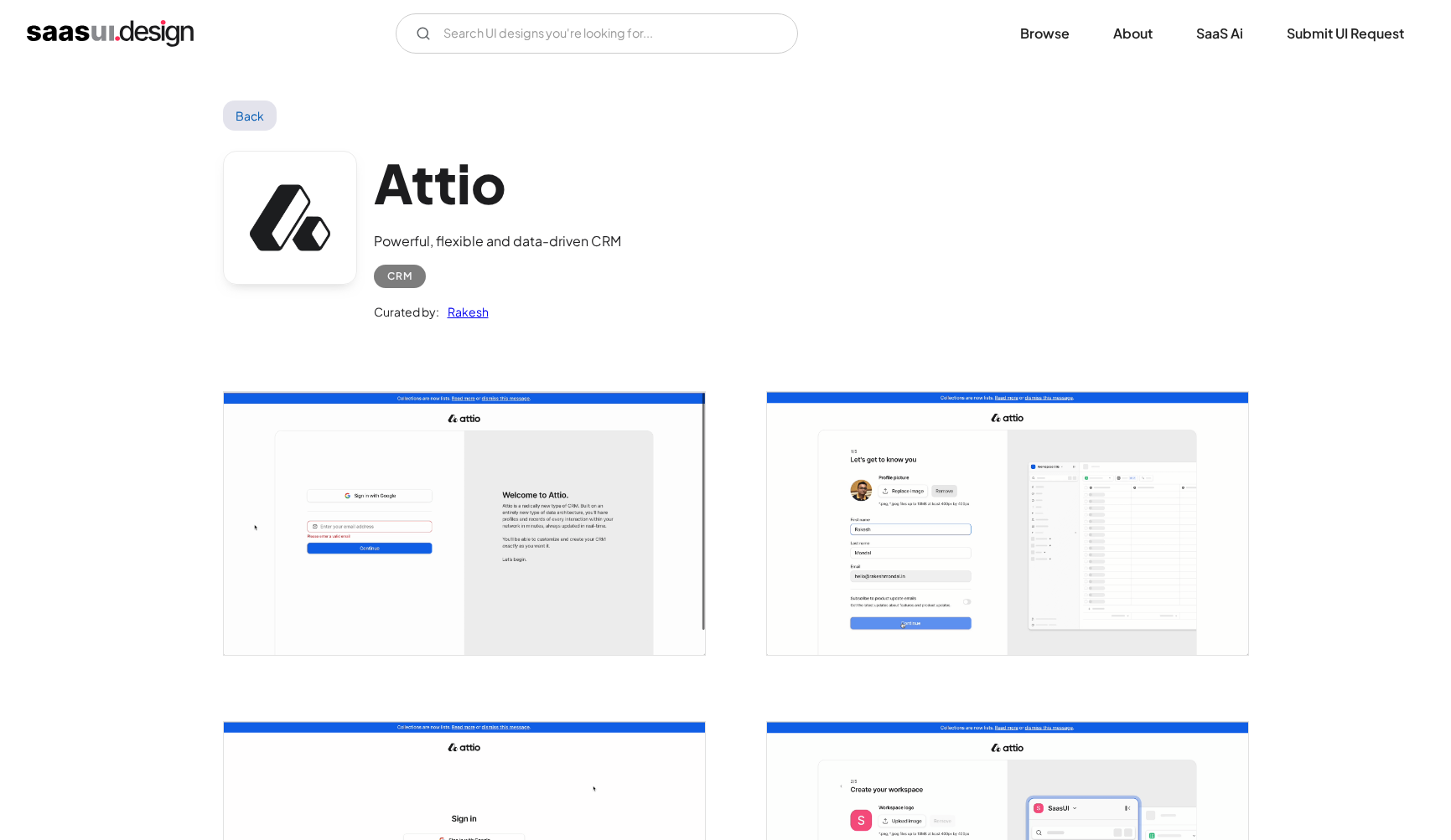
click at [469, 571] on img "open lightbox" at bounding box center [464, 523] width 481 height 263
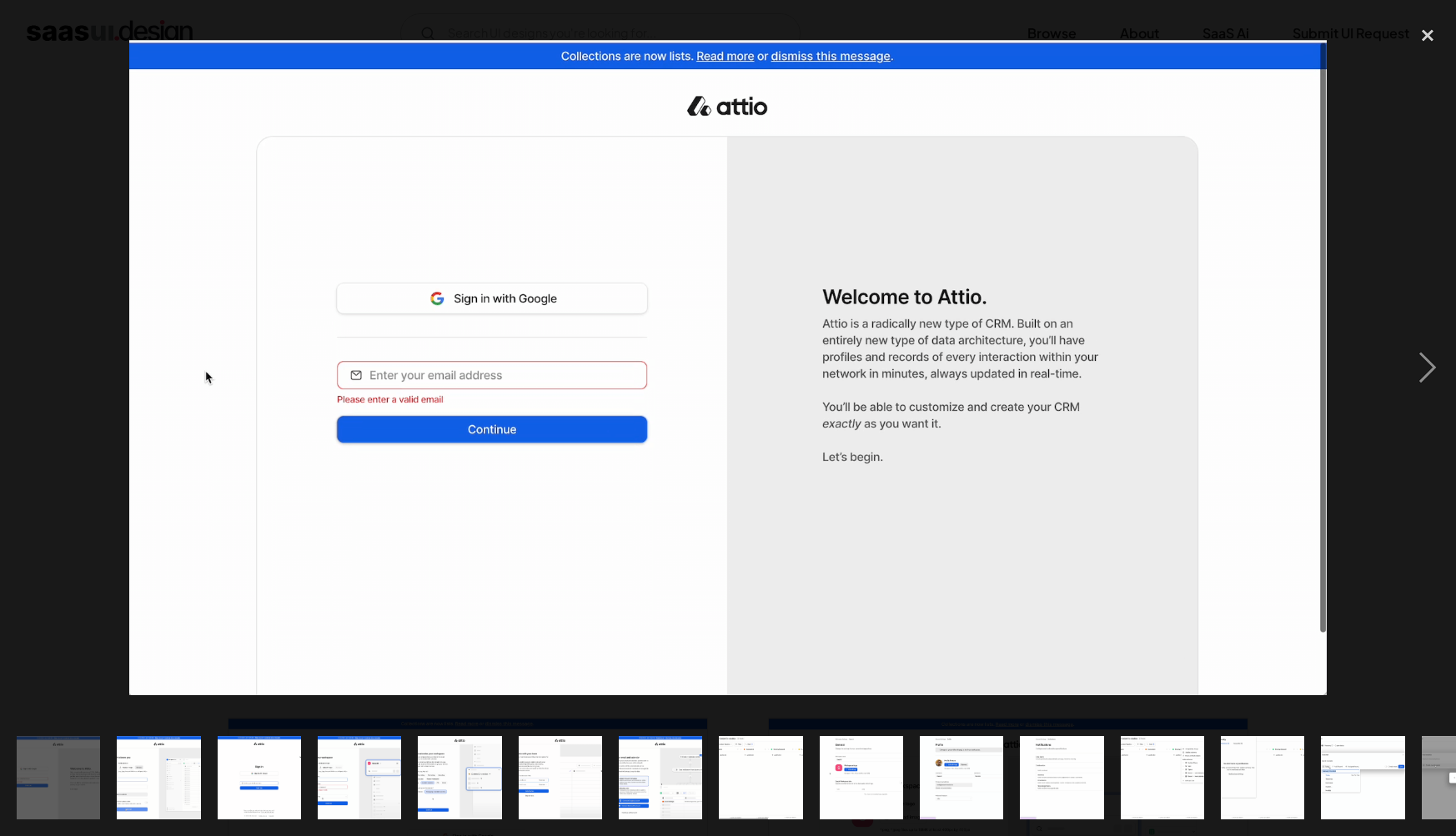
click at [1375, 602] on div at bounding box center [728, 368] width 1456 height 703
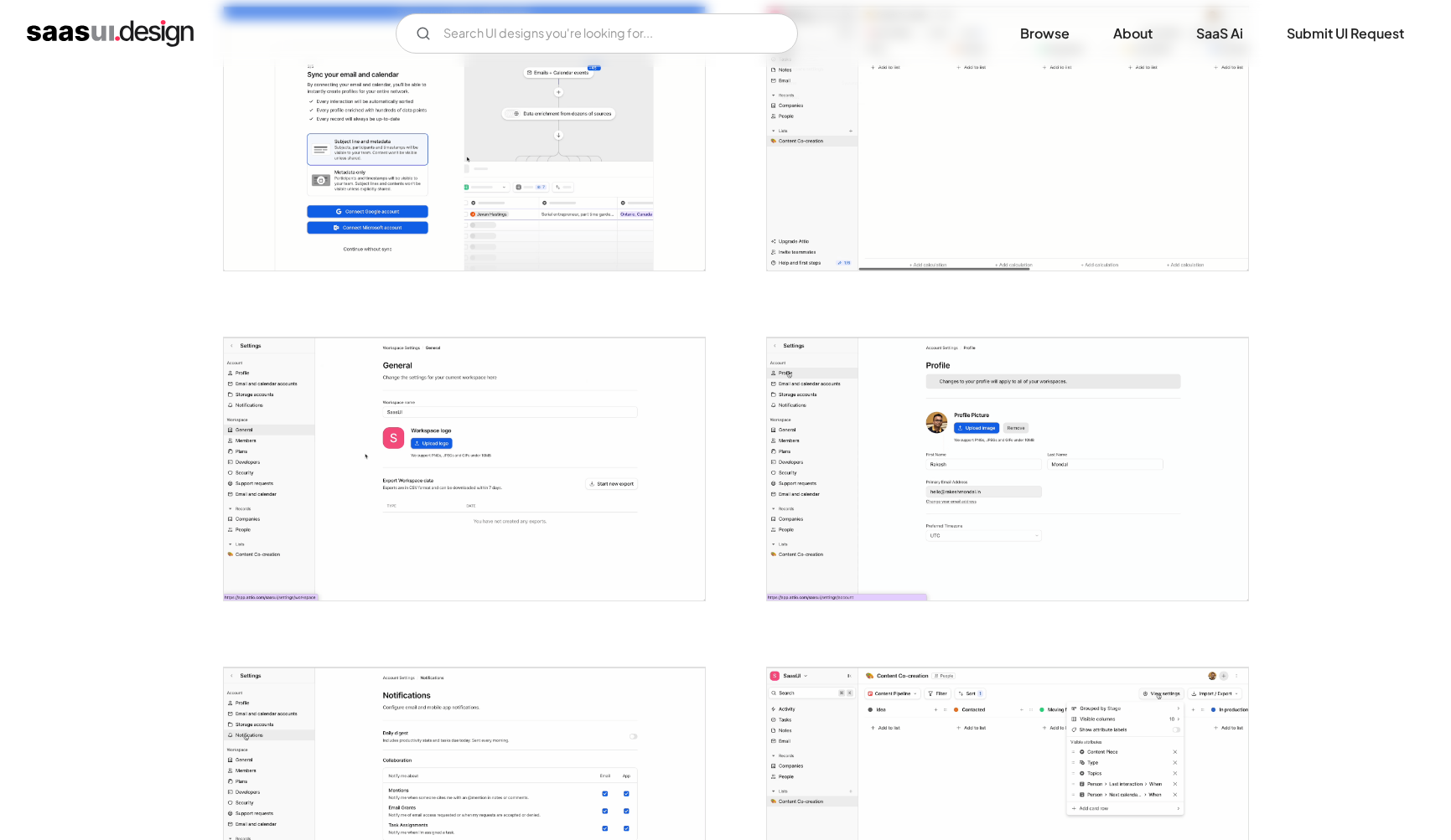
scroll to position [1377, 0]
click at [947, 548] on img "open lightbox" at bounding box center [1008, 467] width 481 height 263
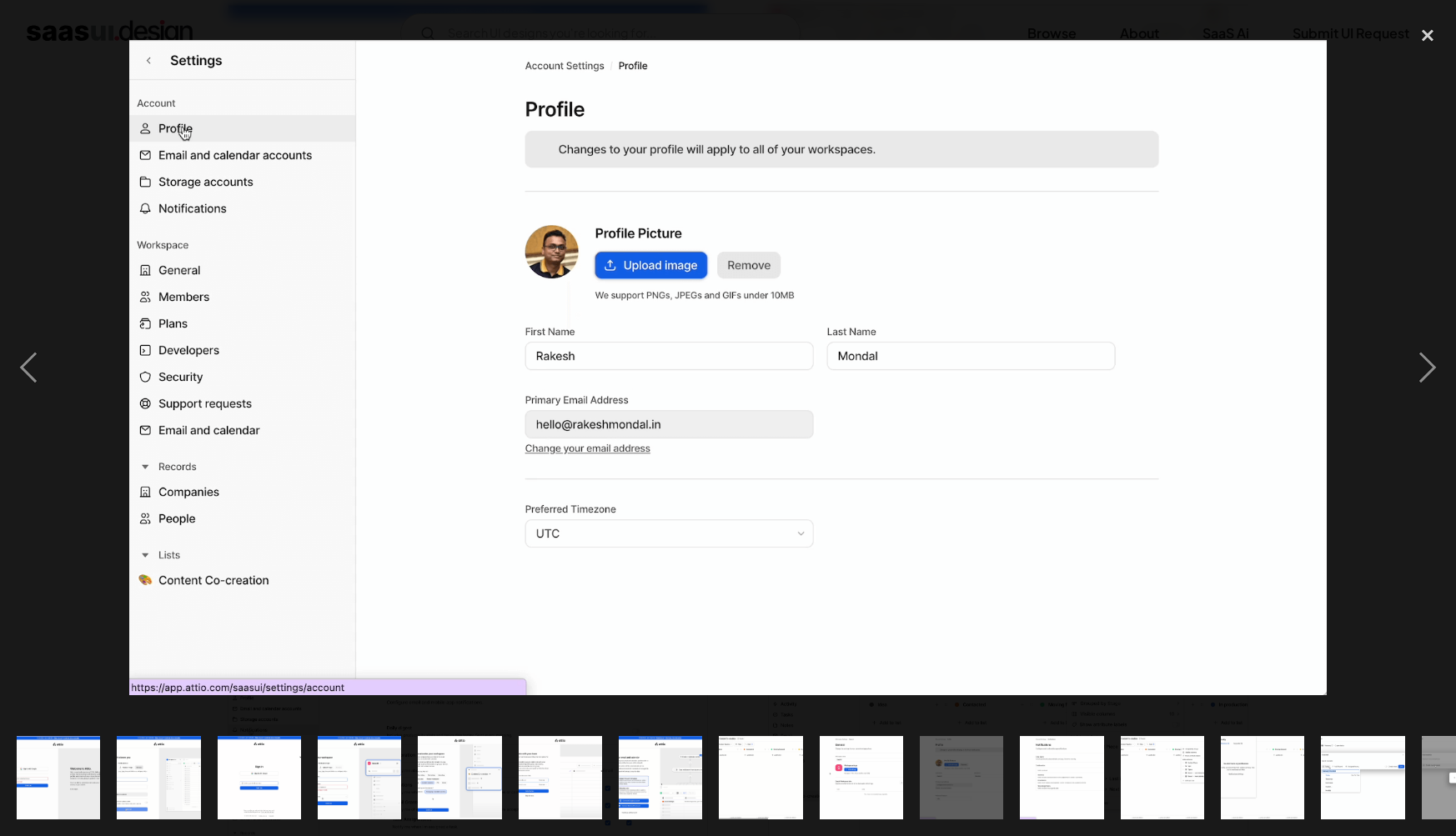
click at [1354, 607] on div at bounding box center [728, 368] width 1456 height 703
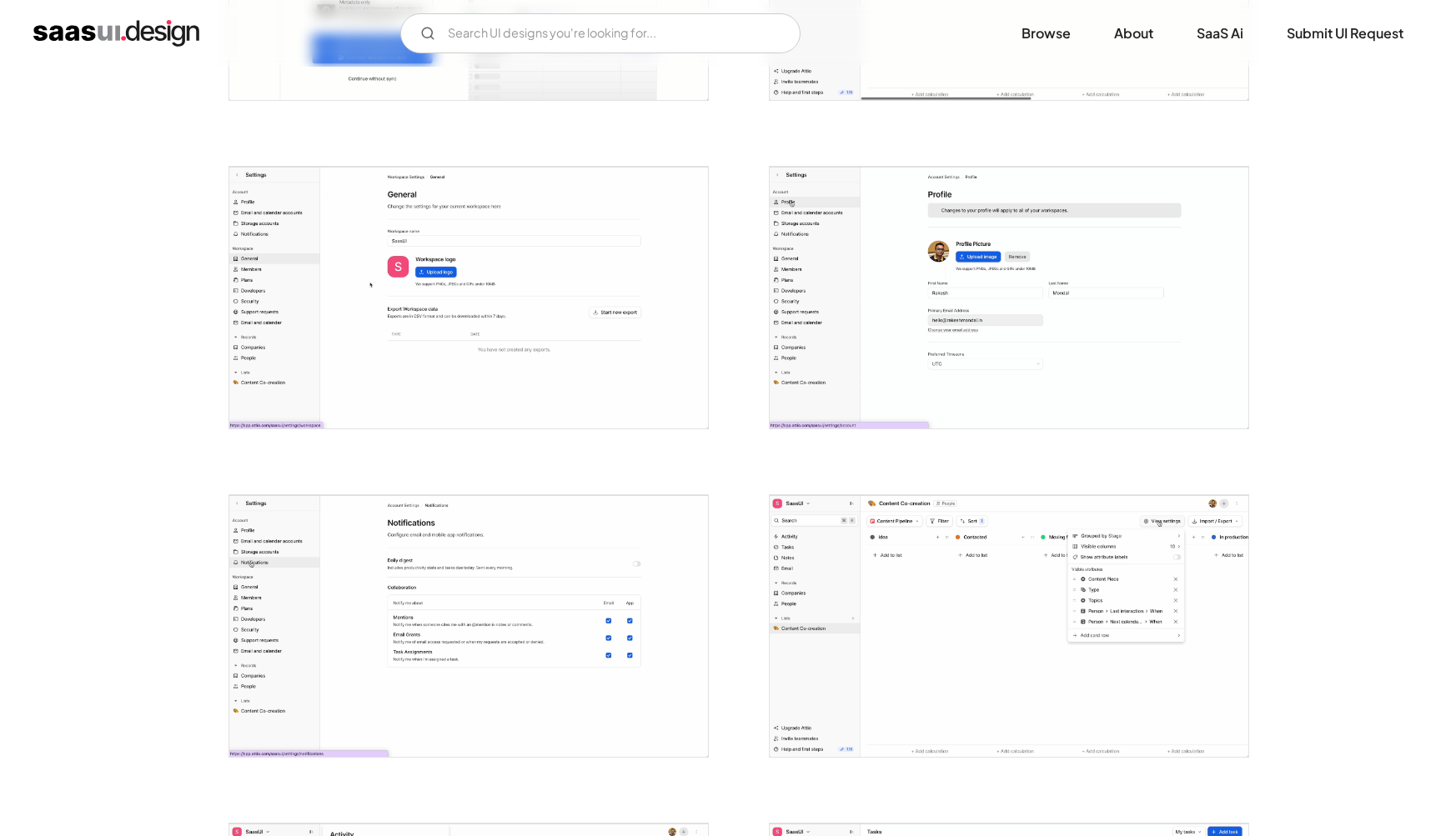
scroll to position [1543, 0]
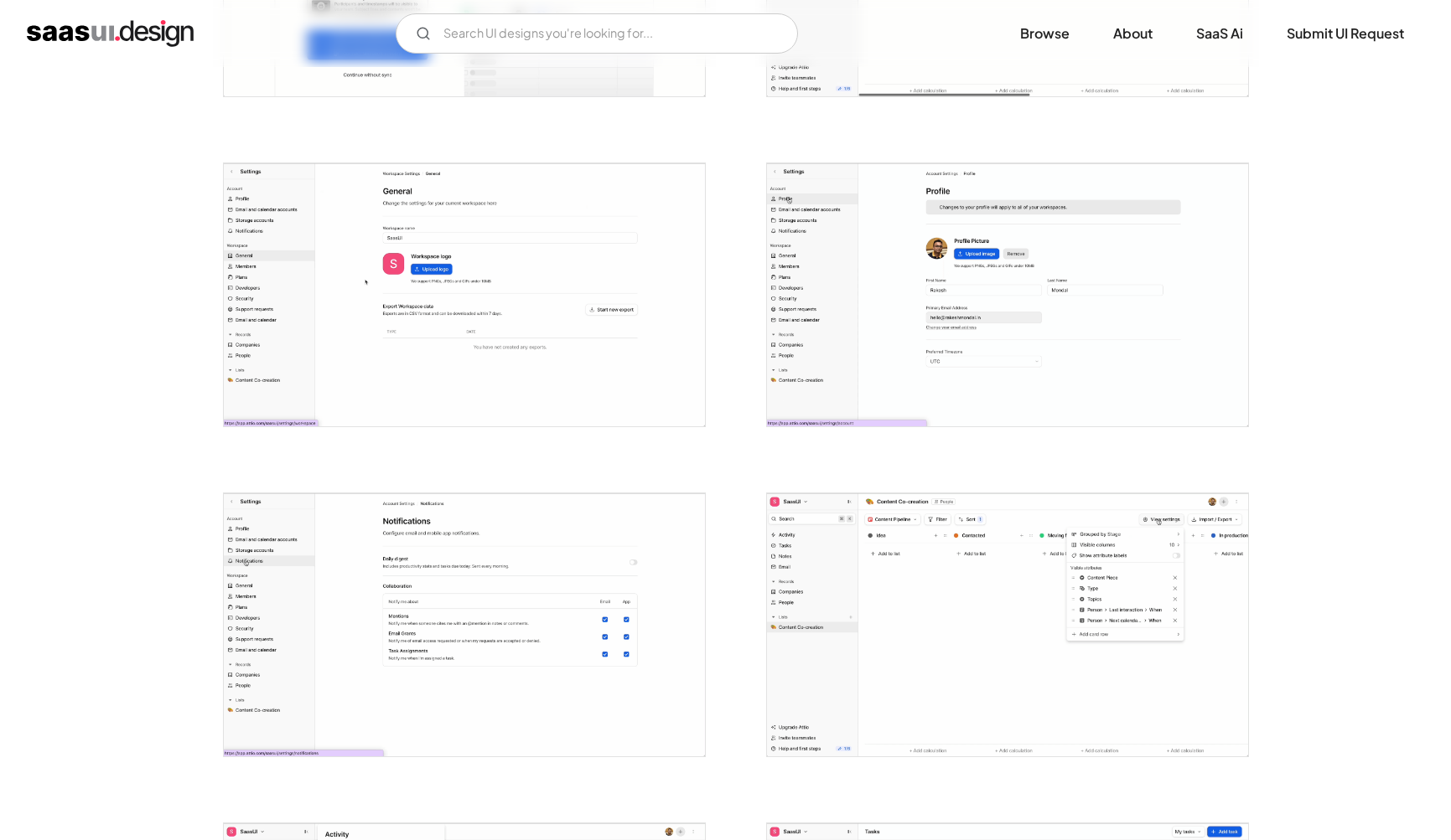
click at [508, 588] on img "open lightbox" at bounding box center [464, 624] width 481 height 263
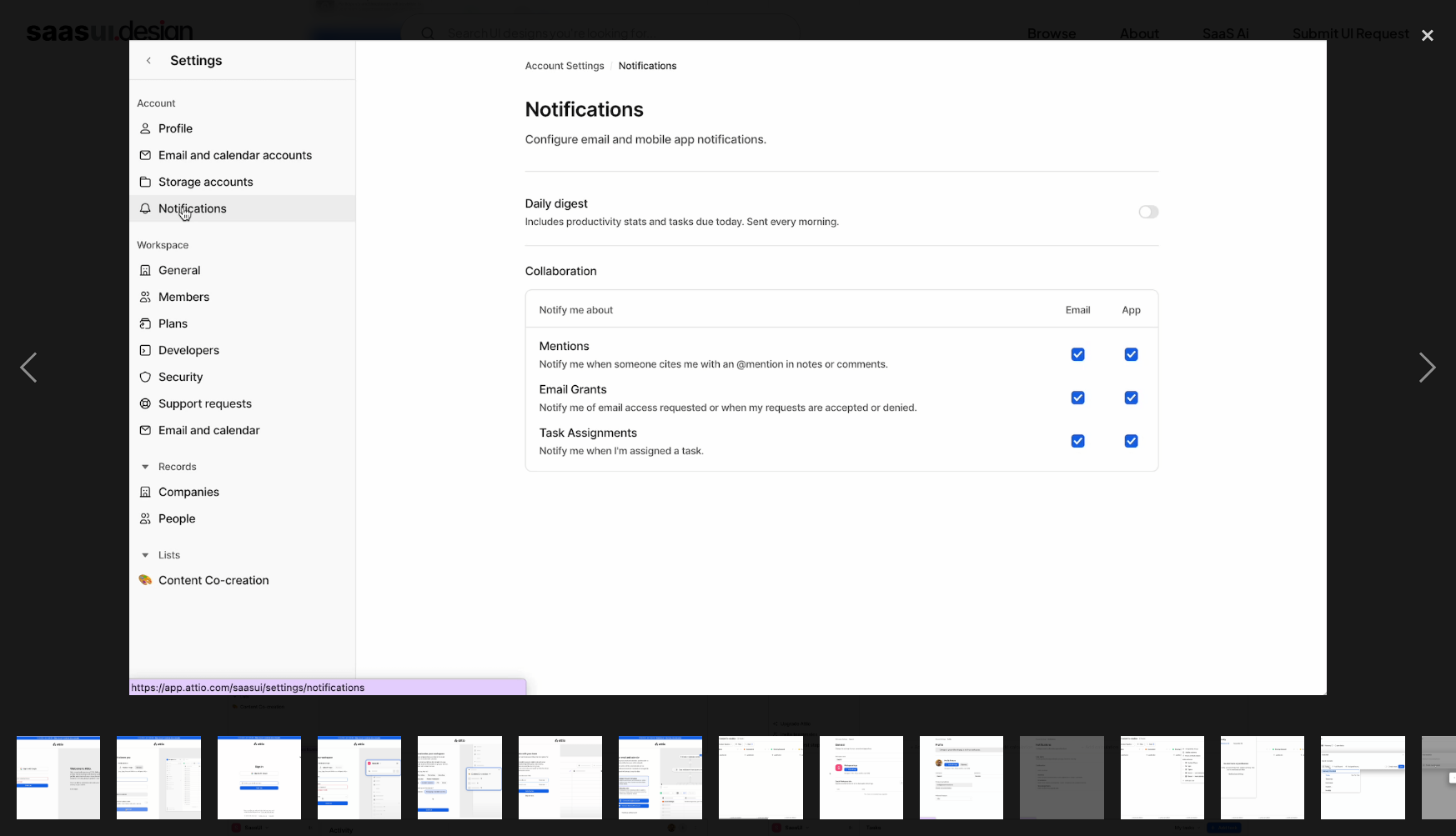
click at [1348, 657] on div at bounding box center [728, 368] width 1456 height 703
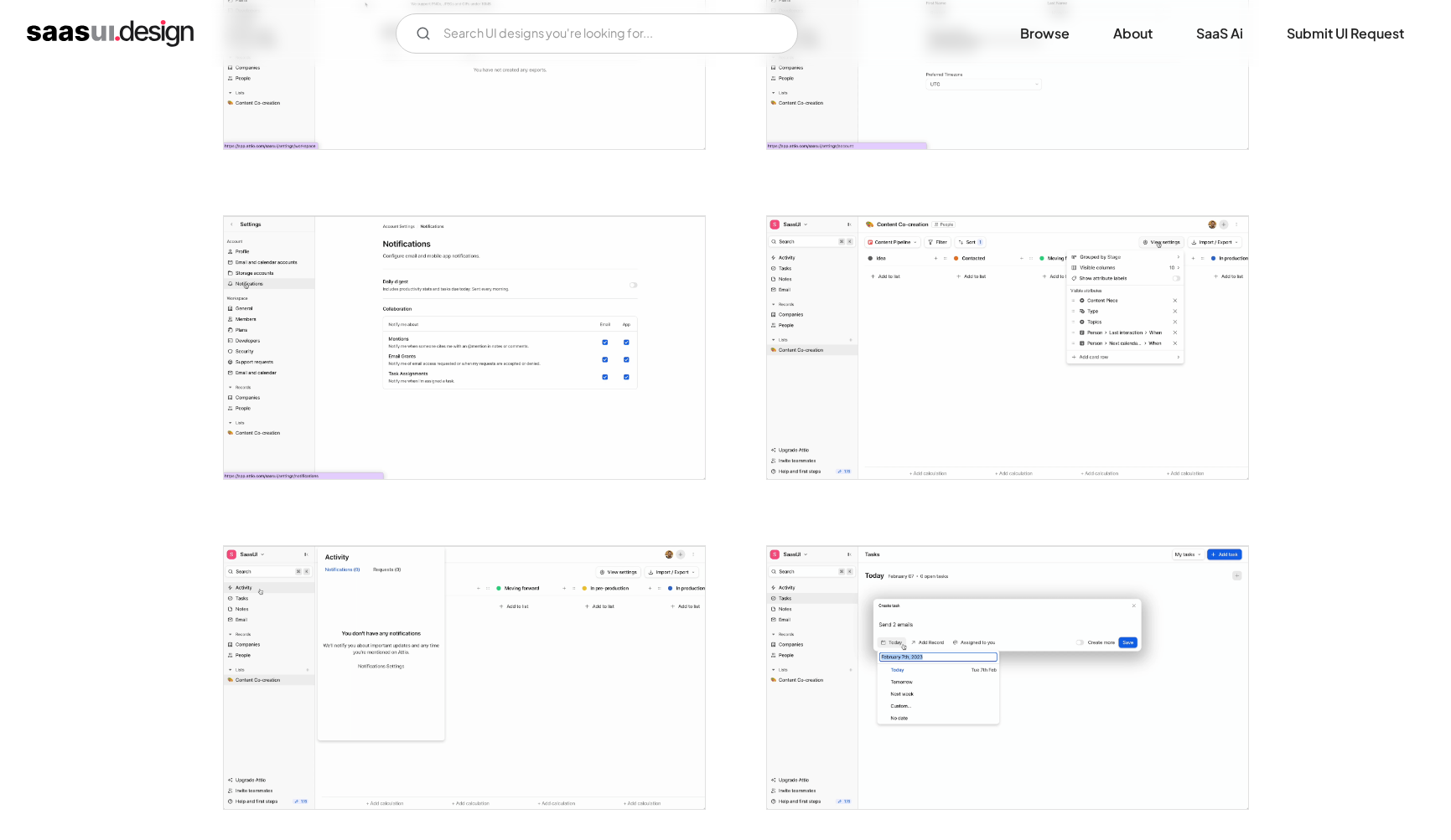
scroll to position [1828, 0]
click at [581, 670] on img "open lightbox" at bounding box center [464, 676] width 481 height 263
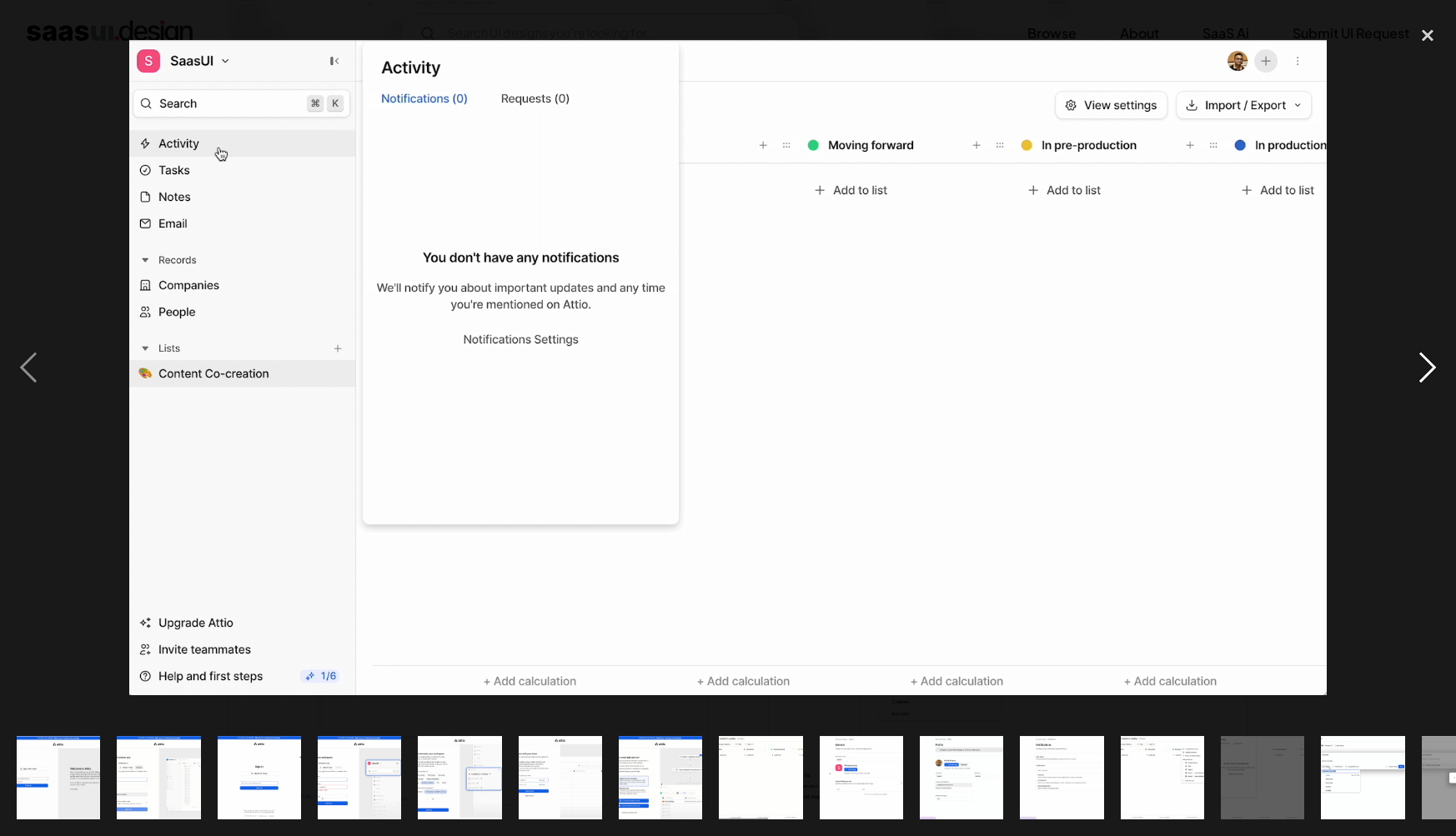
click at [1415, 614] on div "next image" at bounding box center [1427, 368] width 57 height 703
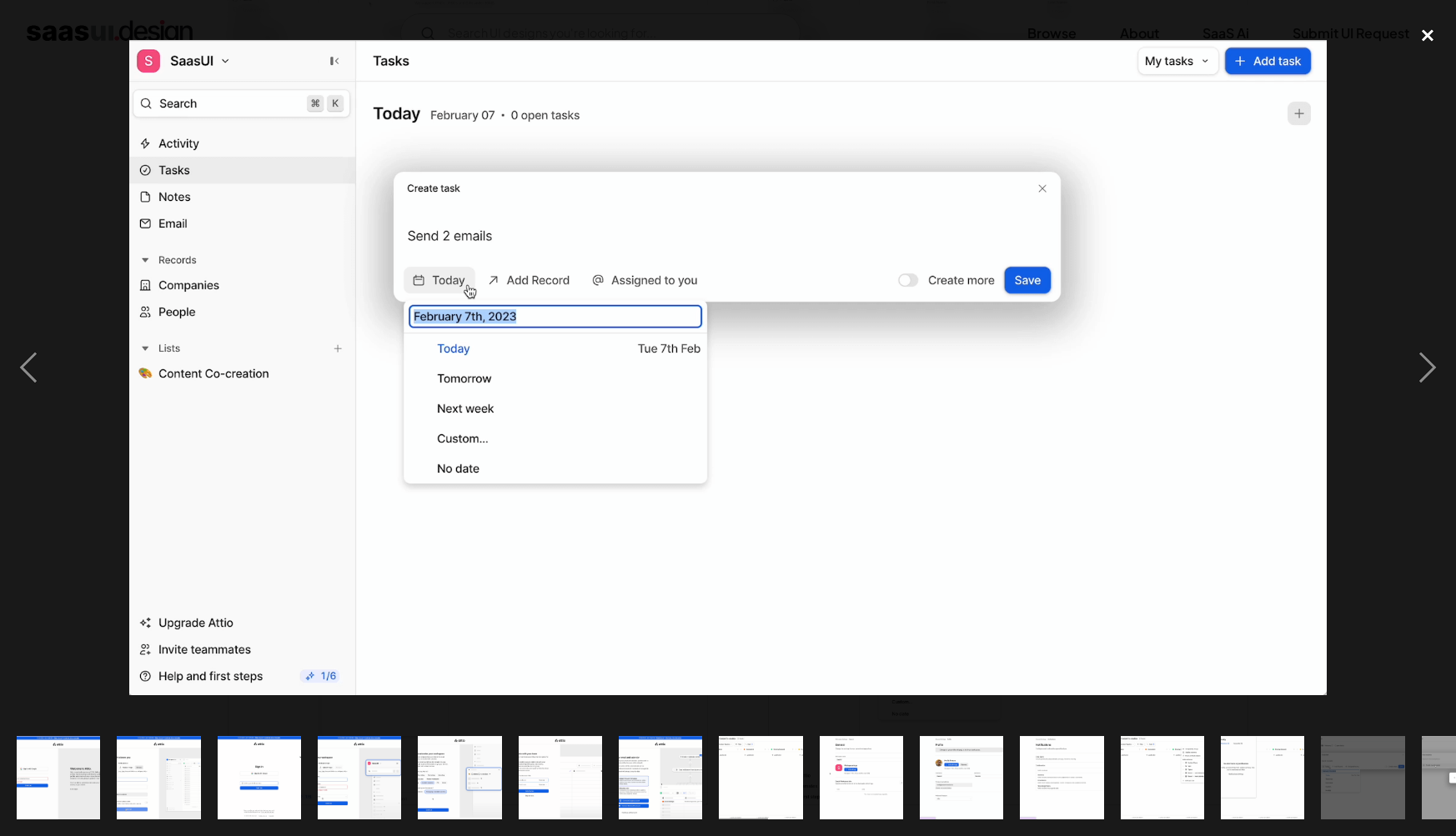
click at [1427, 41] on div "close lightbox" at bounding box center [1427, 35] width 57 height 36
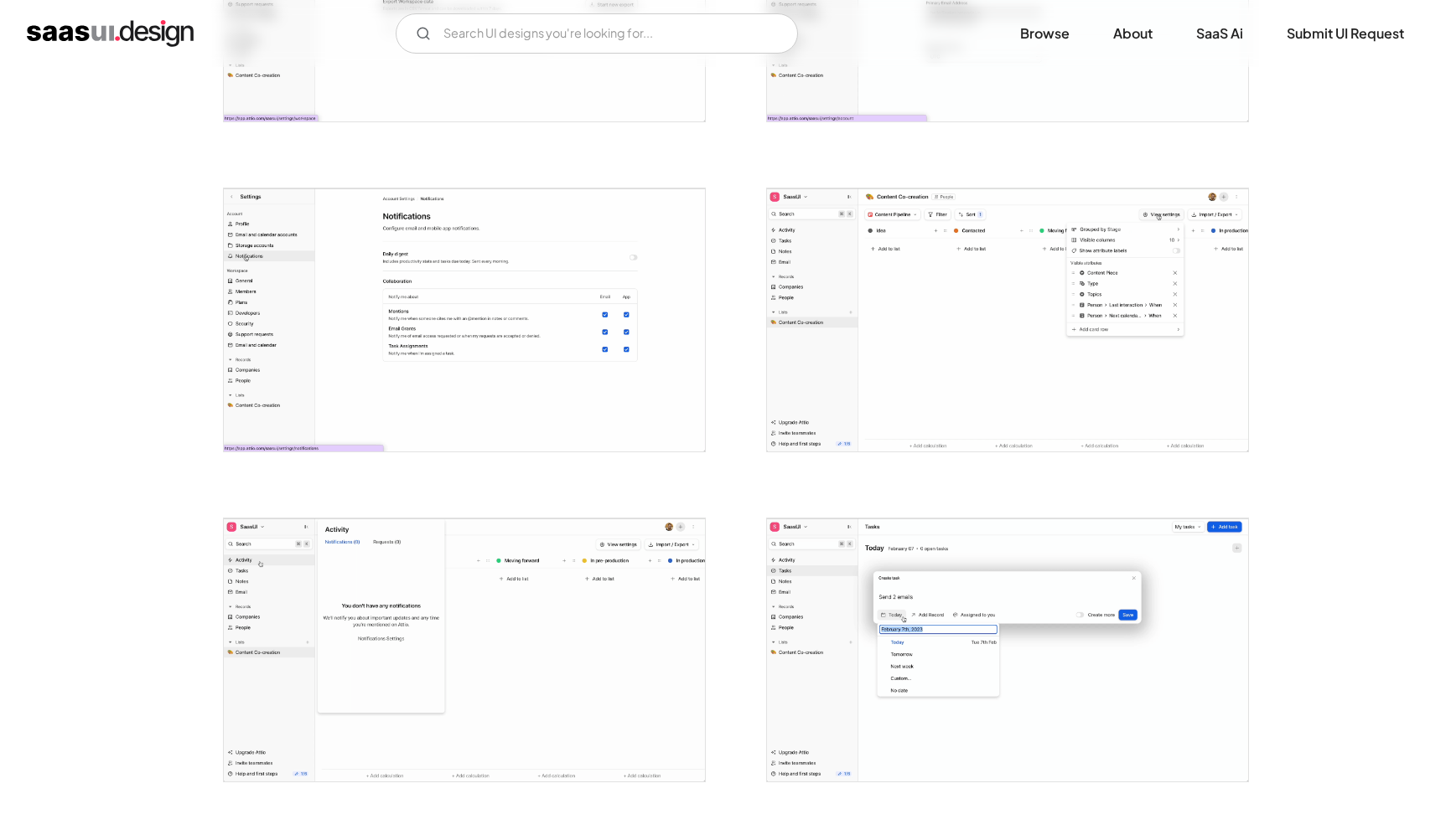
click at [1056, 468] on div at bounding box center [726, 639] width 1005 height 4291
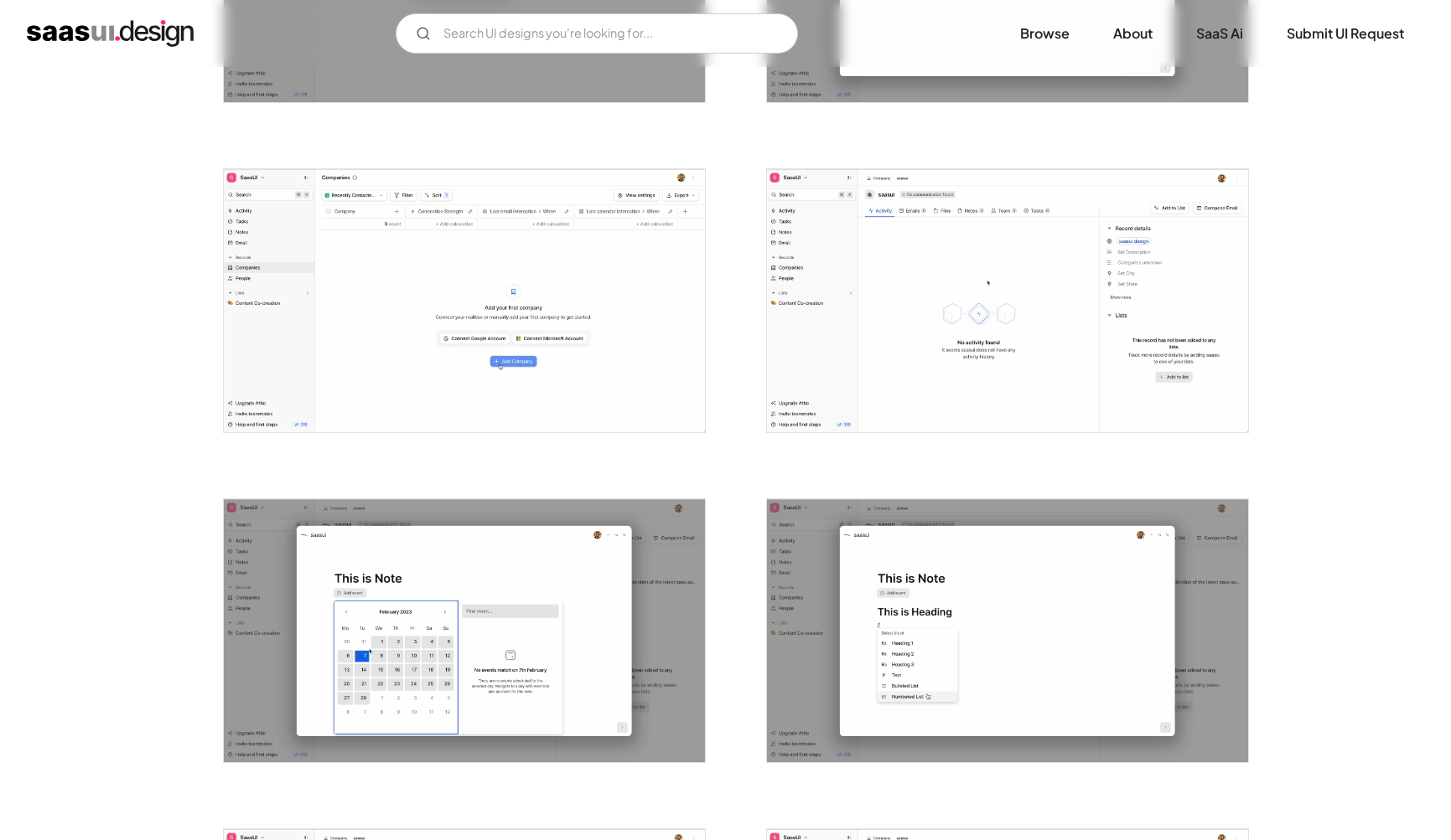
click at [874, 407] on img "open lightbox" at bounding box center [1008, 300] width 481 height 263
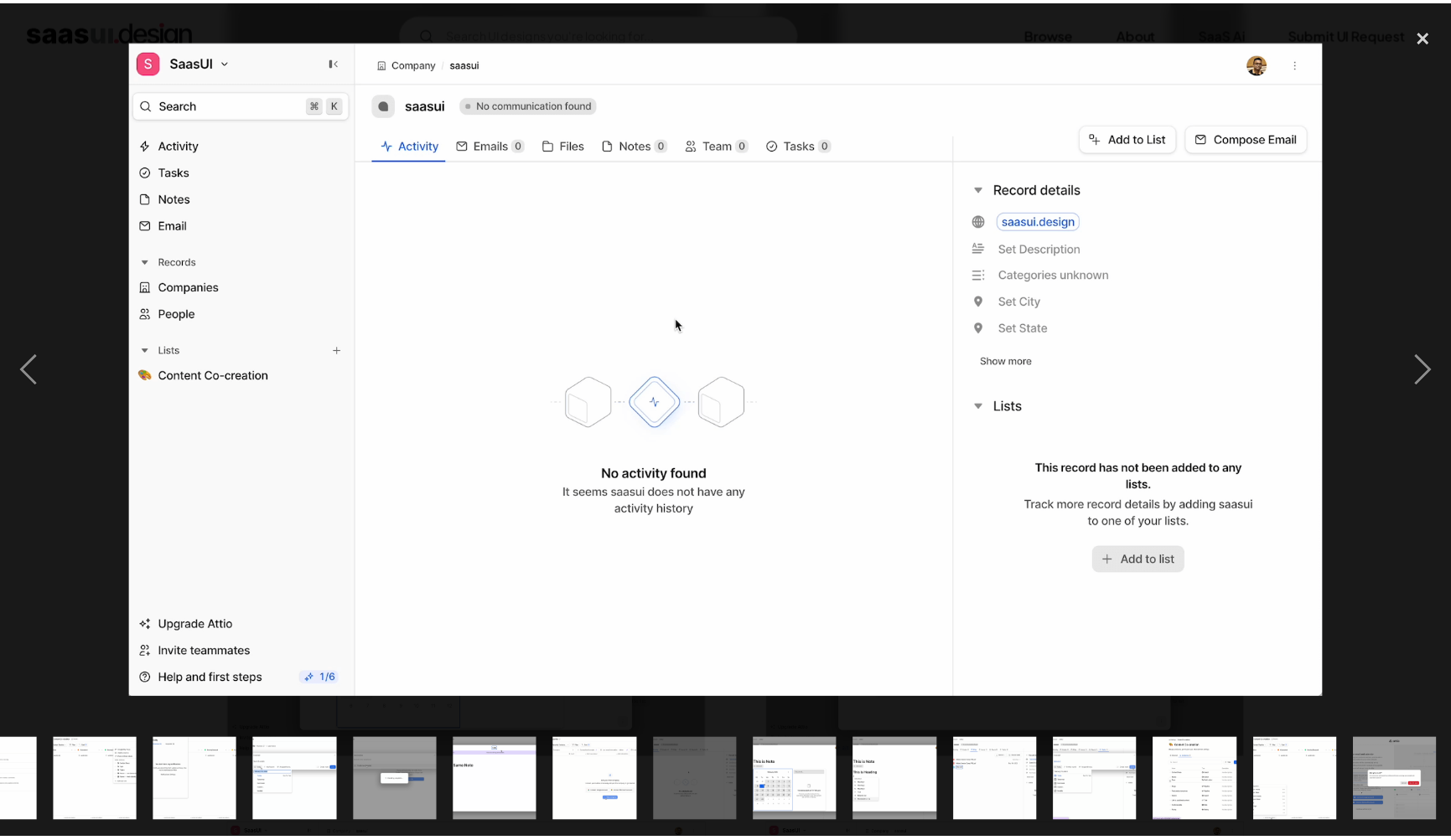
scroll to position [0, 1074]
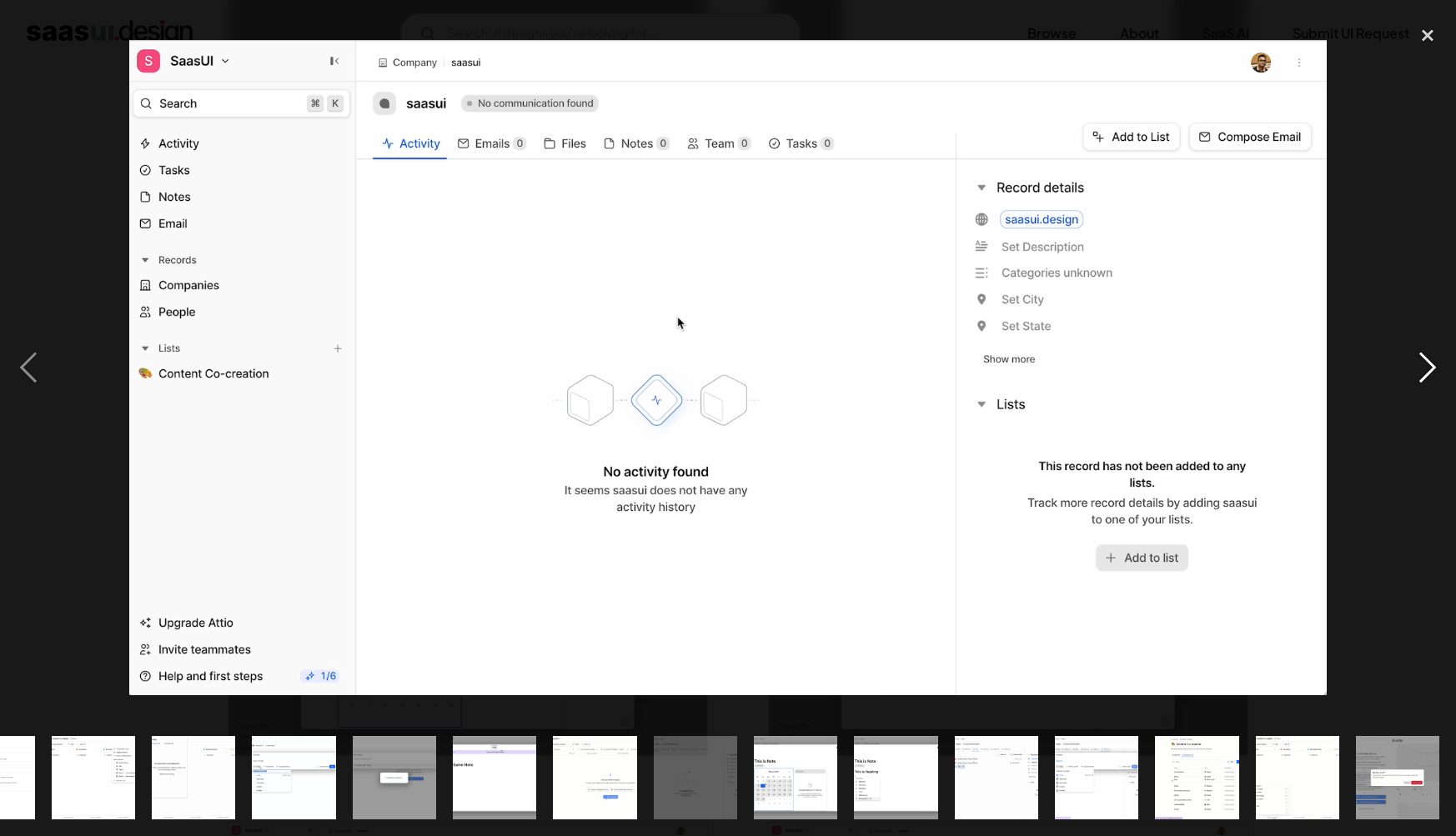
click at [1404, 596] on div "next image" at bounding box center [1427, 368] width 57 height 703
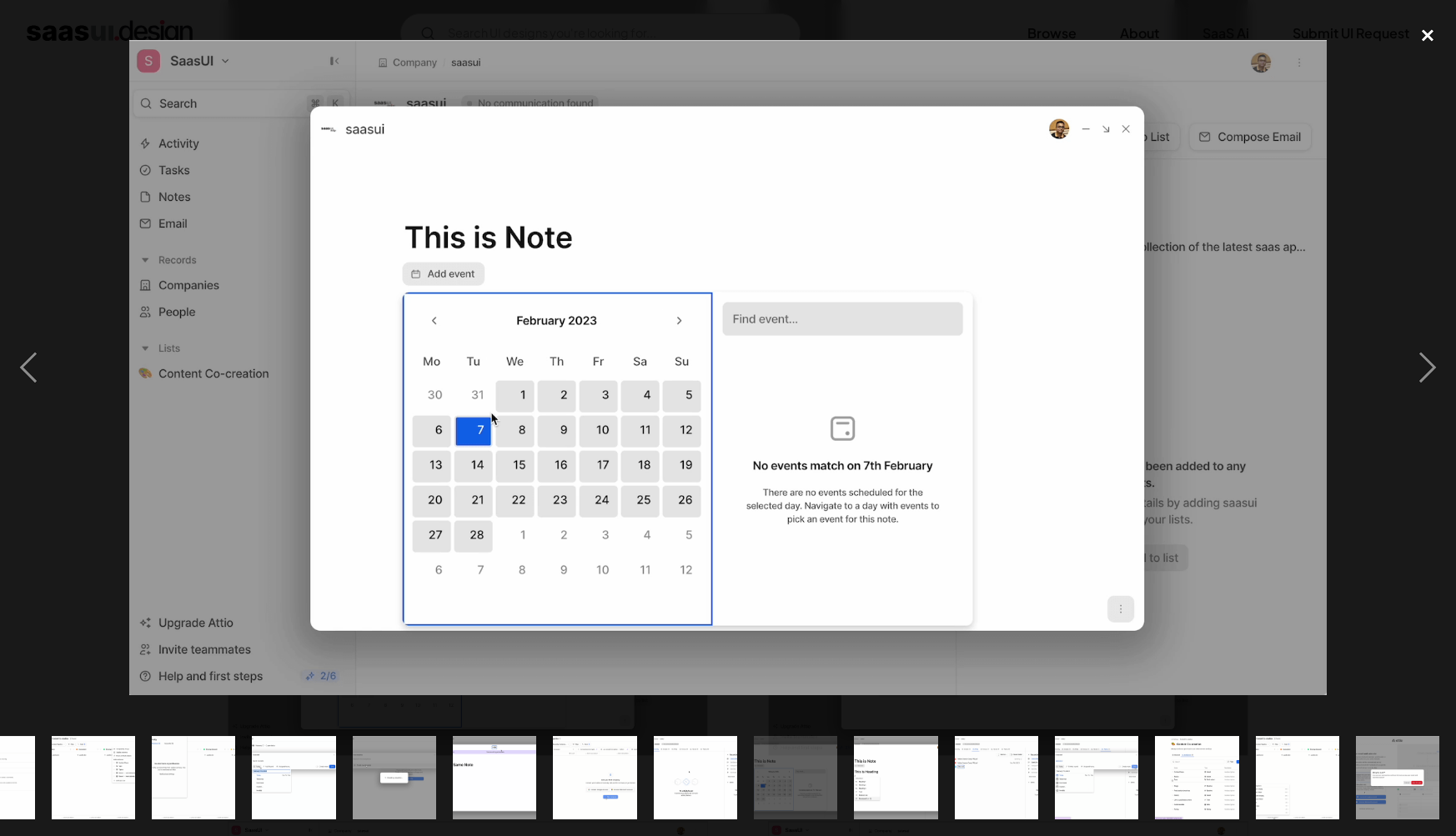
click at [1413, 30] on div "close lightbox" at bounding box center [1427, 35] width 57 height 36
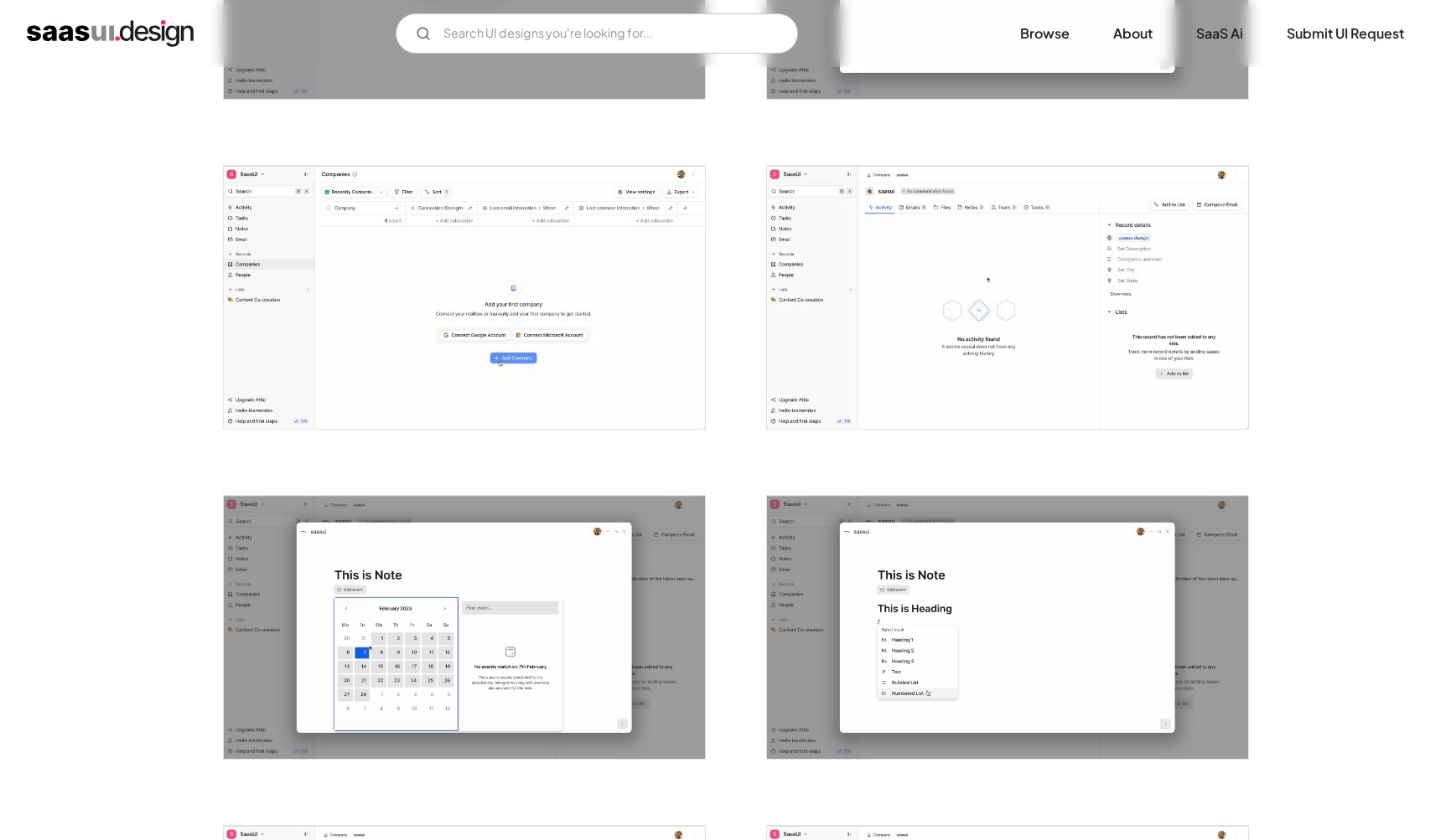
scroll to position [0, 0]
